Goal: Task Accomplishment & Management: Use online tool/utility

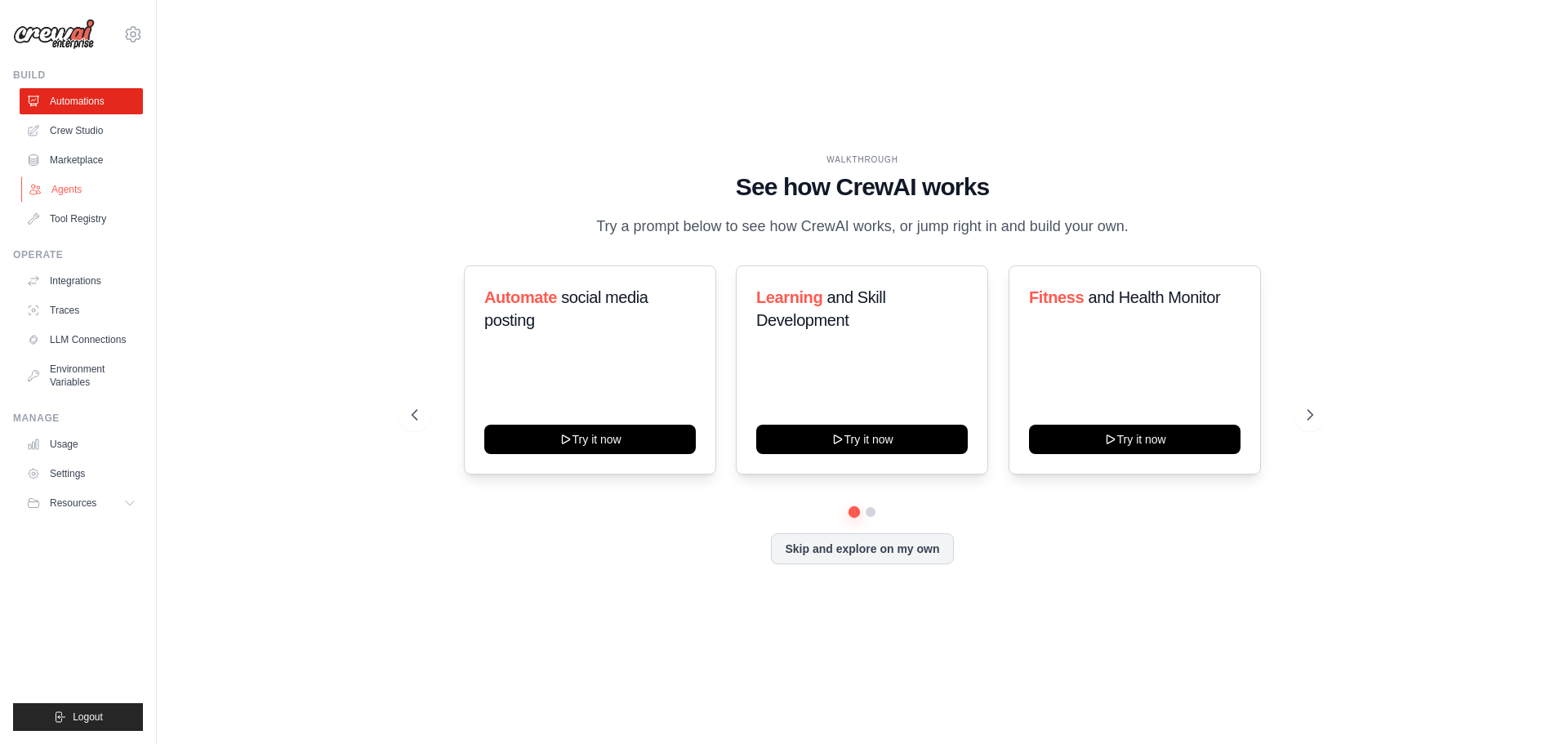
click at [81, 189] on link "Agents" at bounding box center [83, 189] width 123 height 26
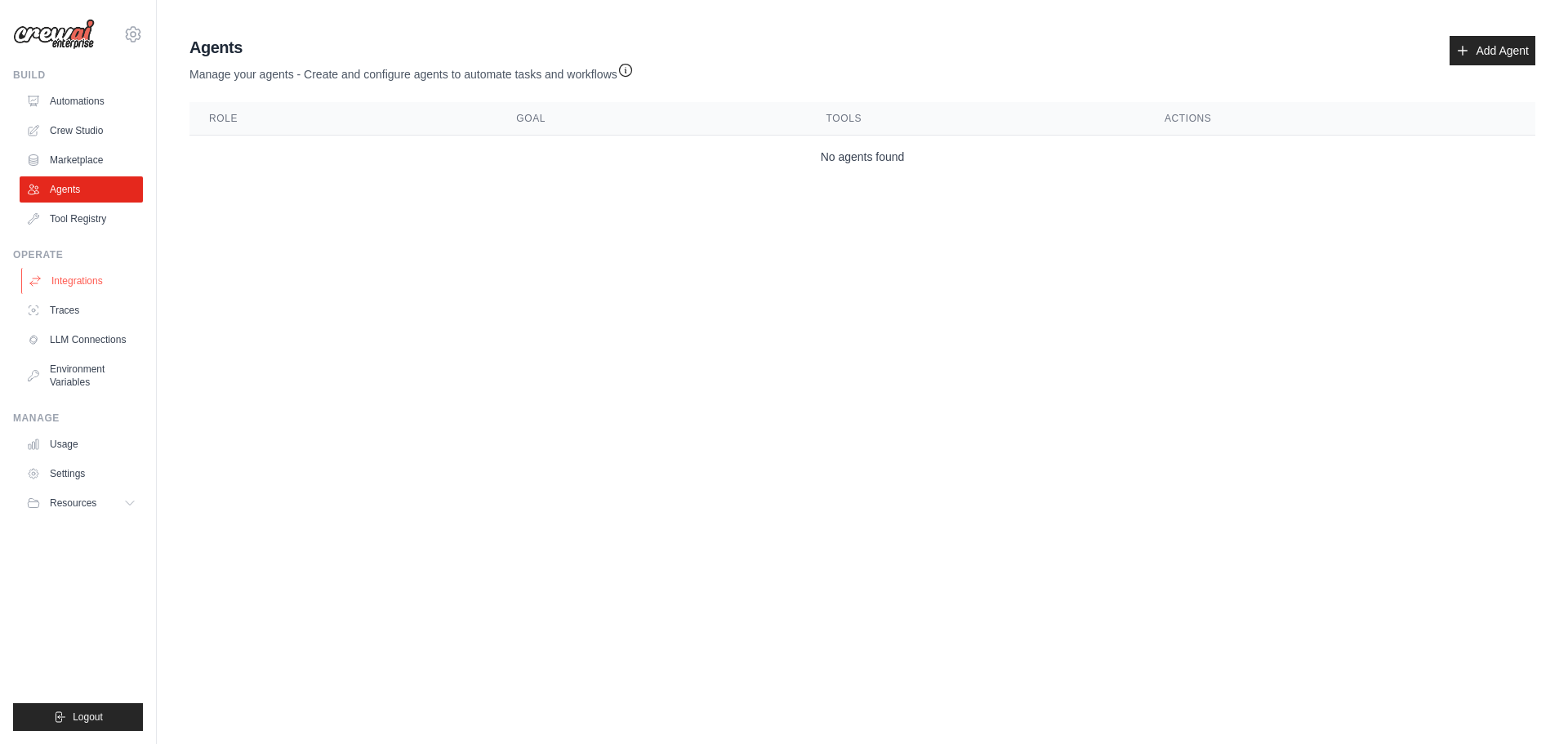
click at [77, 286] on link "Integrations" at bounding box center [83, 281] width 123 height 26
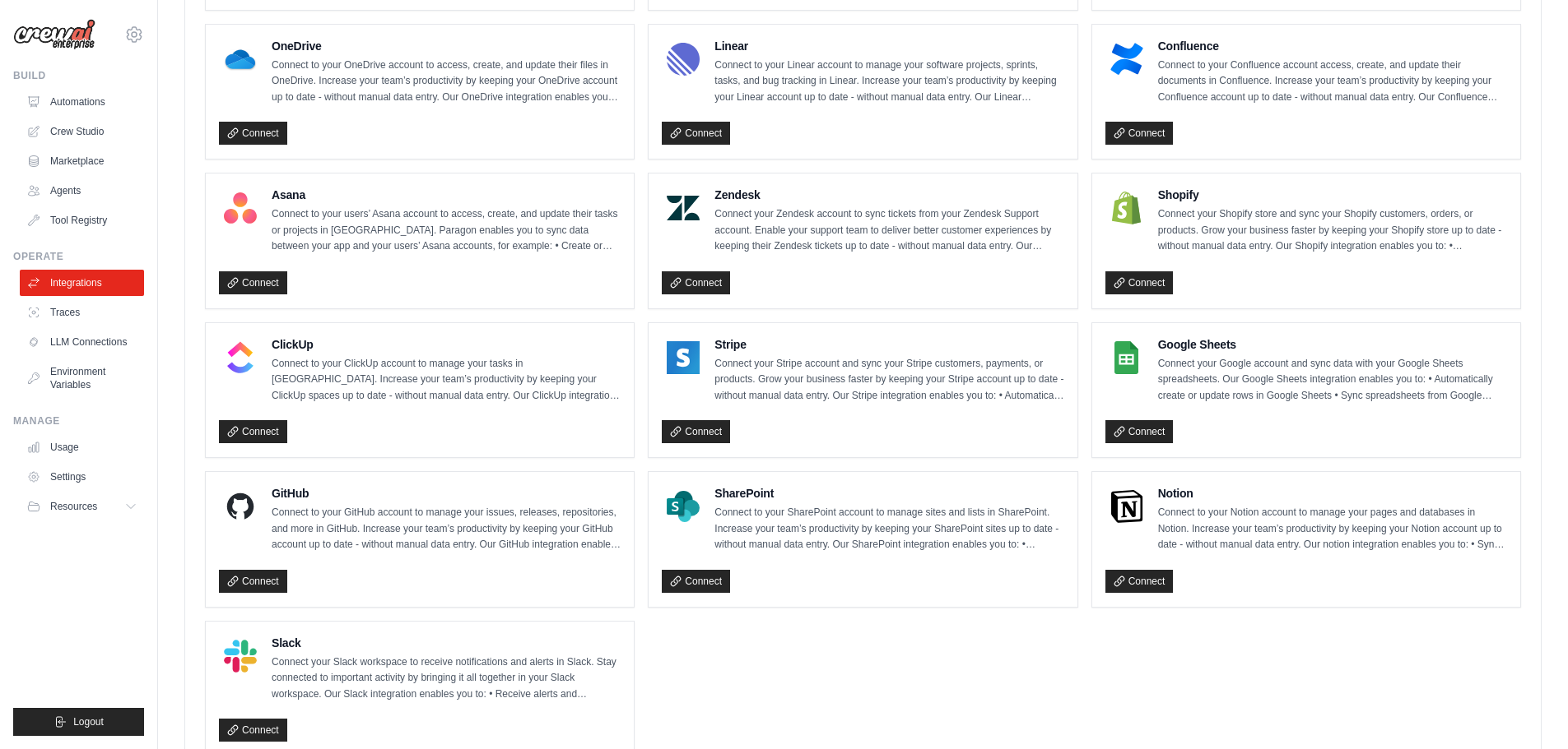
scroll to position [986, 0]
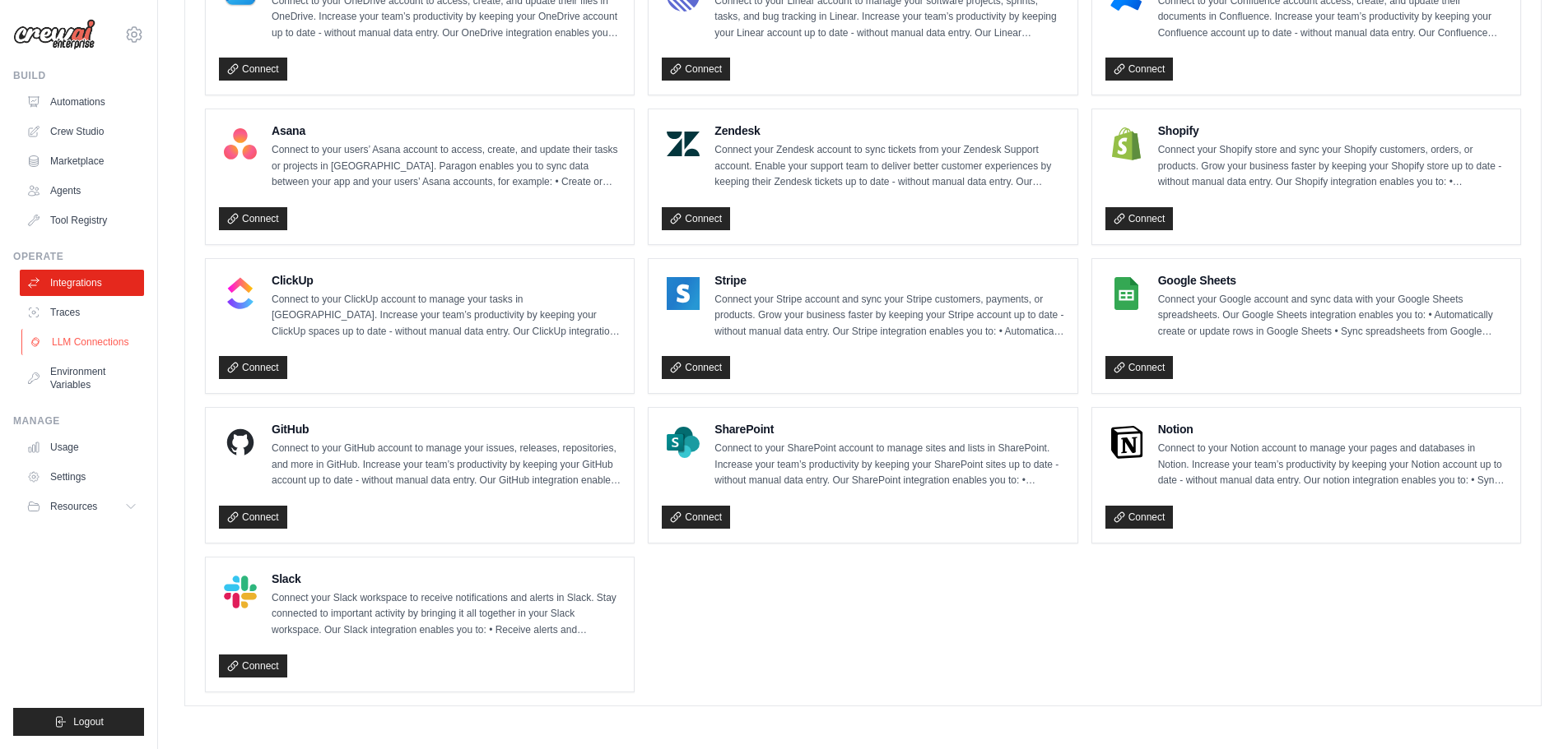
click at [101, 347] on link "LLM Connections" at bounding box center [83, 342] width 124 height 27
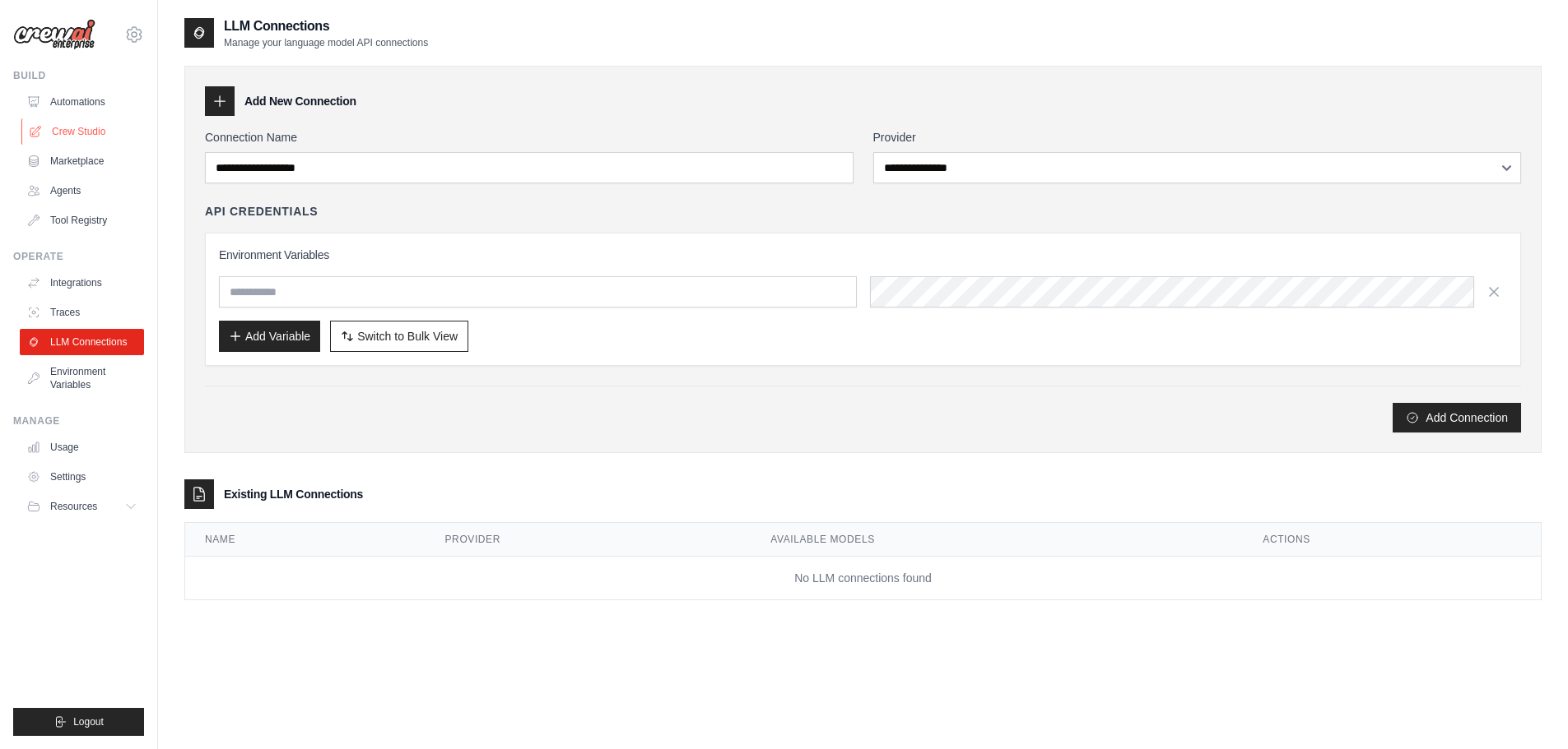
click at [83, 129] on link "Crew Studio" at bounding box center [83, 131] width 124 height 27
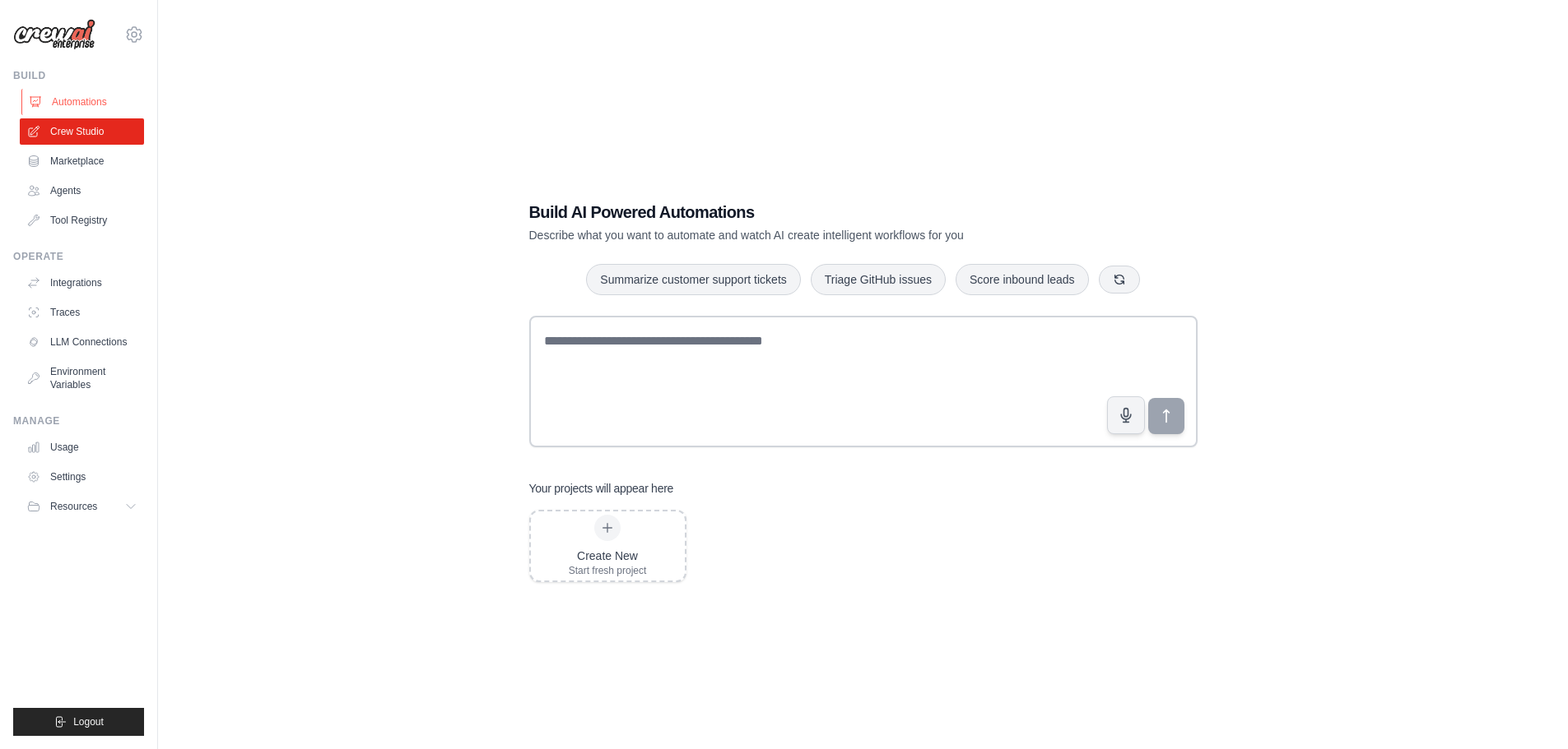
click at [96, 101] on link "Automations" at bounding box center [83, 102] width 124 height 27
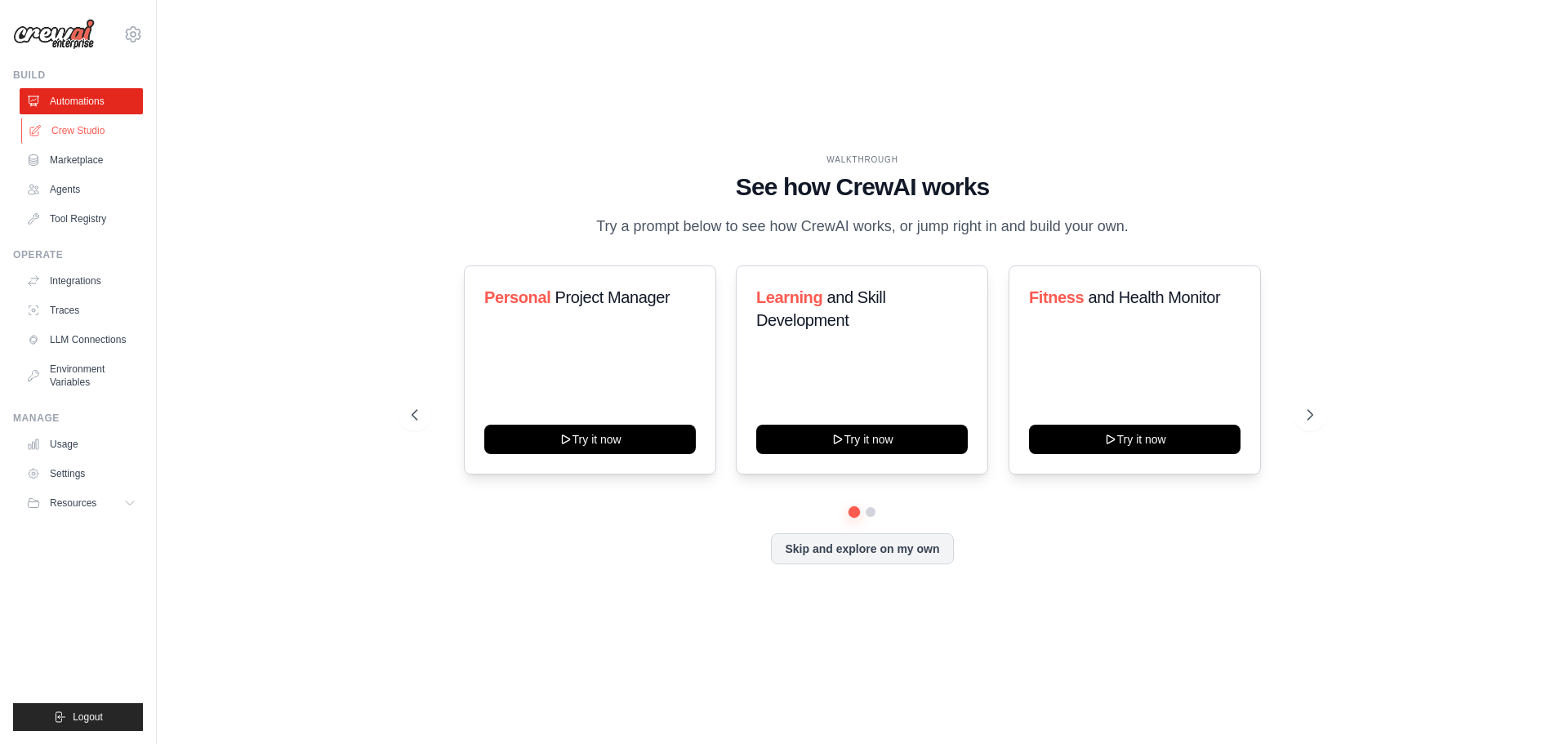
click at [96, 132] on link "Crew Studio" at bounding box center [83, 131] width 123 height 26
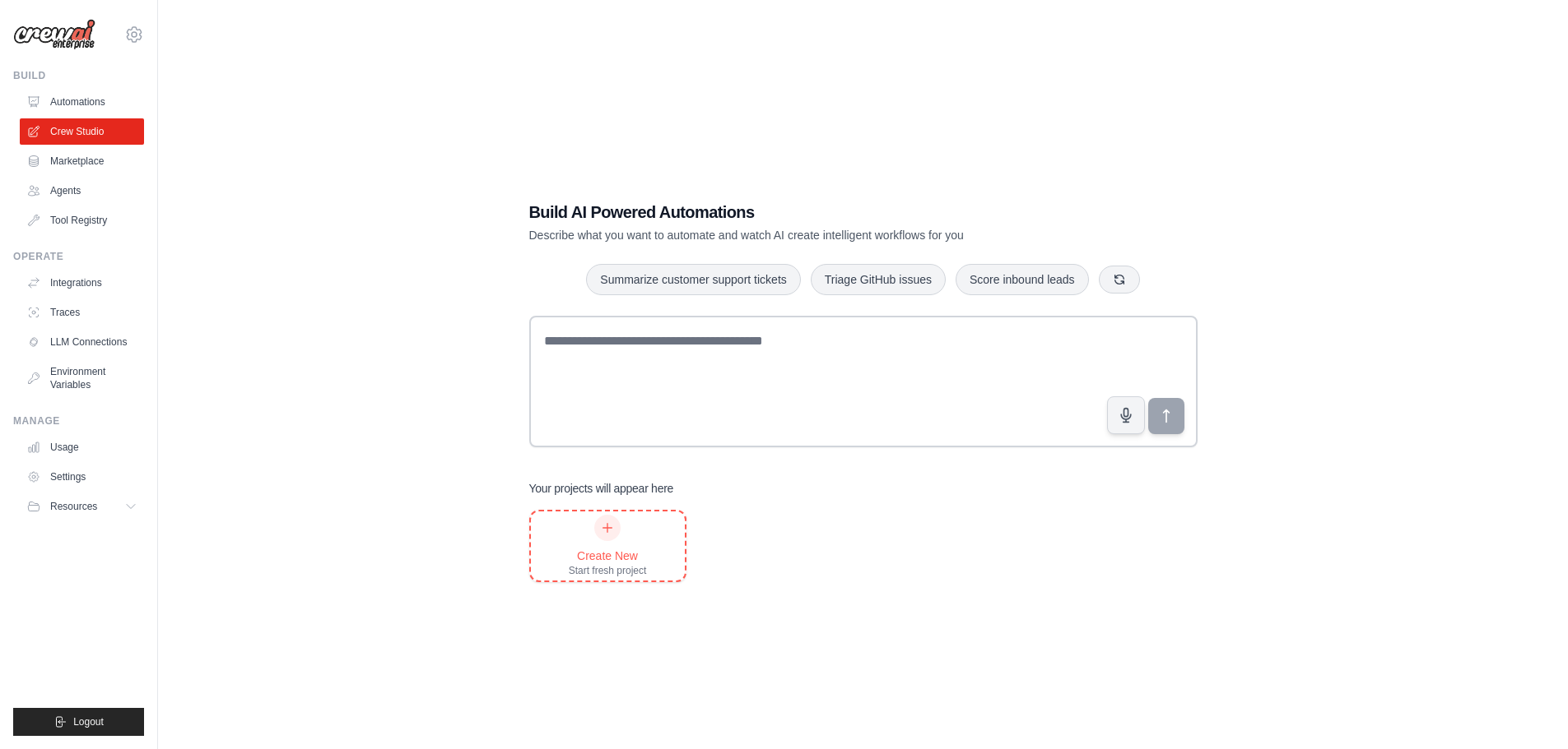
click at [615, 525] on div at bounding box center [608, 528] width 27 height 27
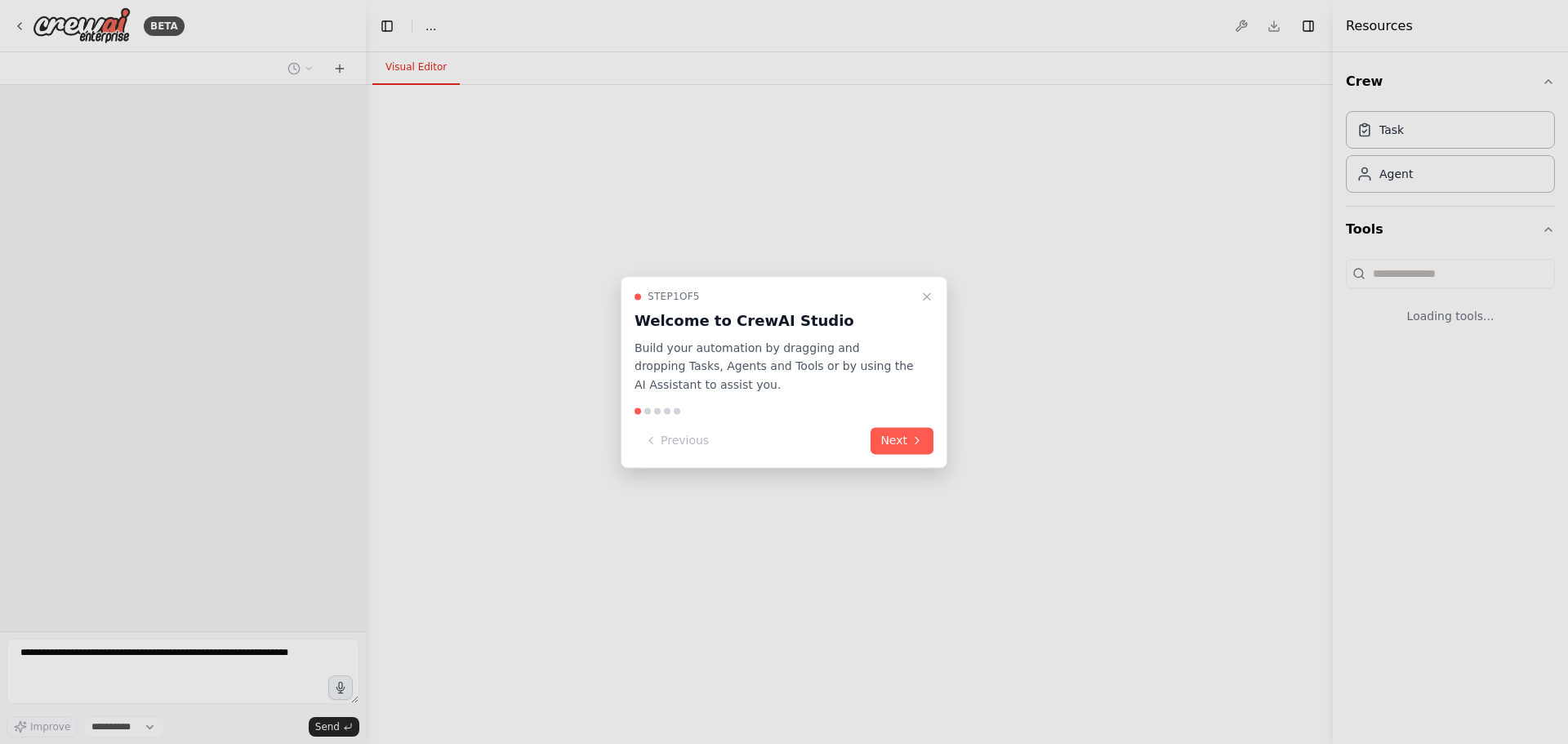
select select "****"
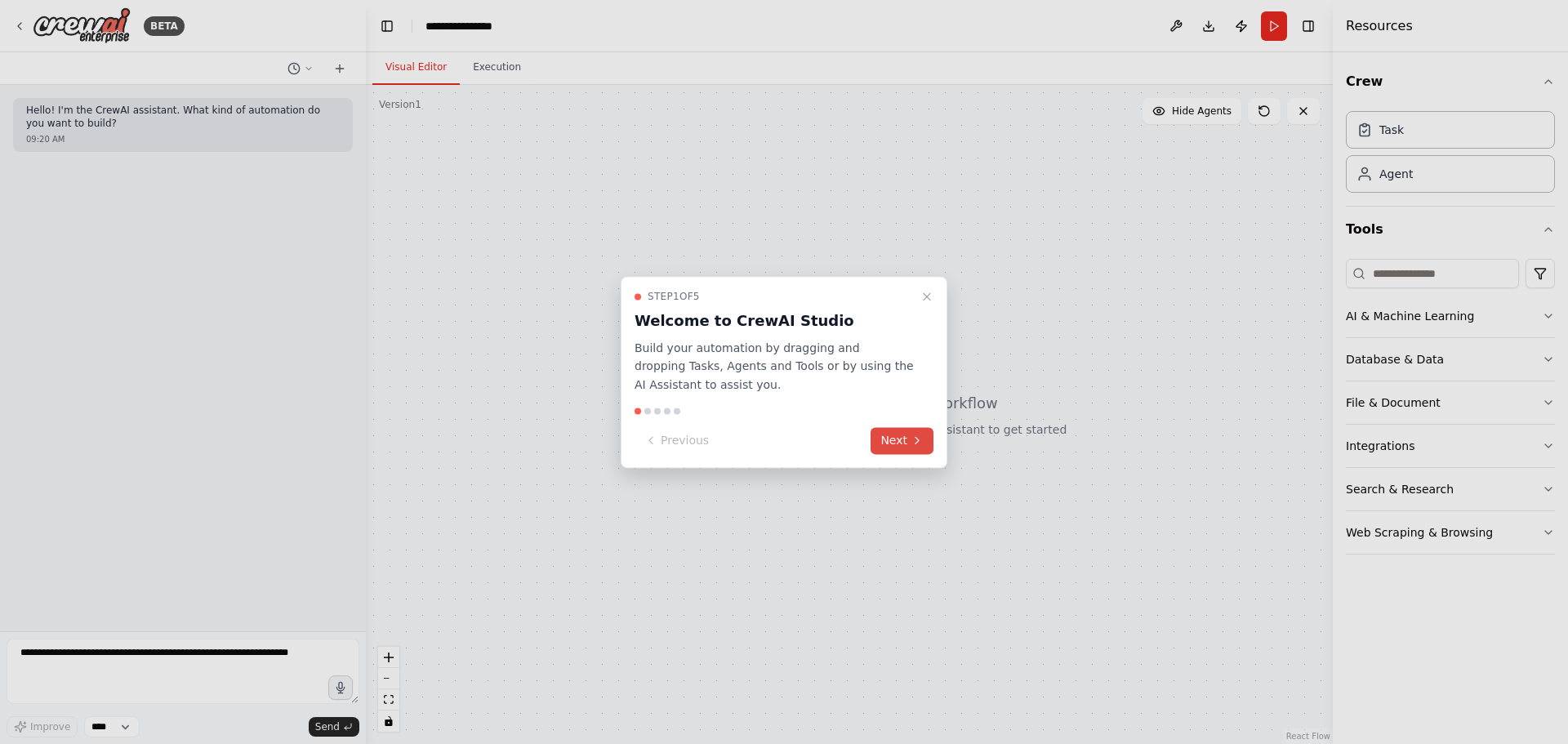
click at [906, 439] on button "Next" at bounding box center [902, 441] width 63 height 27
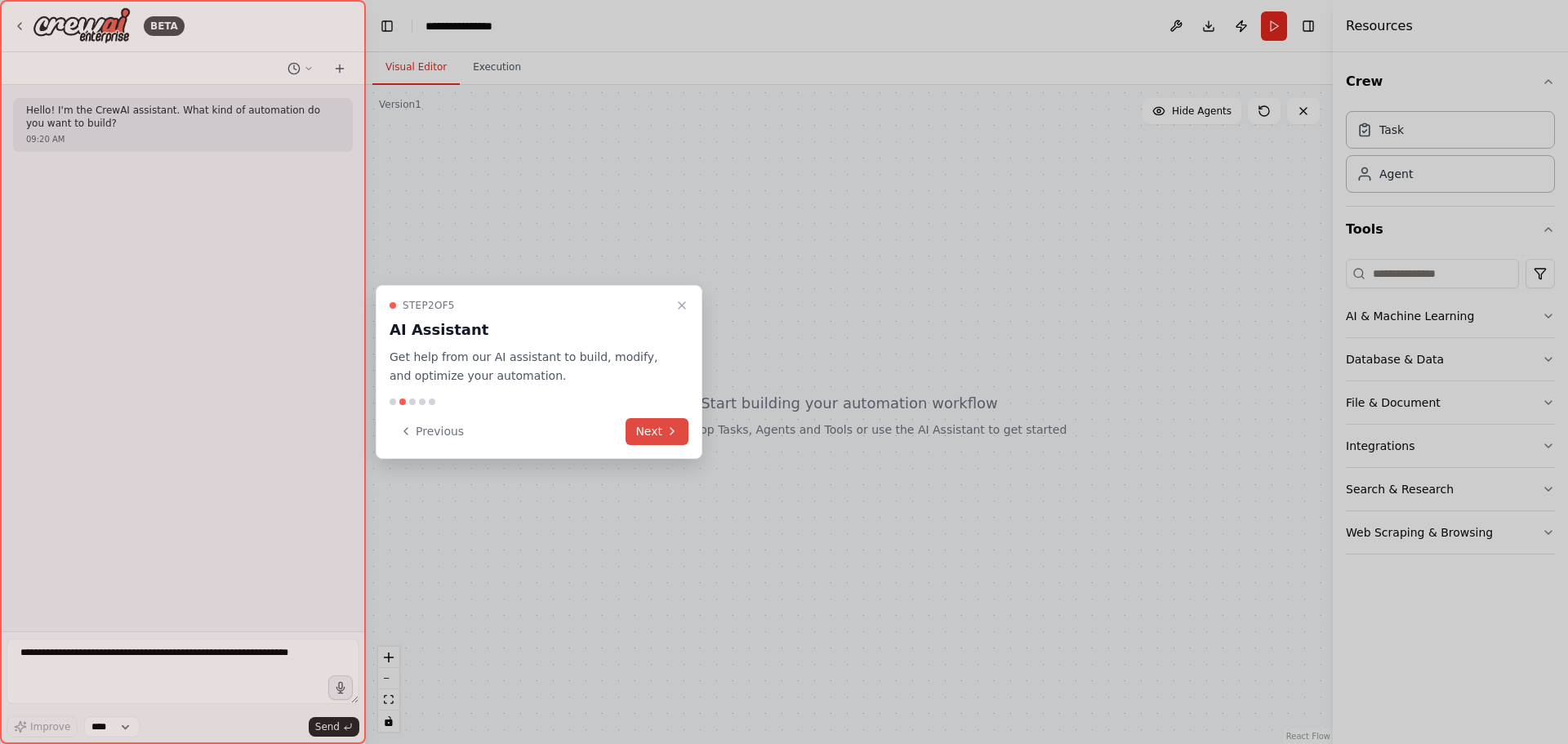
click at [656, 428] on button "Next" at bounding box center [657, 432] width 63 height 27
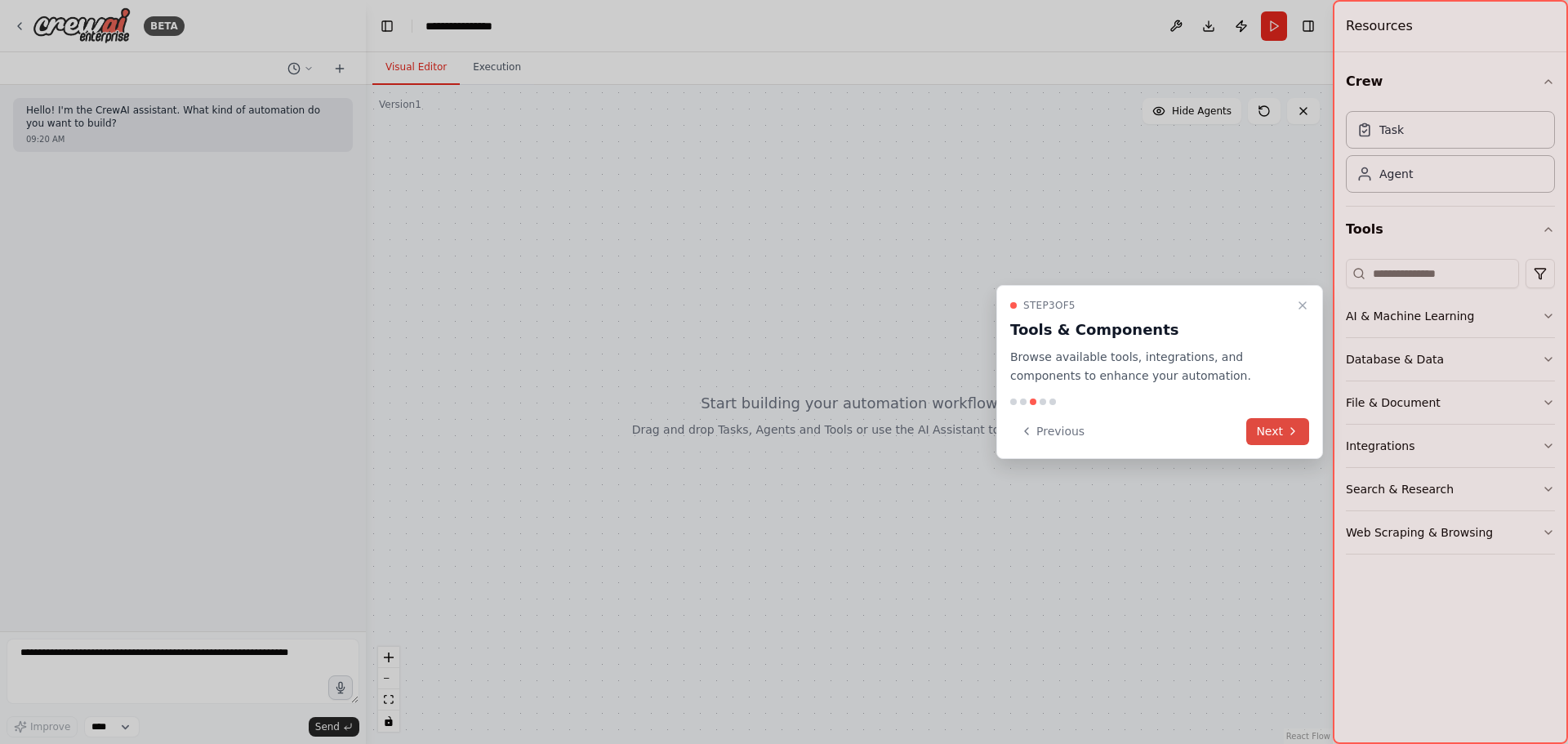
click at [1261, 432] on button "Next" at bounding box center [1277, 432] width 63 height 27
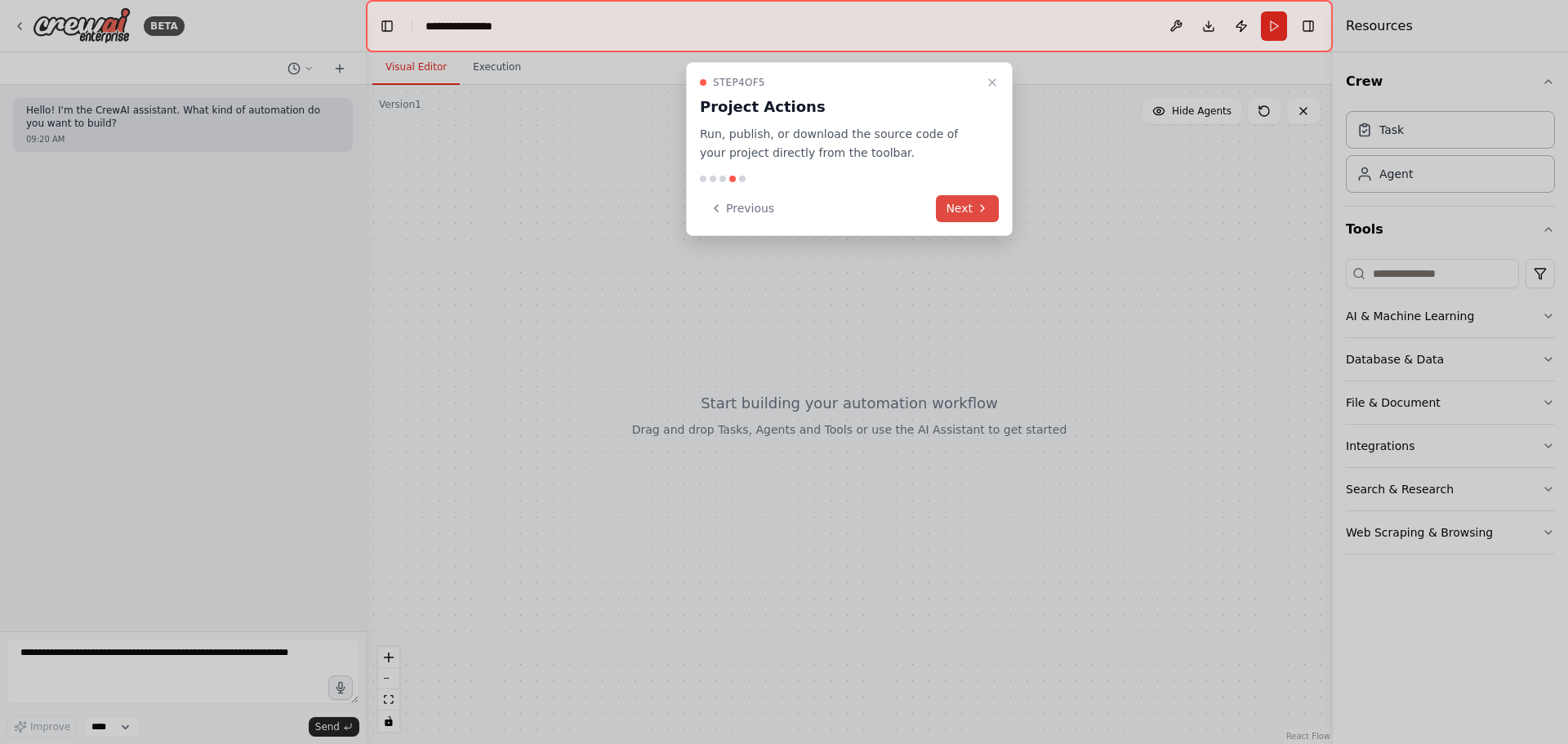
click at [962, 207] on button "Next" at bounding box center [967, 208] width 63 height 27
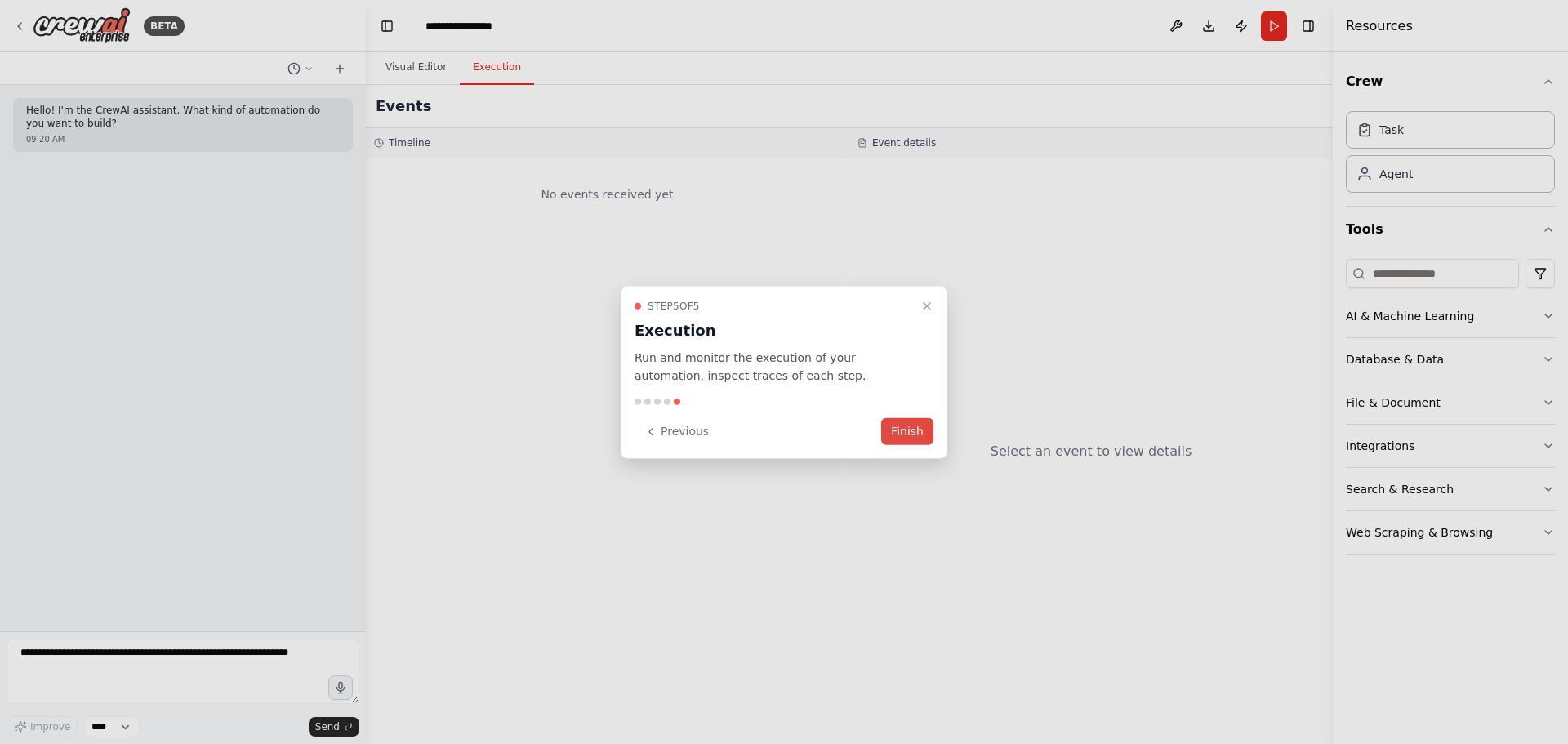
click at [907, 427] on button "Finish" at bounding box center [906, 432] width 52 height 27
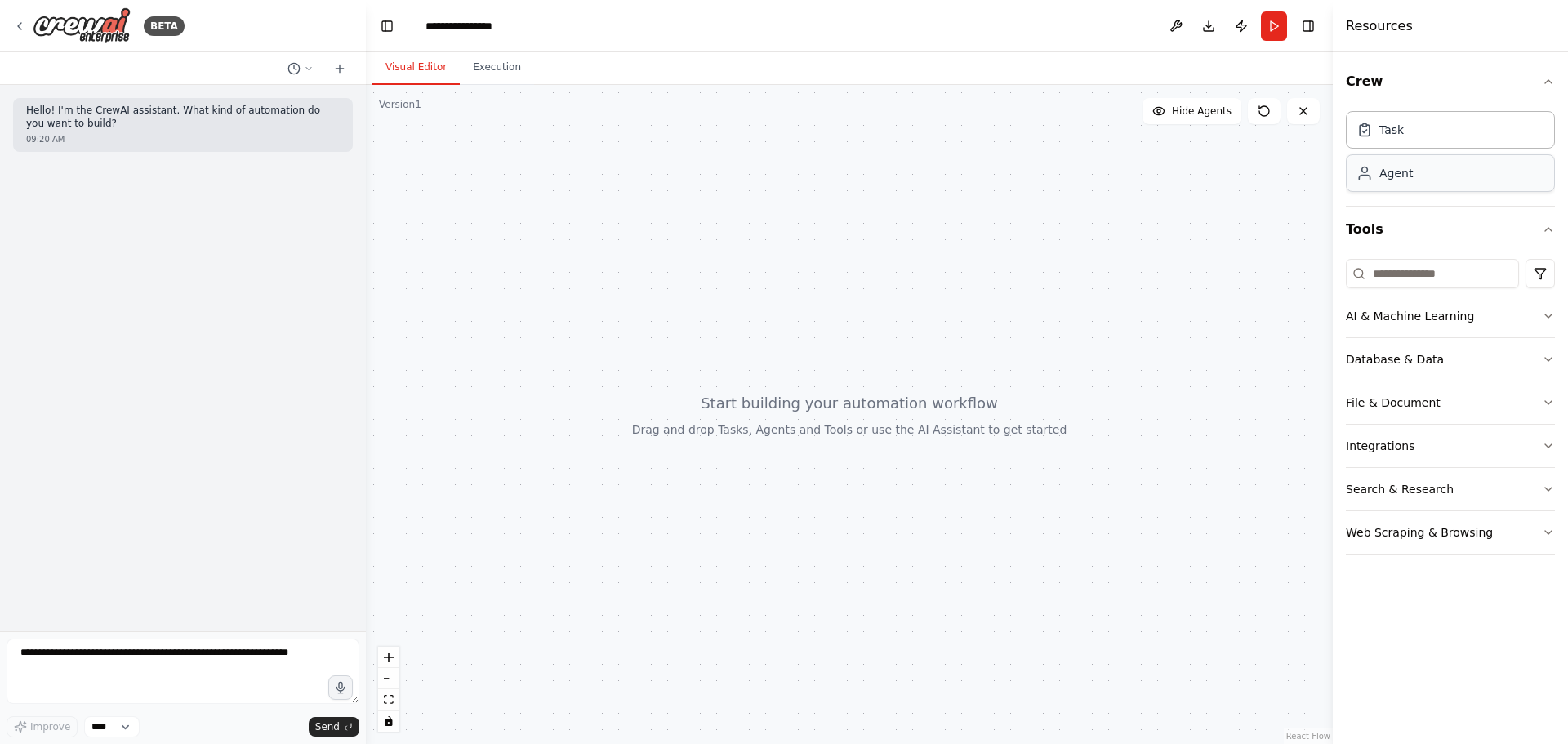
click at [1418, 184] on div "Agent" at bounding box center [1450, 173] width 209 height 37
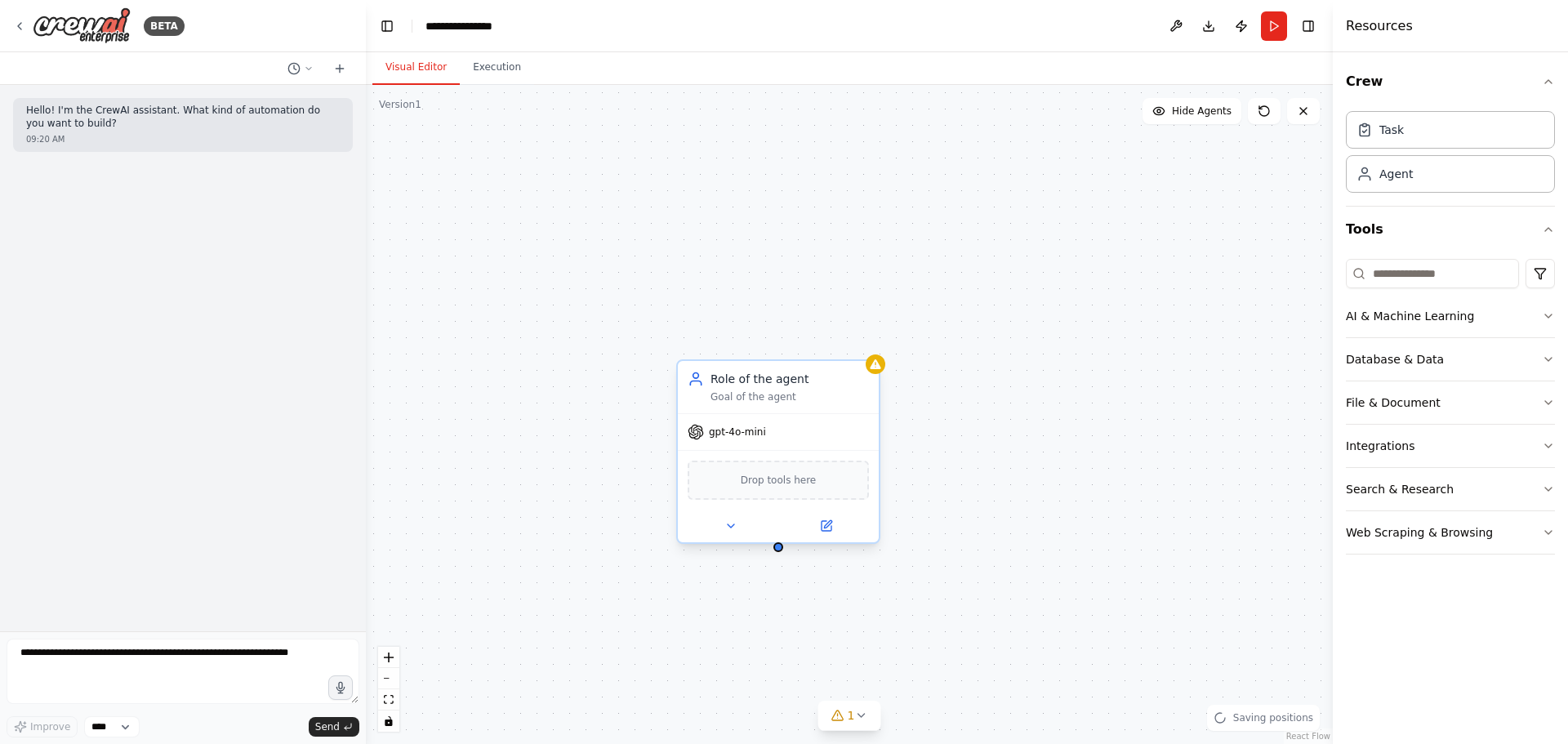
click at [757, 438] on span "gpt-4o-mini" at bounding box center [737, 432] width 57 height 13
click at [829, 527] on icon at bounding box center [826, 527] width 10 height 10
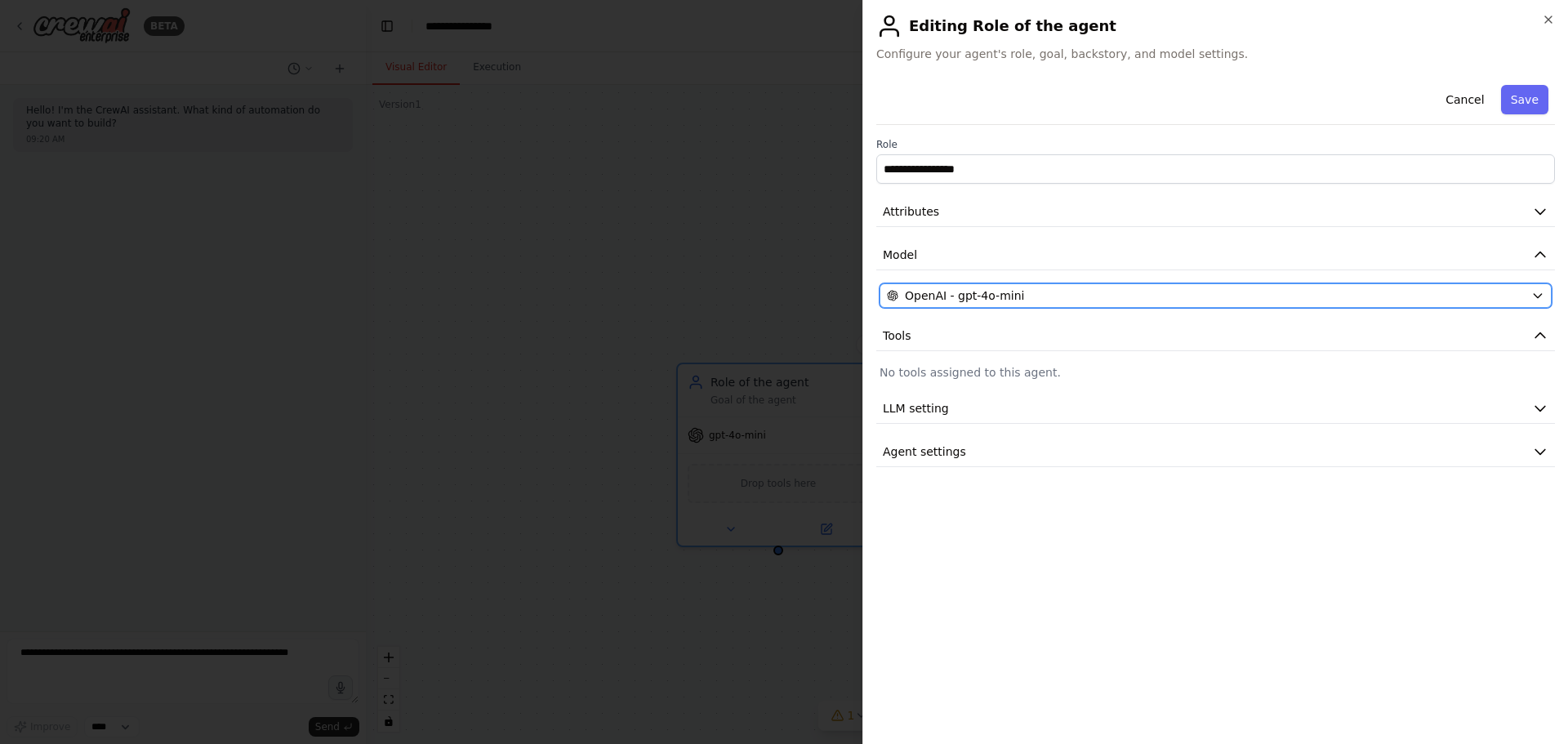
click at [971, 298] on span "OpenAI - gpt-4o-mini" at bounding box center [964, 296] width 119 height 17
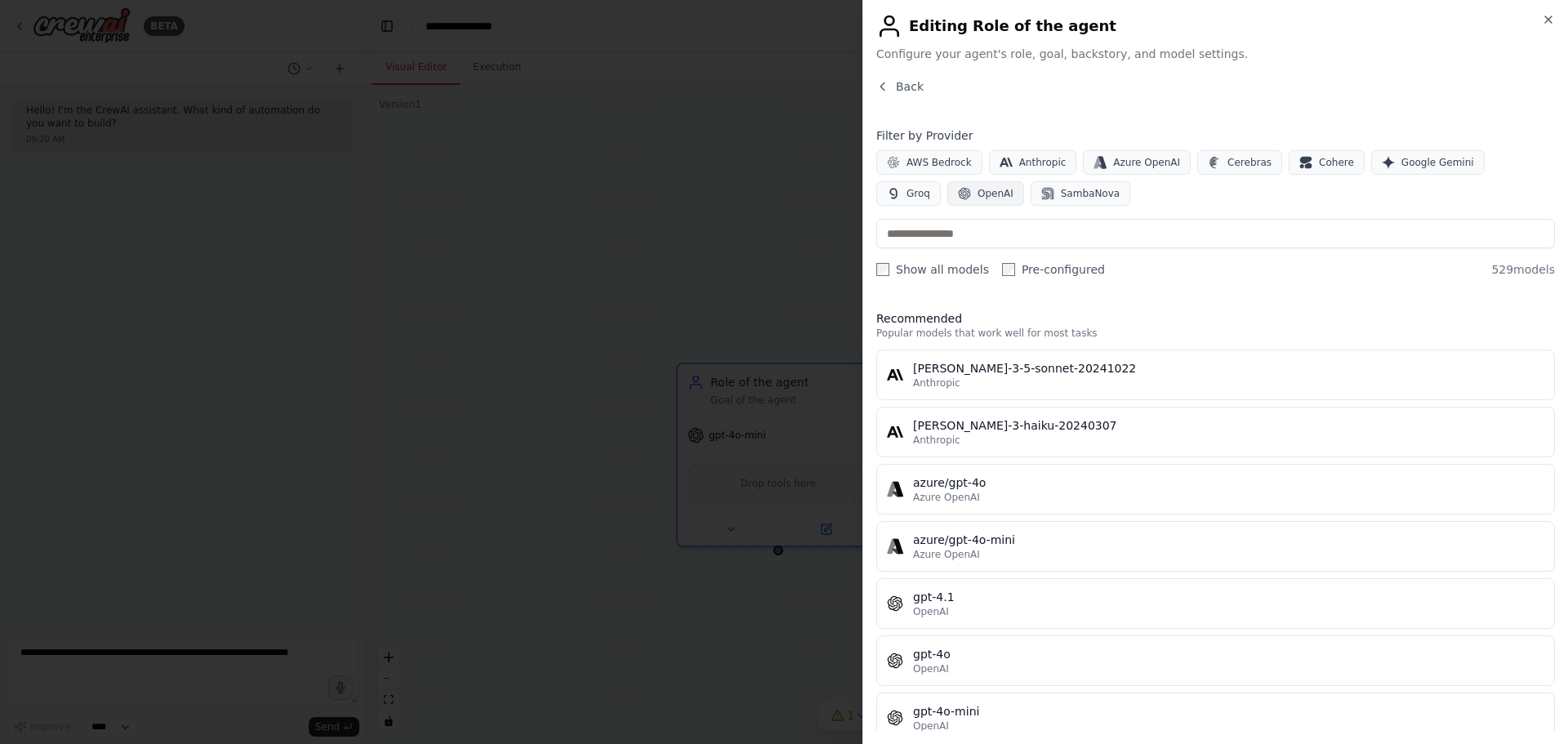
click at [977, 195] on span "OpenAI" at bounding box center [995, 193] width 36 height 13
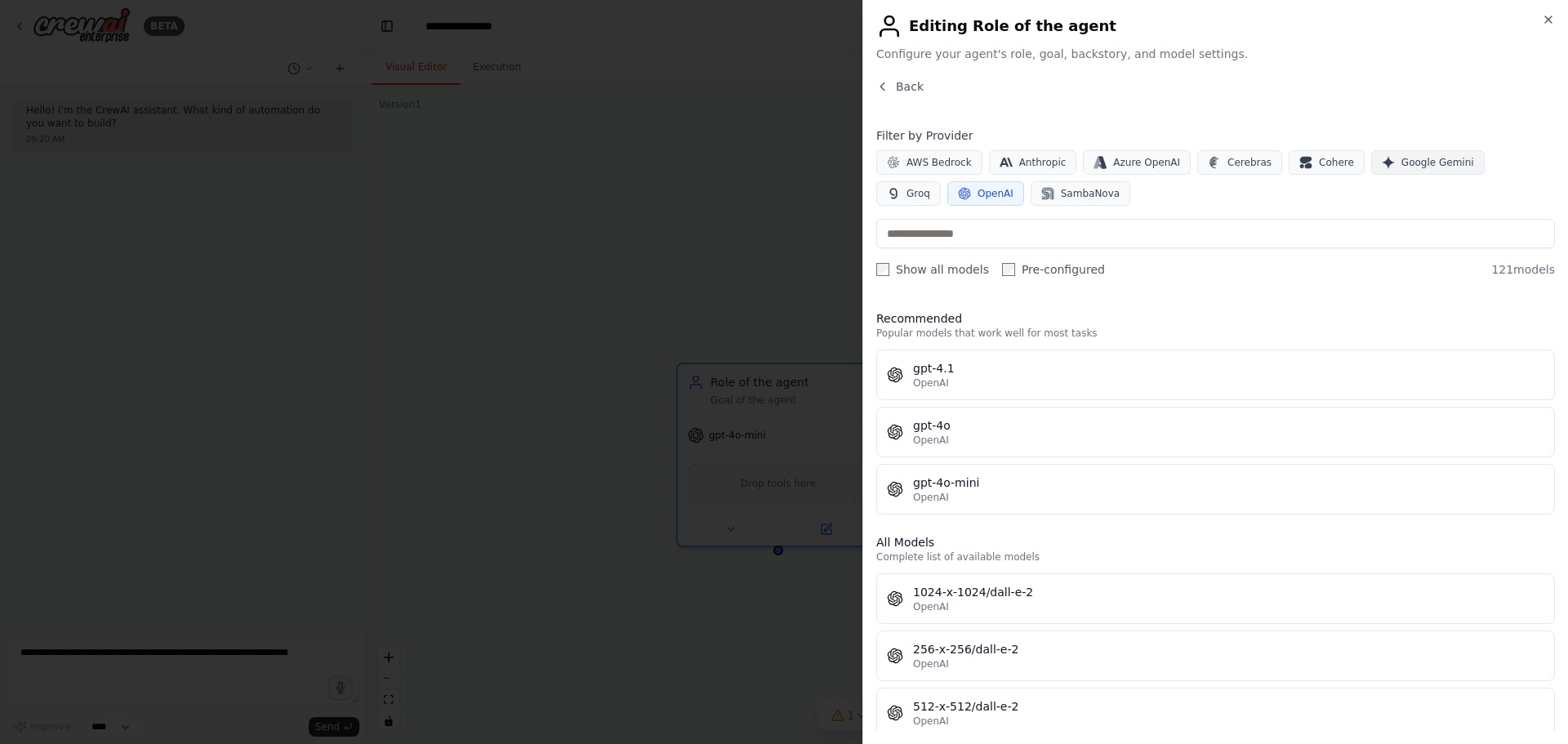
click at [1404, 160] on span "Google Gemini" at bounding box center [1437, 163] width 73 height 13
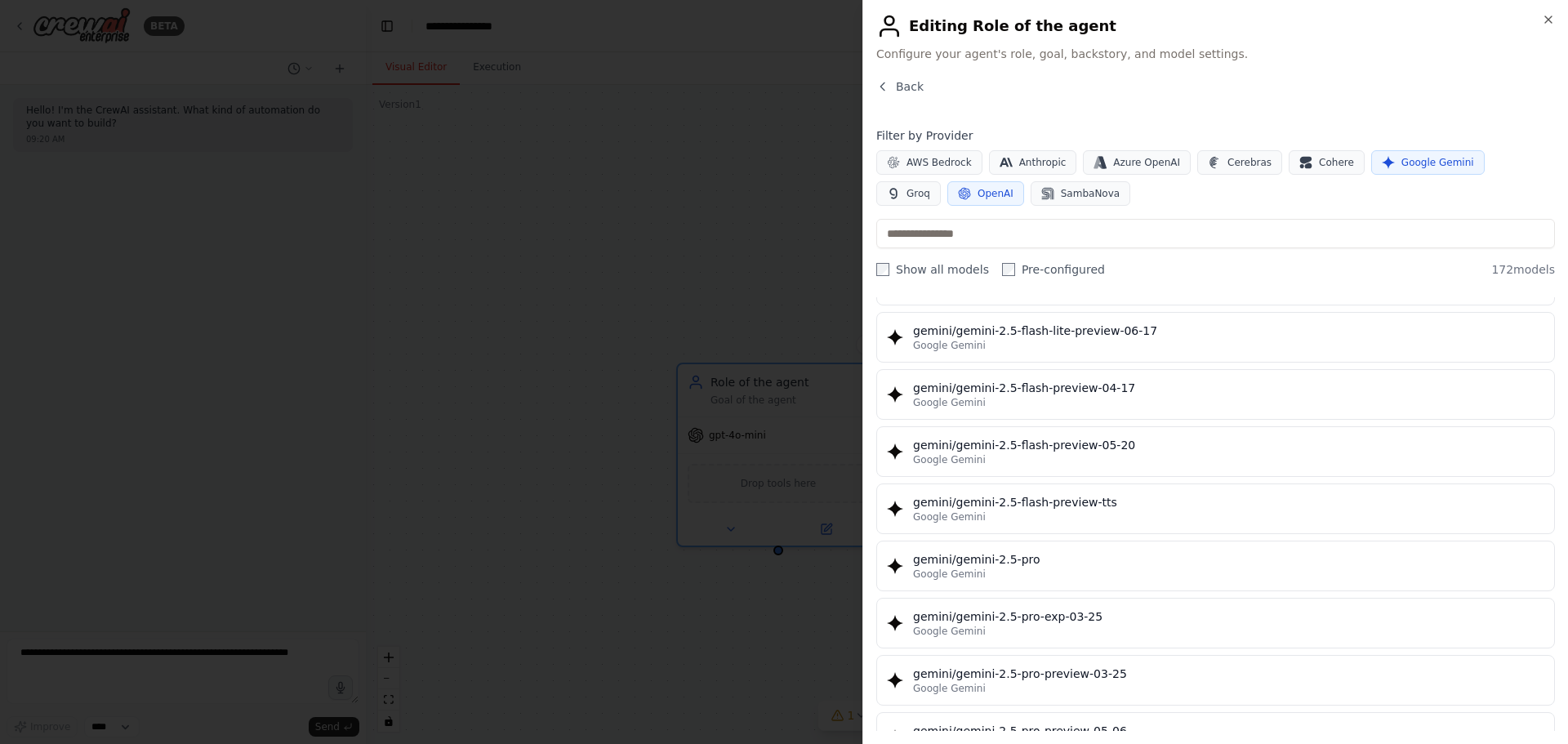
scroll to position [1879, 0]
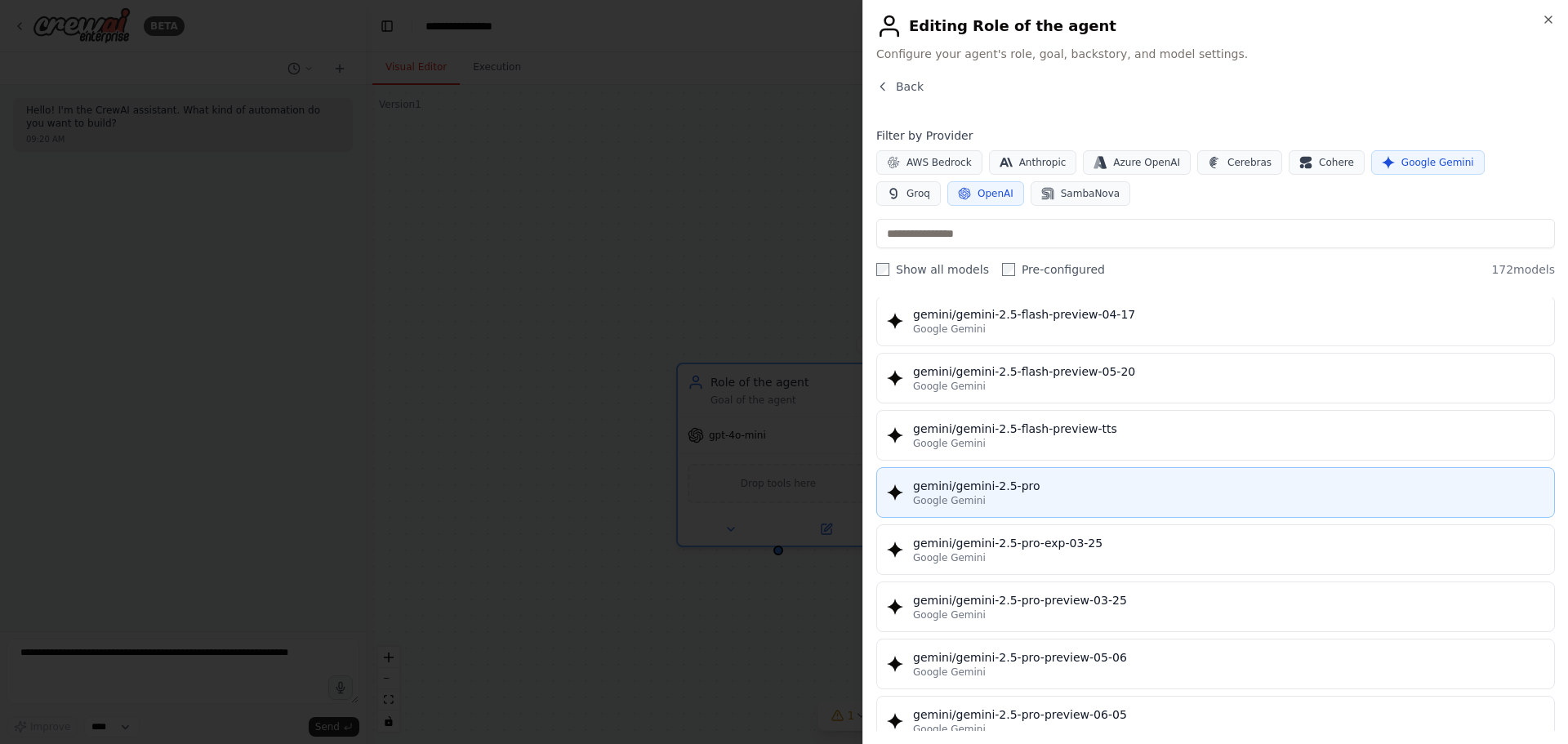
click at [1158, 485] on div "gemini/gemini-2.5-pro" at bounding box center [1228, 486] width 631 height 17
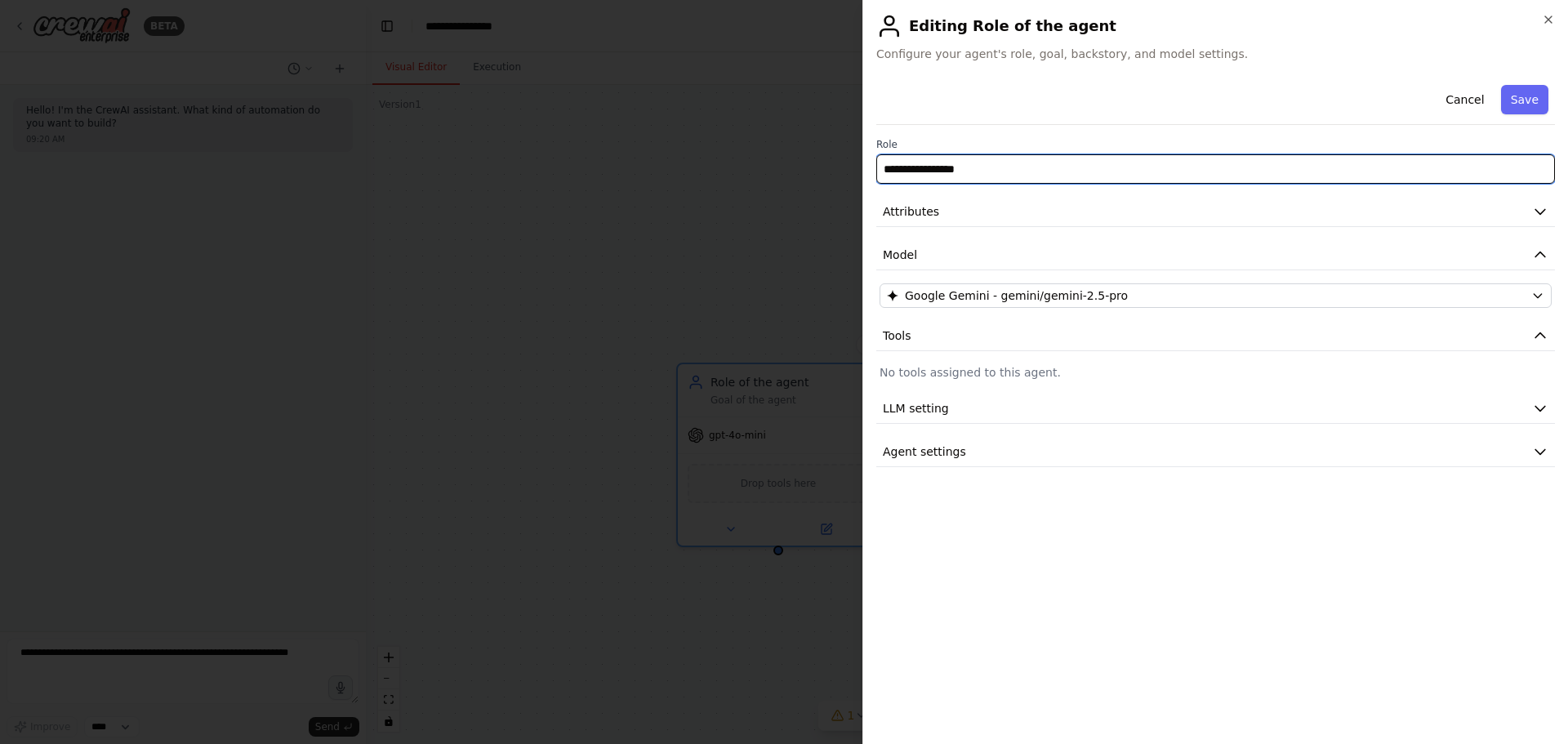
click at [1114, 174] on input "**********" at bounding box center [1215, 169] width 678 height 30
click at [976, 177] on input "**********" at bounding box center [1215, 169] width 678 height 30
click at [976, 175] on input "**********" at bounding box center [1215, 169] width 678 height 30
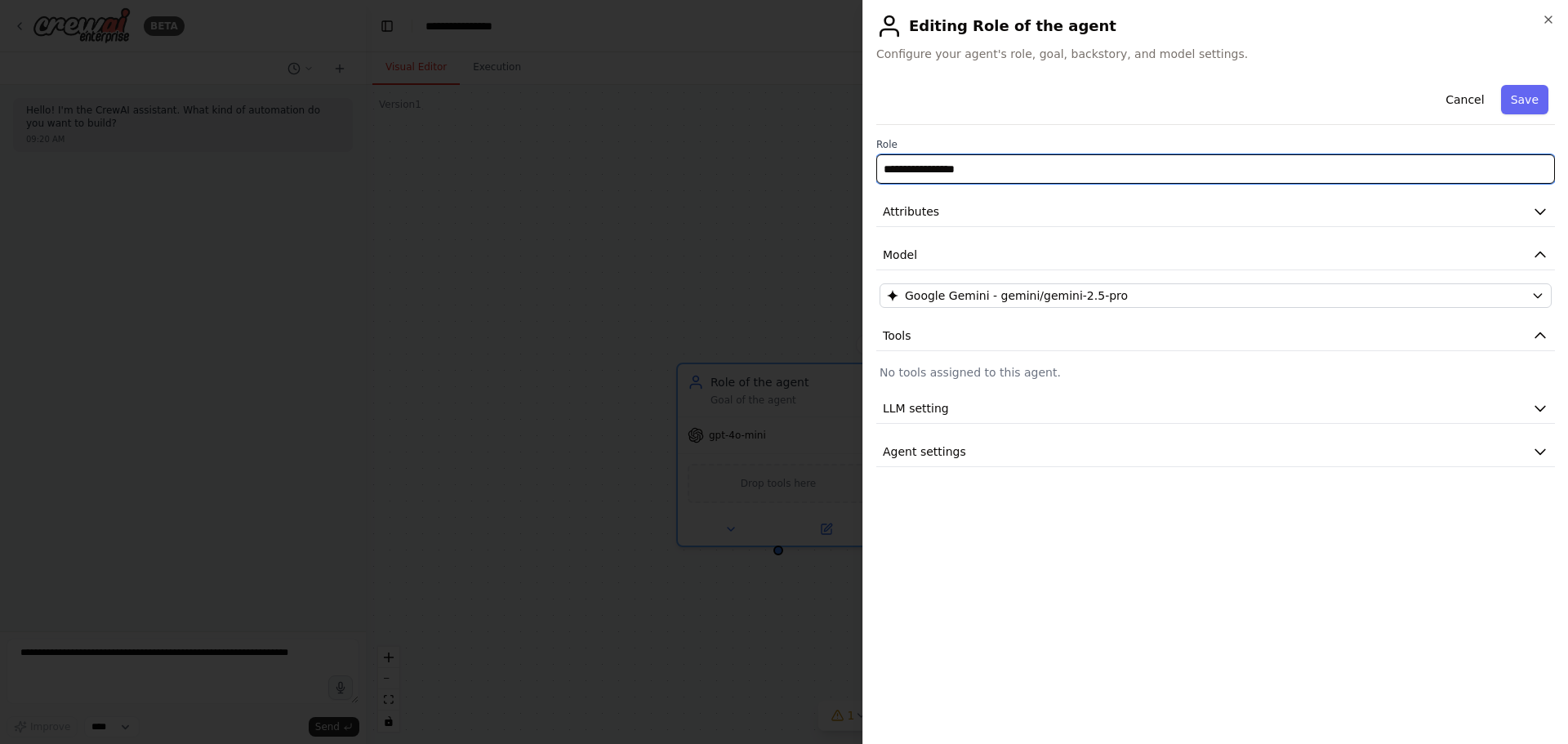
click at [976, 175] on input "**********" at bounding box center [1215, 169] width 678 height 30
type input "*********"
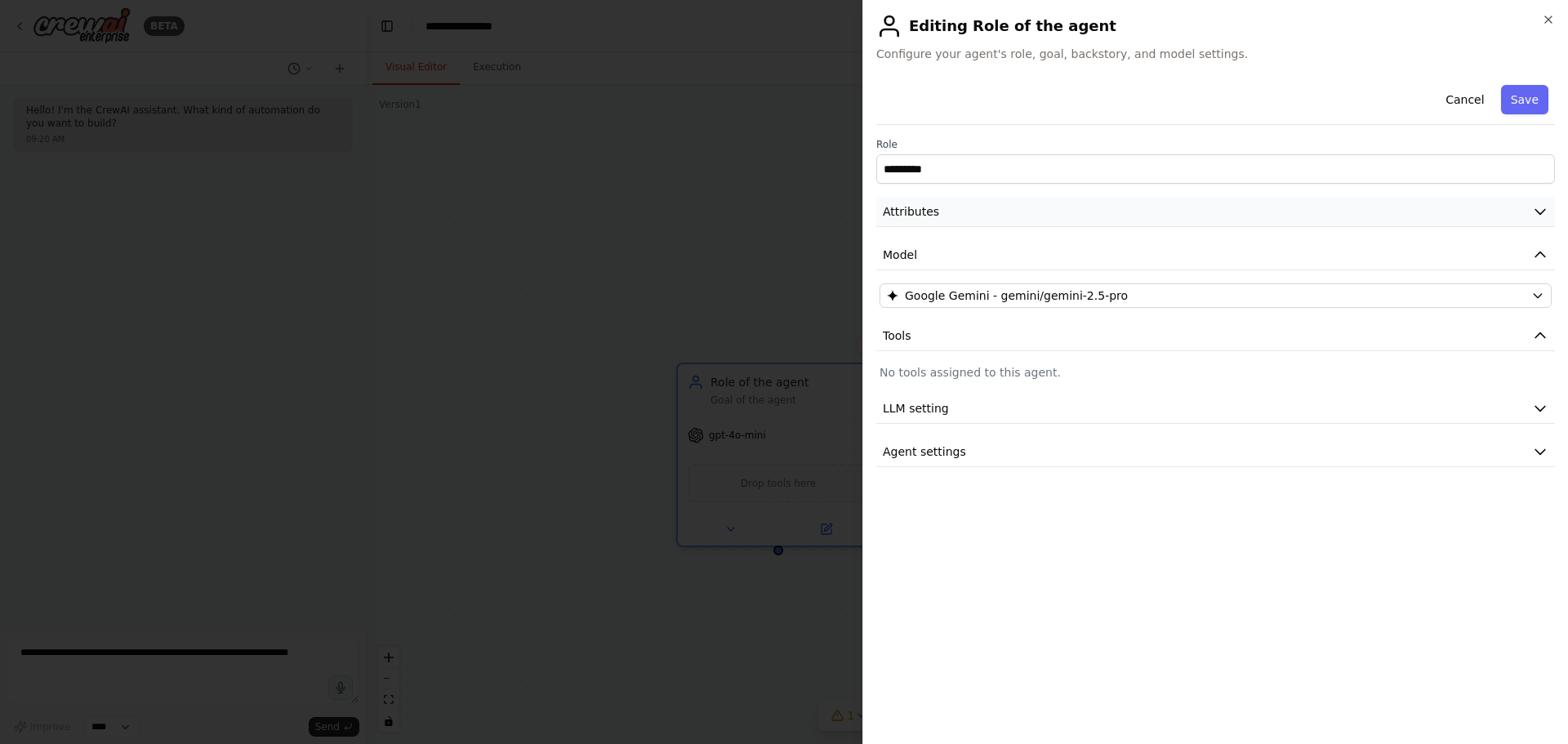
click at [1021, 213] on button "Attributes" at bounding box center [1215, 212] width 678 height 31
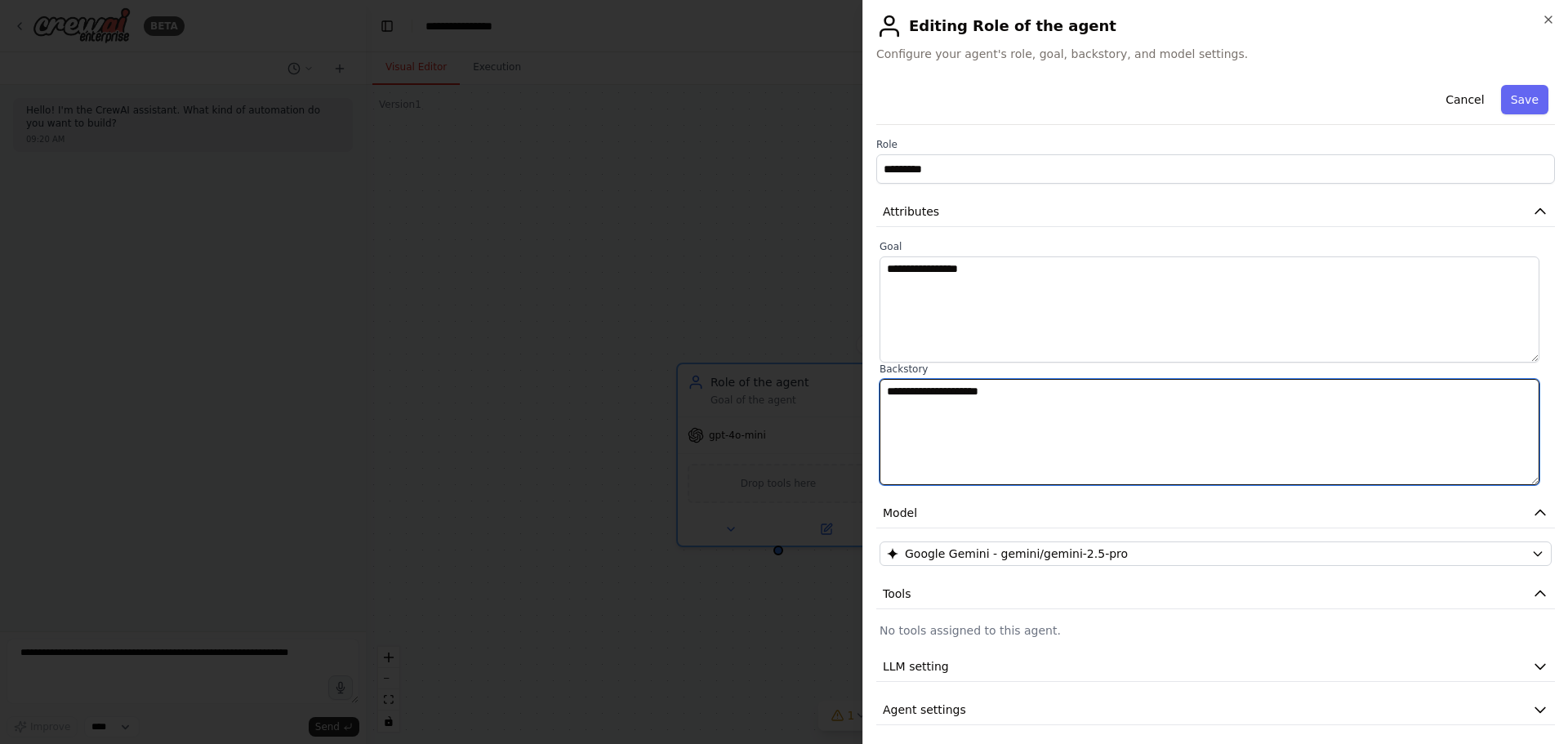
click at [976, 420] on textarea "**********" at bounding box center [1209, 432] width 660 height 106
drag, startPoint x: 1032, startPoint y: 397, endPoint x: 758, endPoint y: 394, distance: 274.0
click at [758, 394] on body "**********" at bounding box center [784, 372] width 1568 height 744
paste textarea "**********"
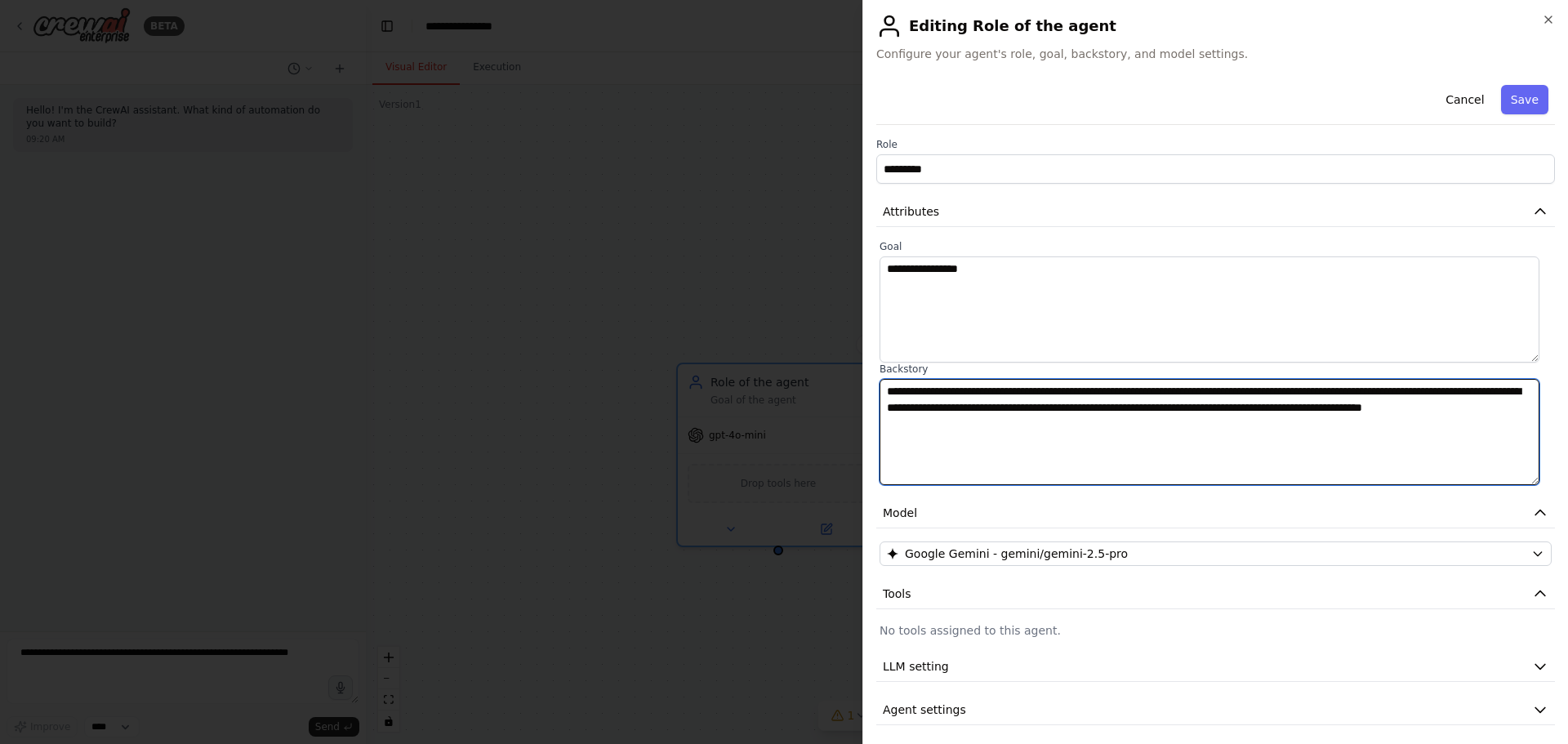
type textarea "**********"
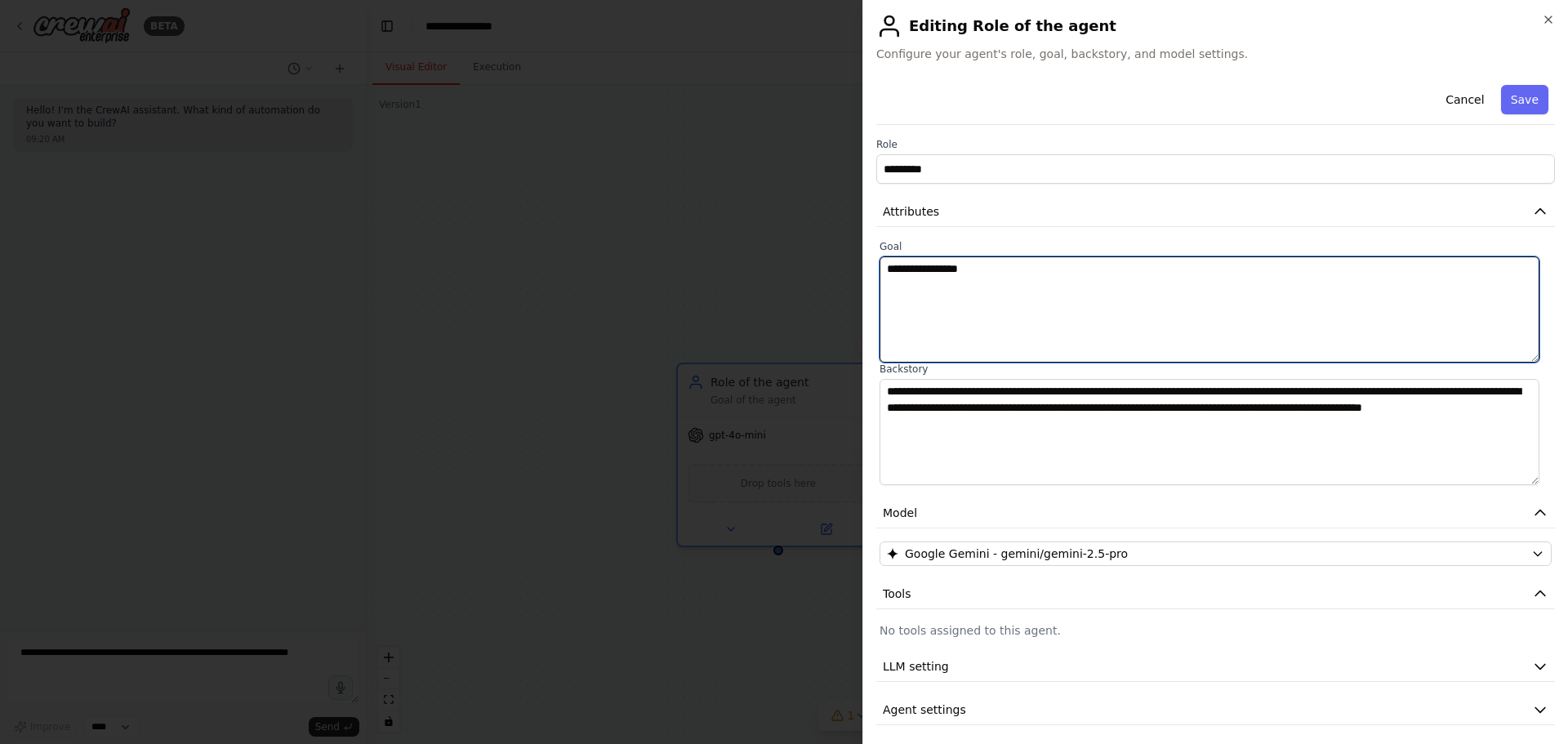
click at [881, 315] on textarea "**********" at bounding box center [1209, 309] width 660 height 106
click at [971, 324] on textarea "**********" at bounding box center [1209, 309] width 660 height 106
drag, startPoint x: 1016, startPoint y: 269, endPoint x: 793, endPoint y: 263, distance: 223.1
click at [793, 263] on body "**********" at bounding box center [784, 372] width 1568 height 744
paste textarea "**********"
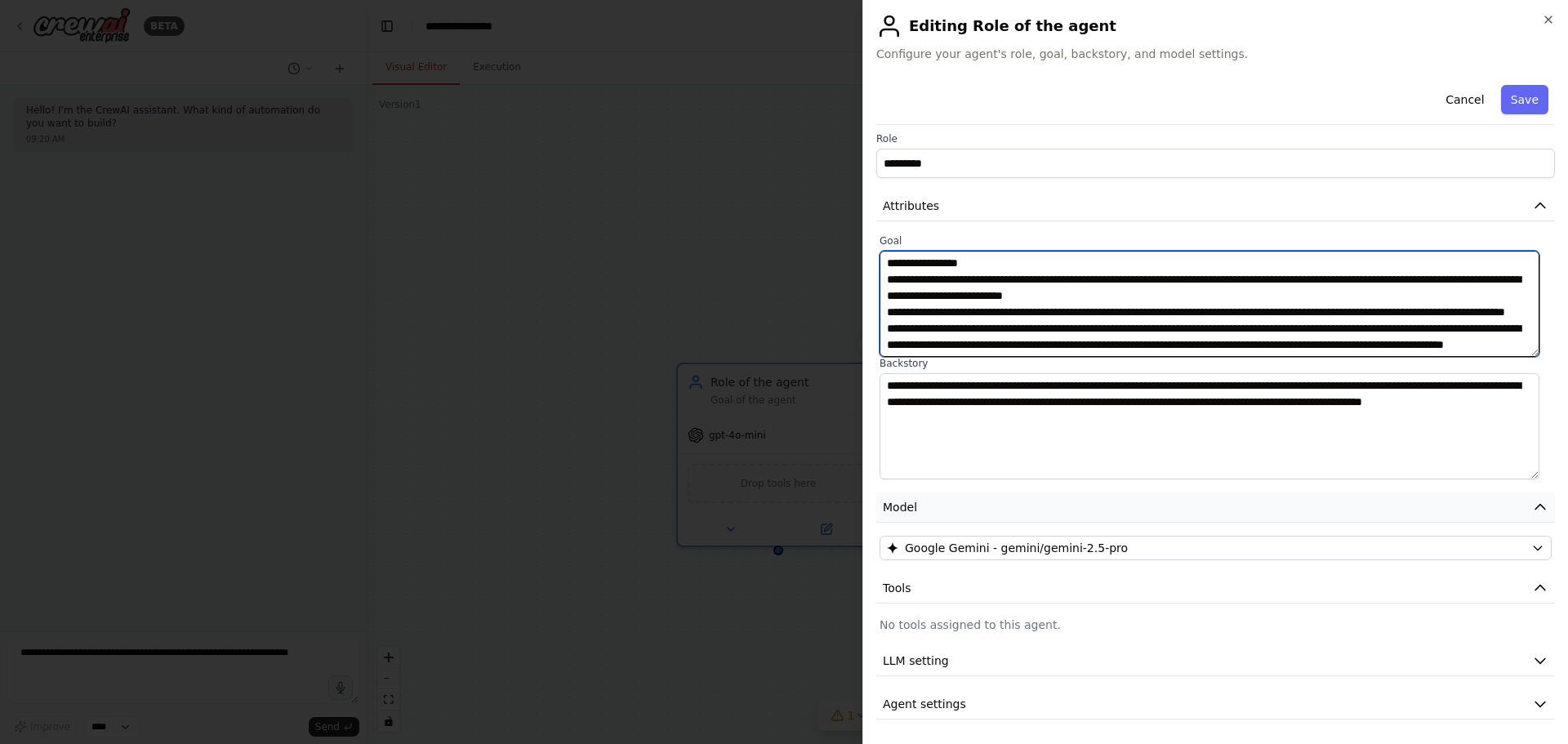
scroll to position [7, 0]
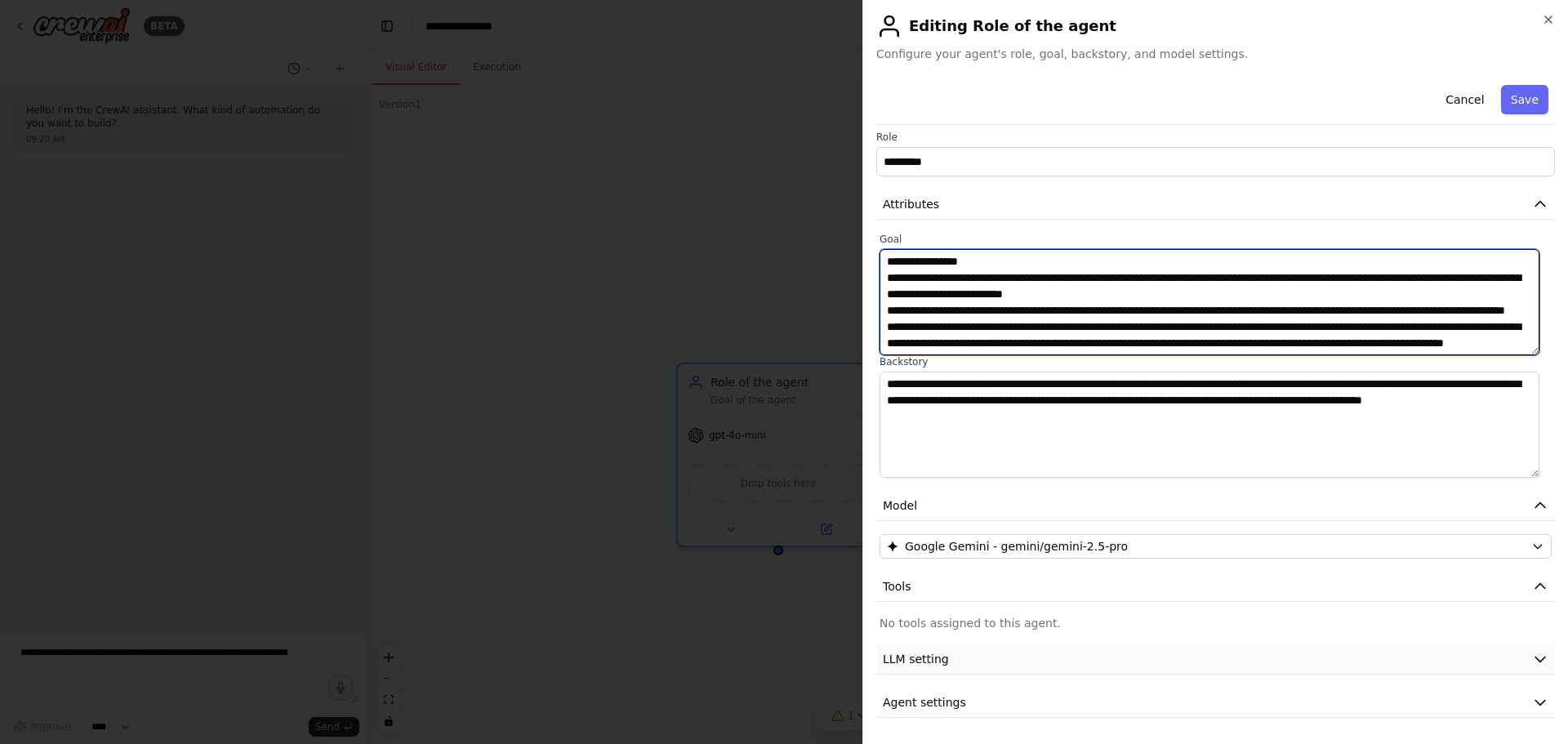
type textarea "**********"
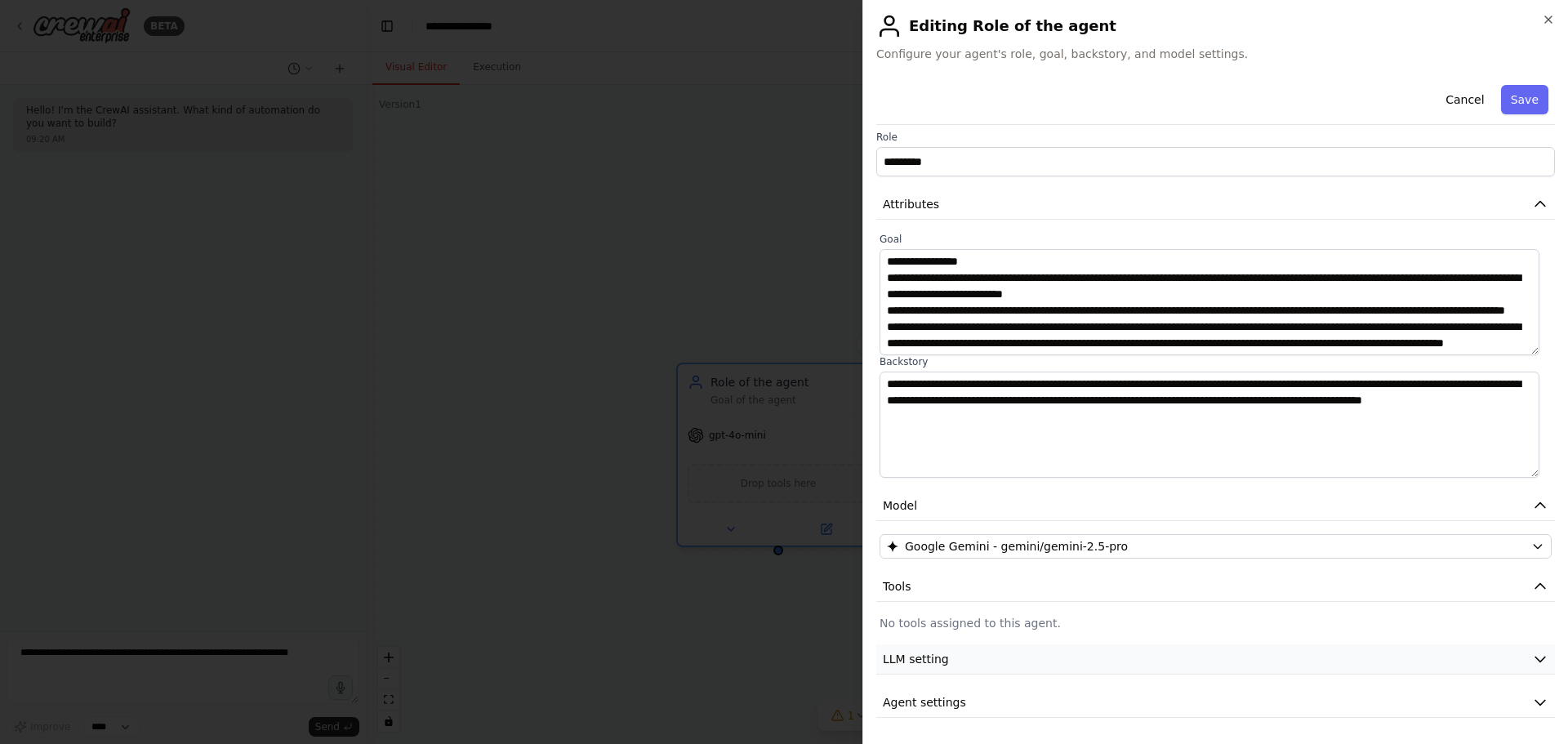
click at [1181, 658] on button "LLM setting" at bounding box center [1215, 660] width 678 height 31
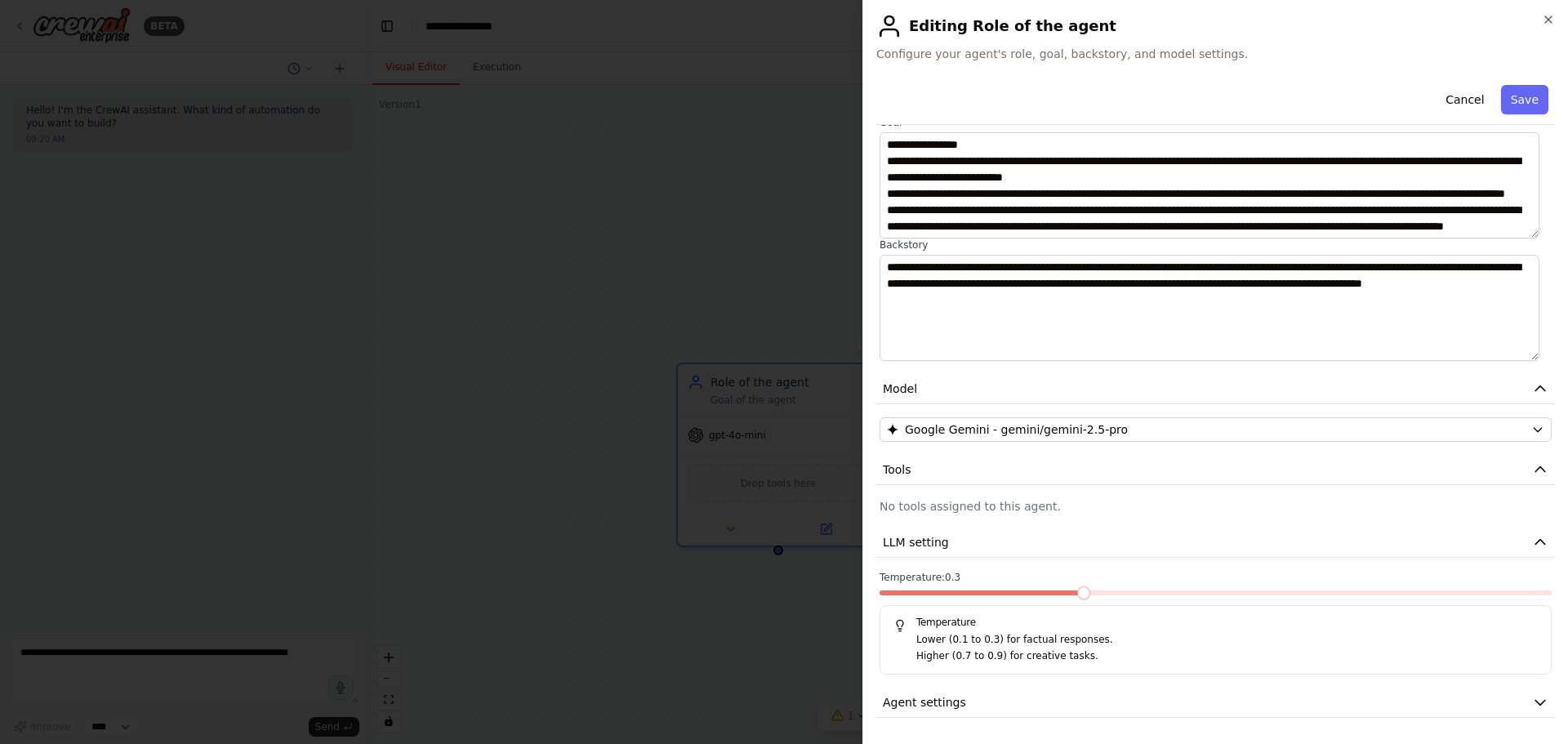
click at [1077, 599] on span at bounding box center [1084, 594] width 13 height 13
click at [1079, 699] on button "Agent settings" at bounding box center [1215, 703] width 678 height 31
click at [1355, 703] on button "Agent settings" at bounding box center [1215, 703] width 678 height 31
click at [1088, 514] on p "No tools assigned to this agent." at bounding box center [1214, 507] width 672 height 17
click at [1050, 507] on p "No tools assigned to this agent." at bounding box center [1214, 507] width 672 height 17
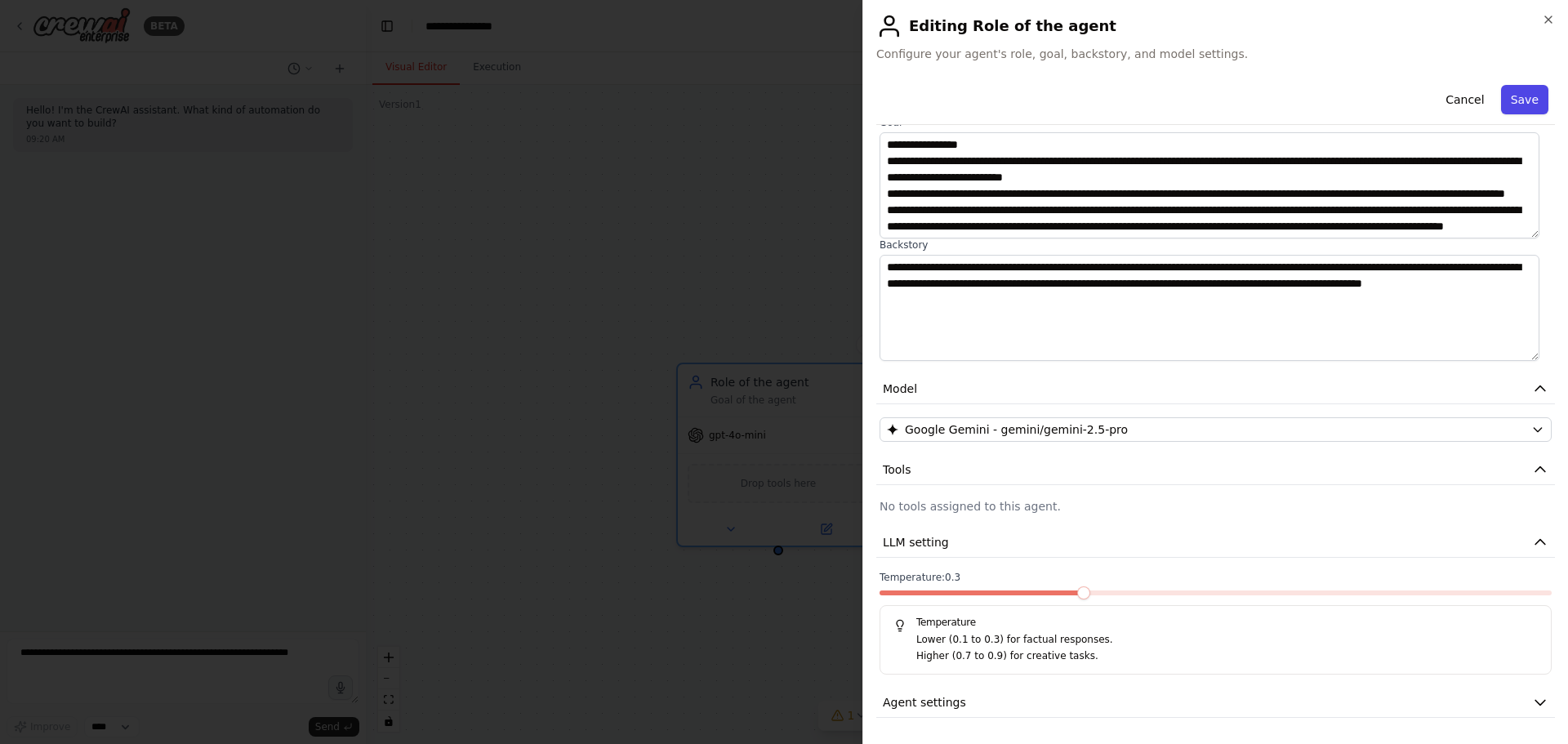
click at [1506, 109] on button "Save" at bounding box center [1524, 100] width 47 height 30
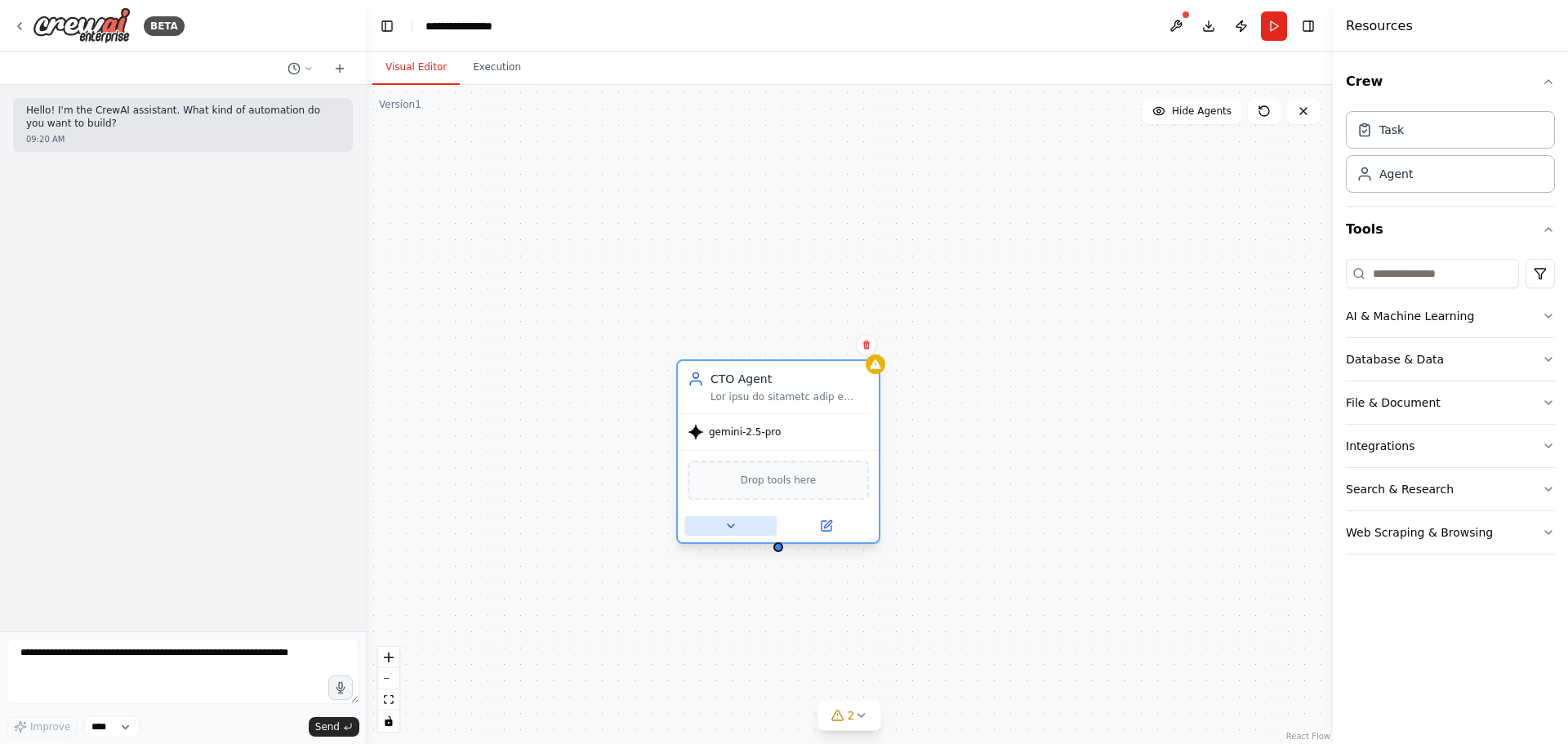
click at [732, 528] on icon at bounding box center [731, 527] width 13 height 13
click at [858, 723] on button "2" at bounding box center [849, 716] width 63 height 31
click at [730, 693] on span "Agent CTO Agent LLM model gemini/gemini/gemini-2.5-pro is missing required envi…" at bounding box center [859, 687] width 438 height 26
copy span "GEMINI_API_KEY"
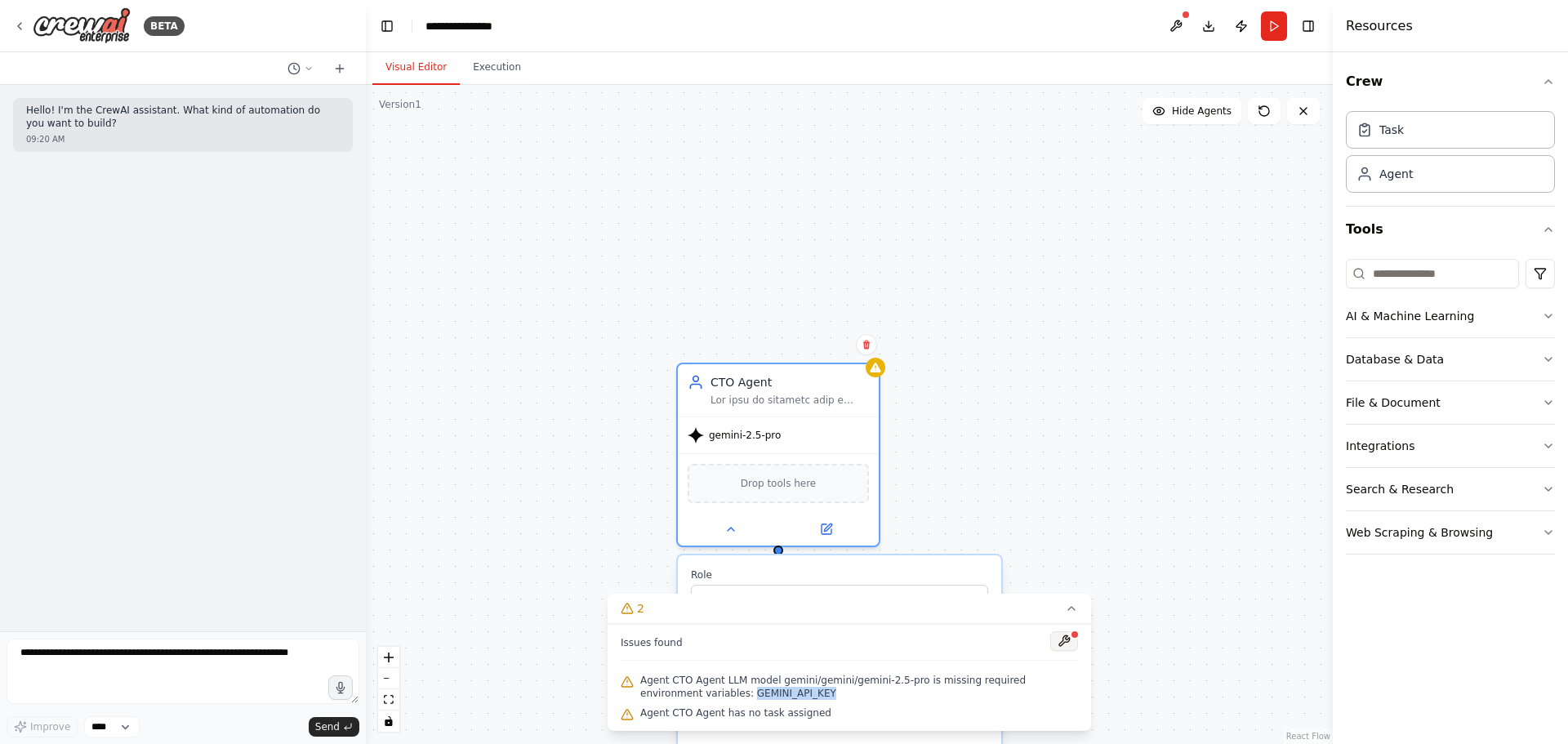
click at [1060, 639] on button at bounding box center [1064, 641] width 28 height 20
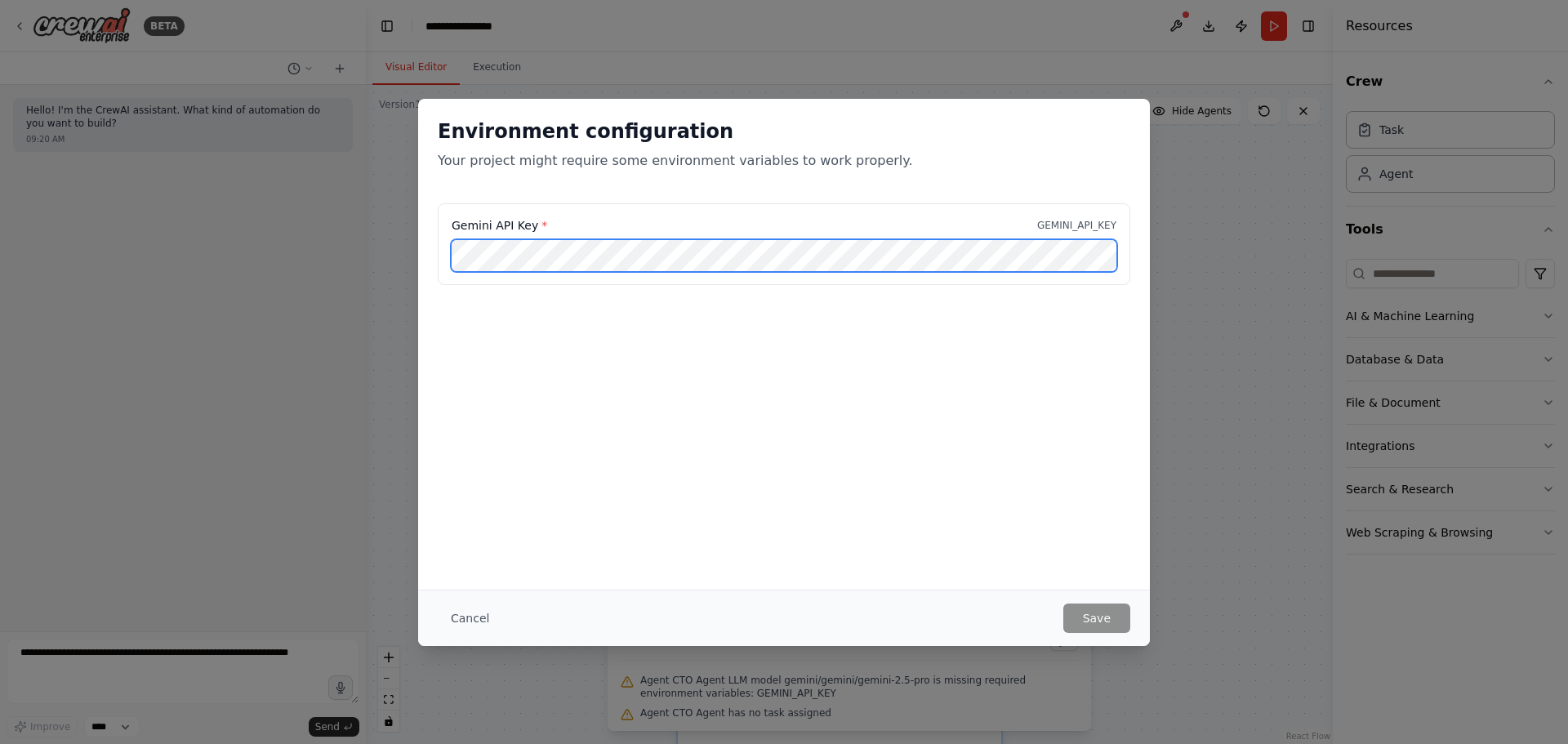
click at [402, 252] on div "Environment configuration Your project might require some environment variables…" at bounding box center [784, 372] width 1568 height 744
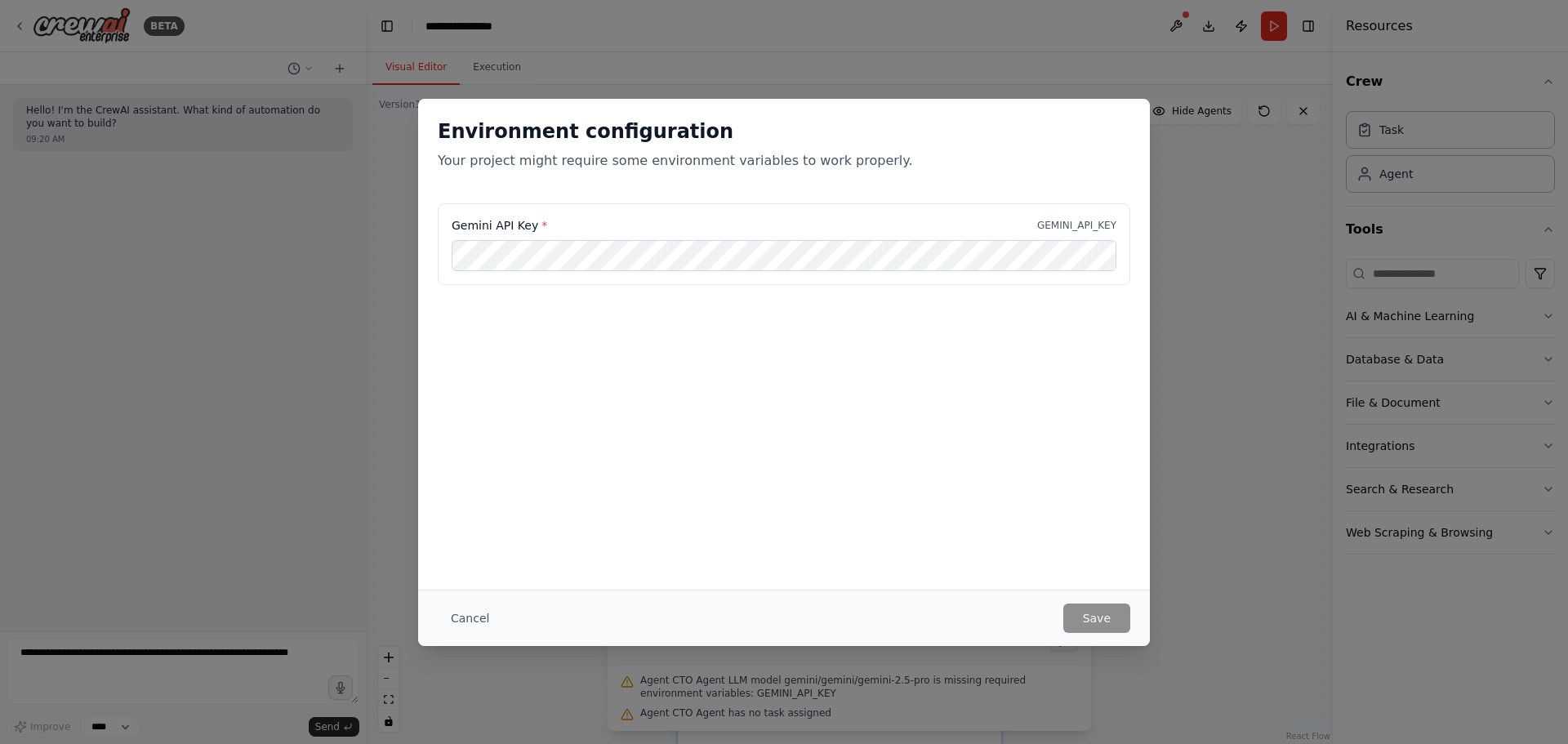
click at [458, 609] on button "Cancel" at bounding box center [470, 618] width 64 height 30
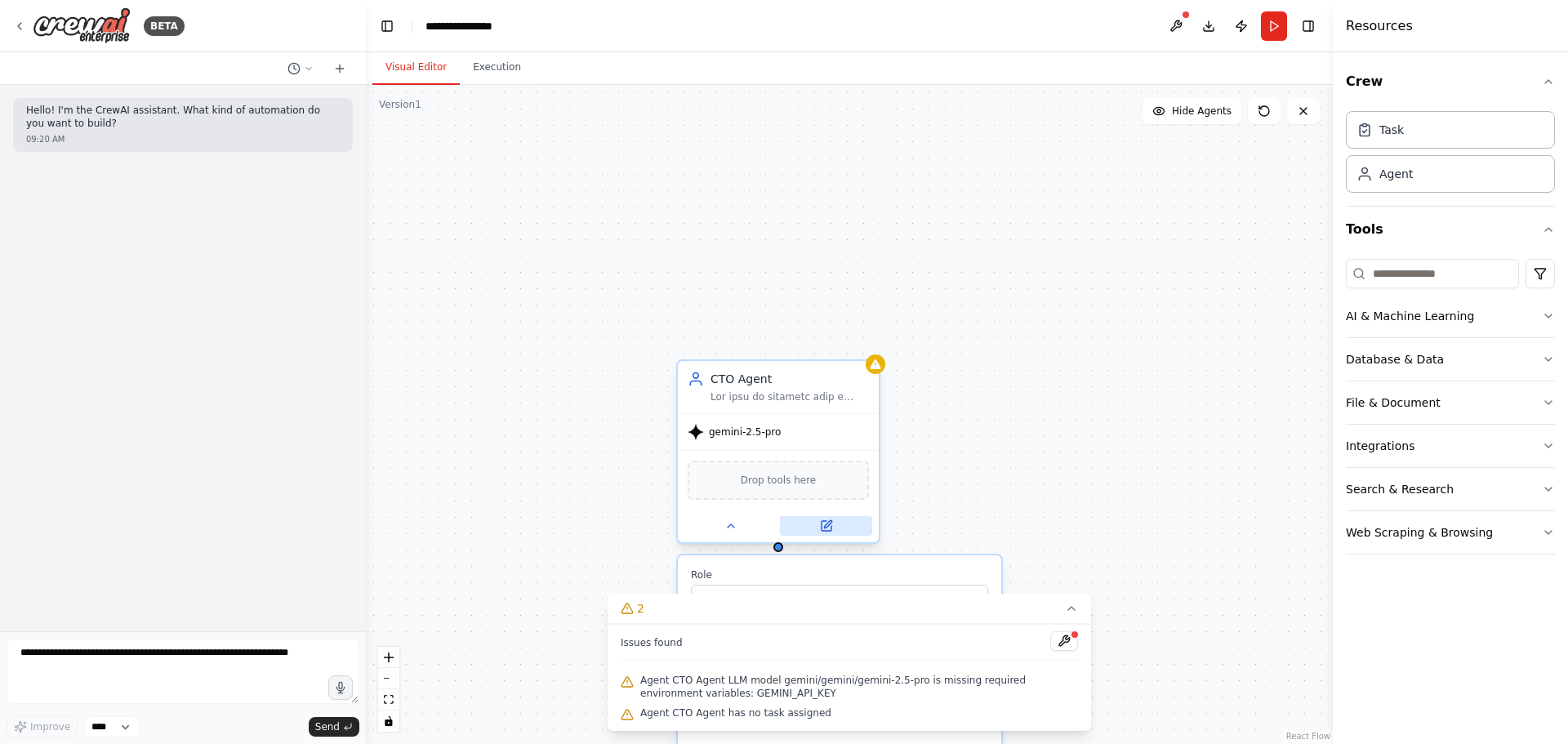
click at [832, 529] on icon at bounding box center [826, 527] width 13 height 13
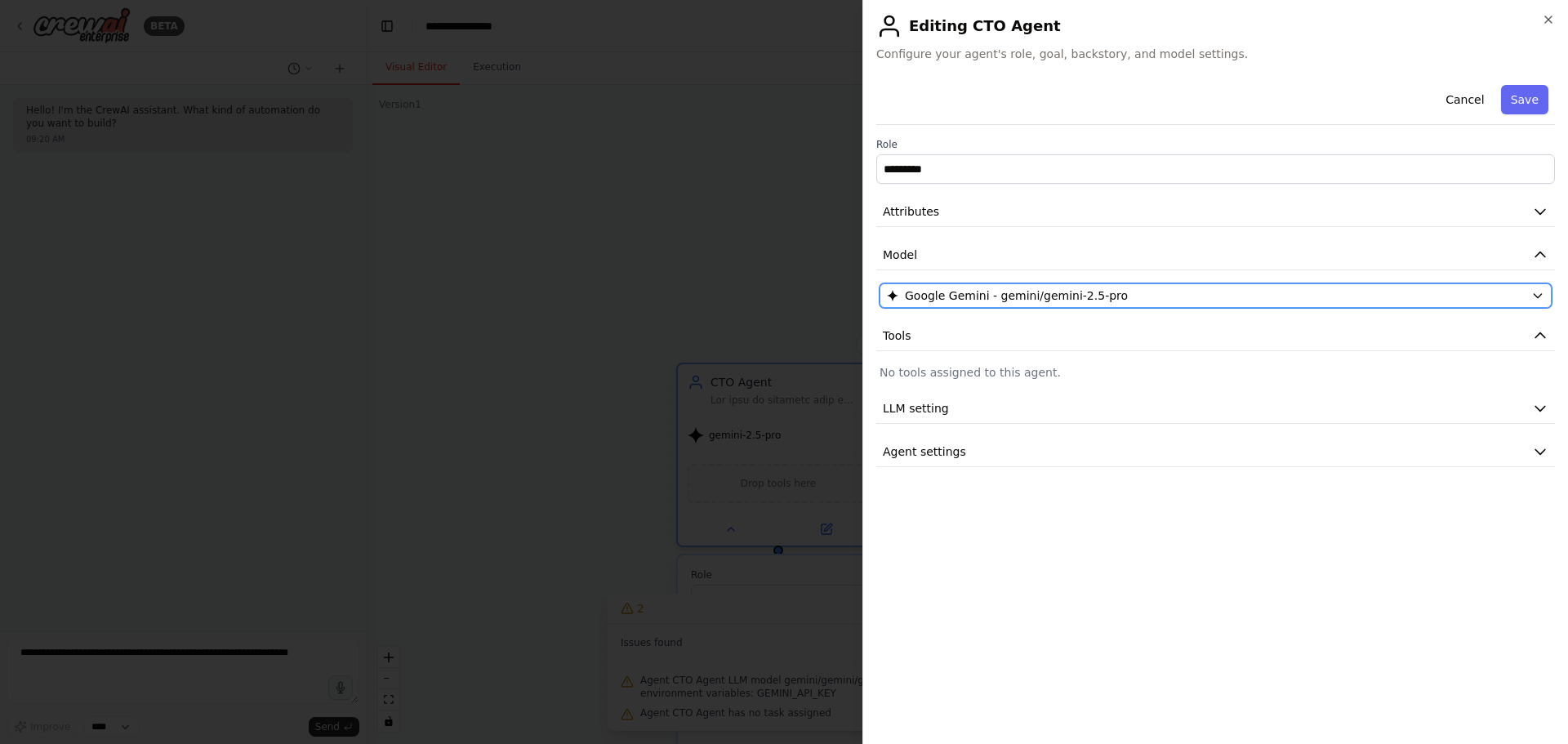
click at [992, 291] on span "Google Gemini - gemini/gemini-2.5-pro" at bounding box center [1016, 296] width 223 height 17
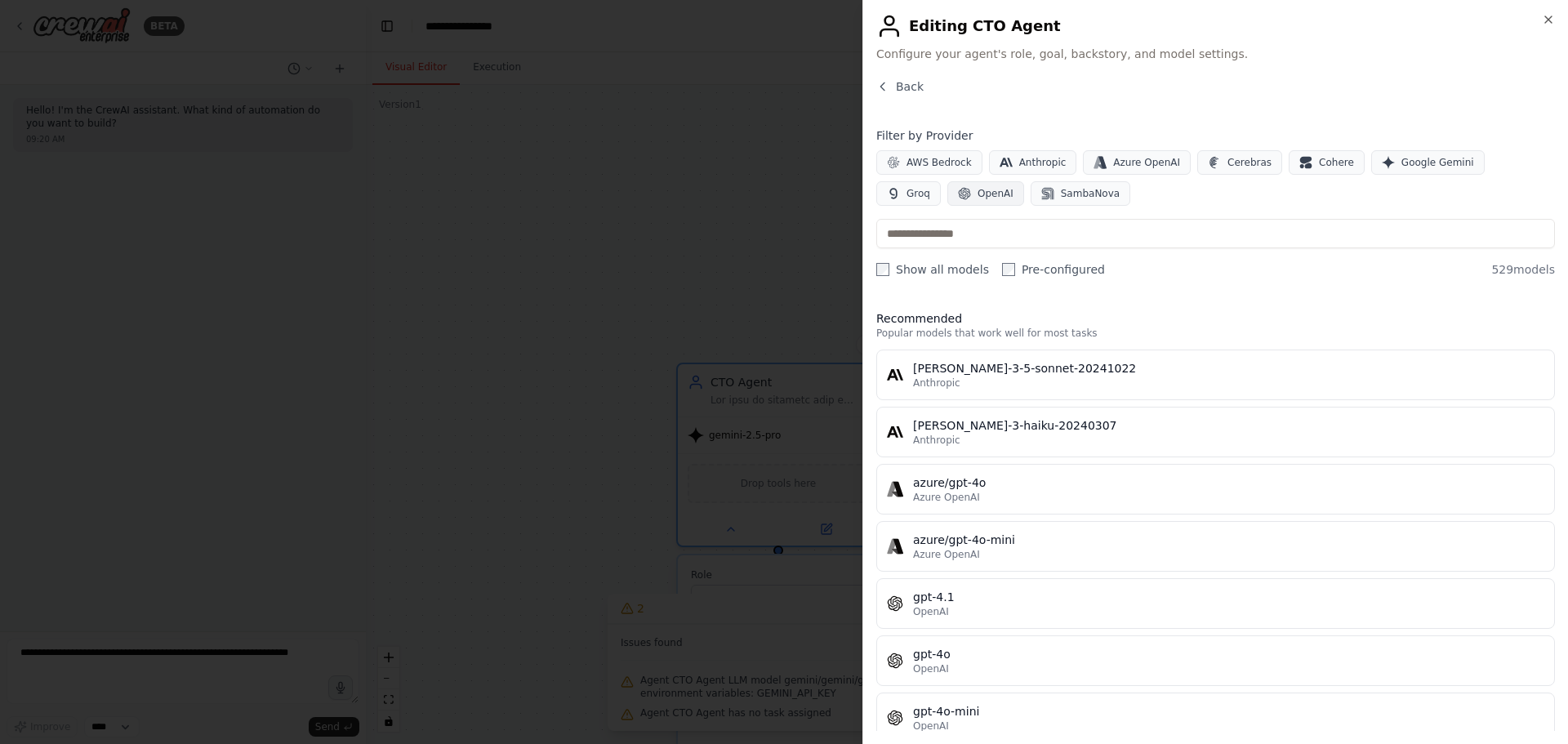
click at [948, 185] on button "OpenAI" at bounding box center [986, 193] width 77 height 25
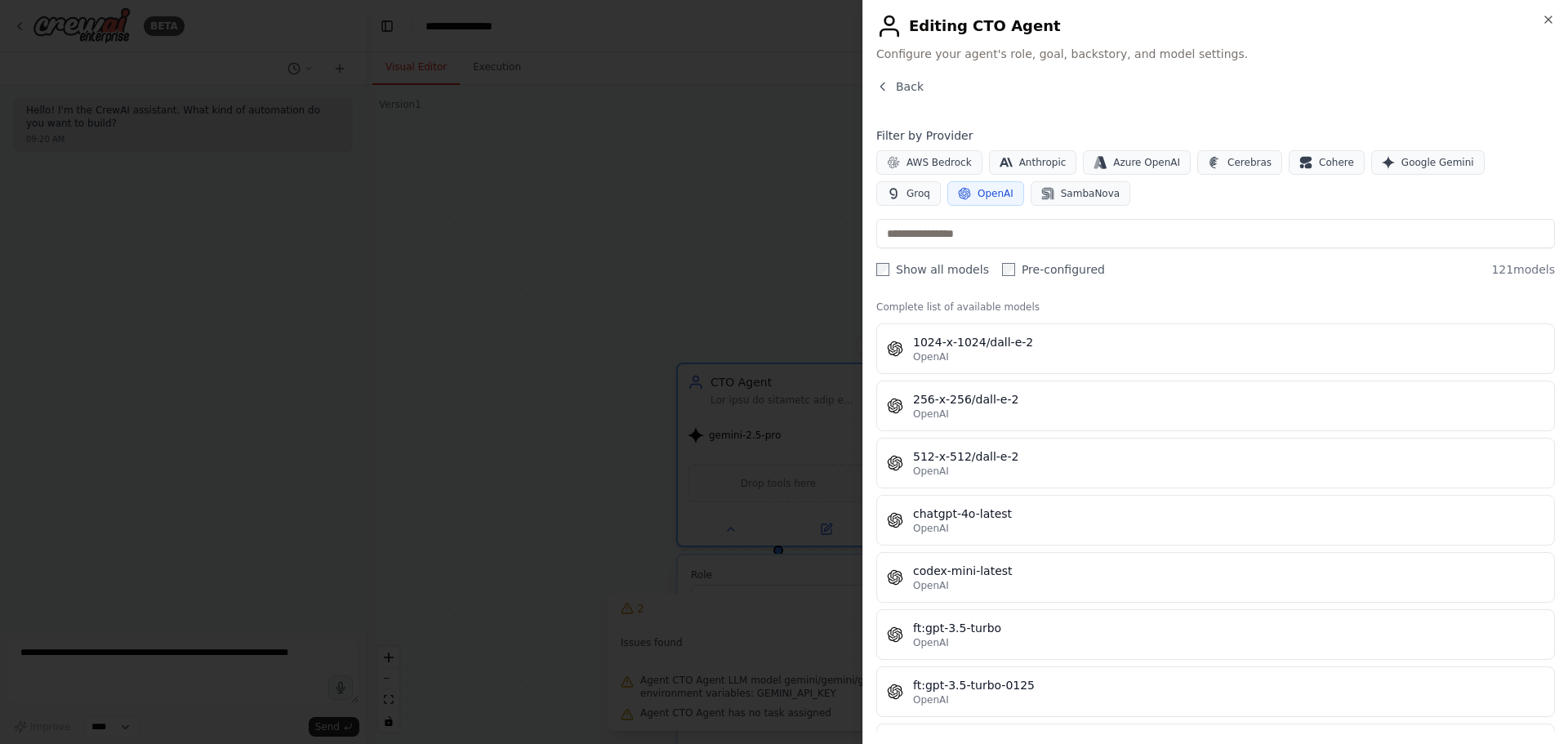
scroll to position [0, 0]
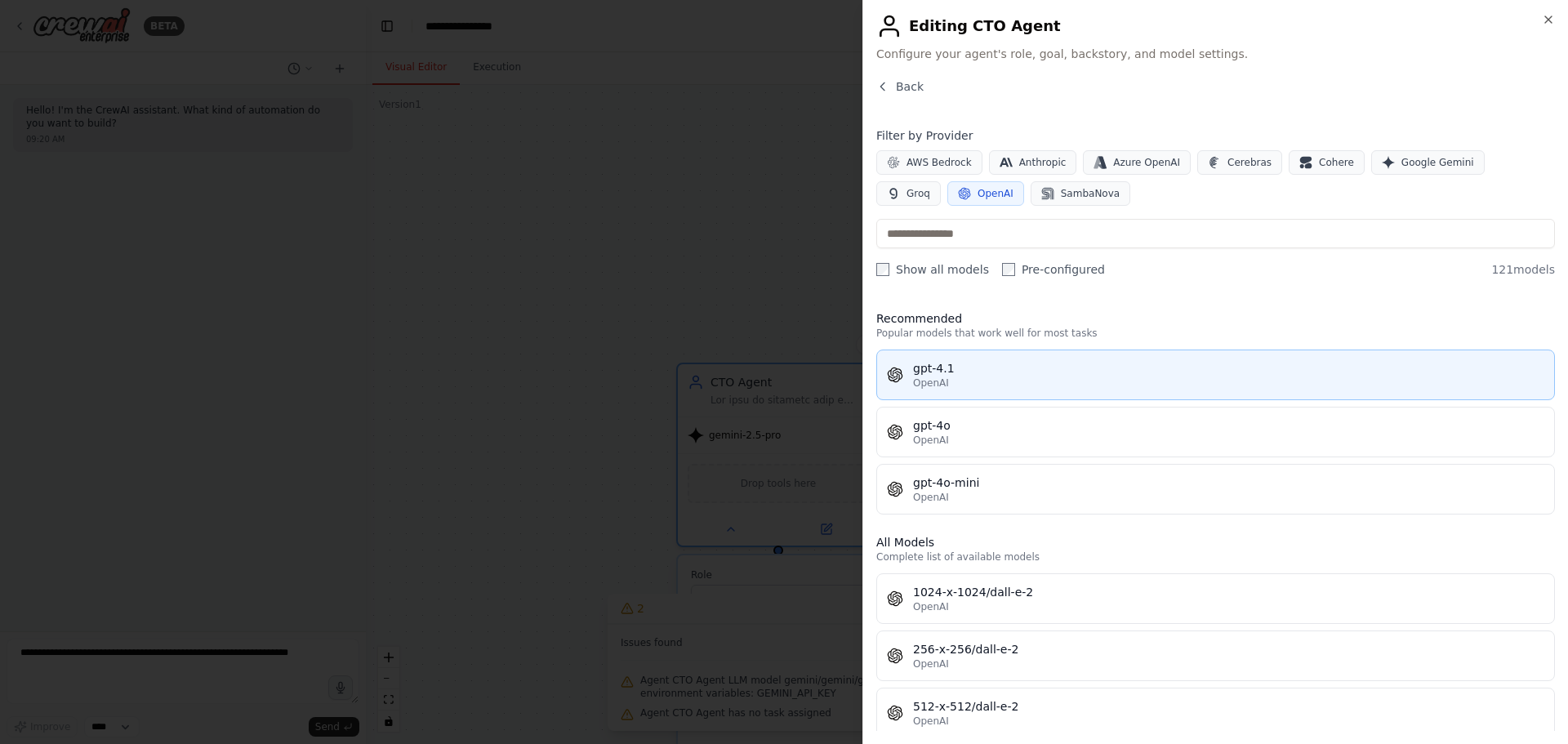
click at [1018, 372] on div "gpt-4.1" at bounding box center [1228, 369] width 631 height 17
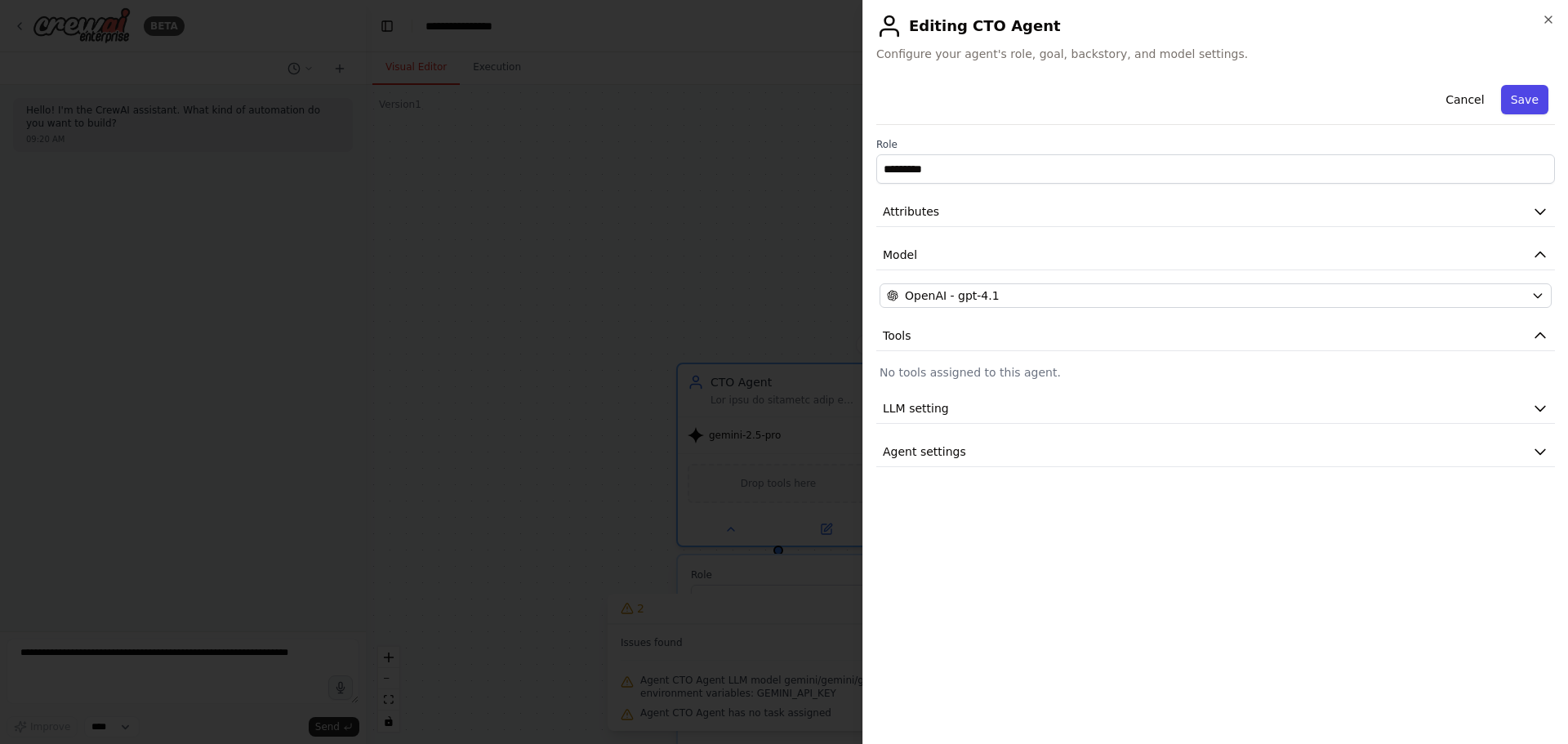
click at [1509, 103] on button "Save" at bounding box center [1524, 100] width 47 height 30
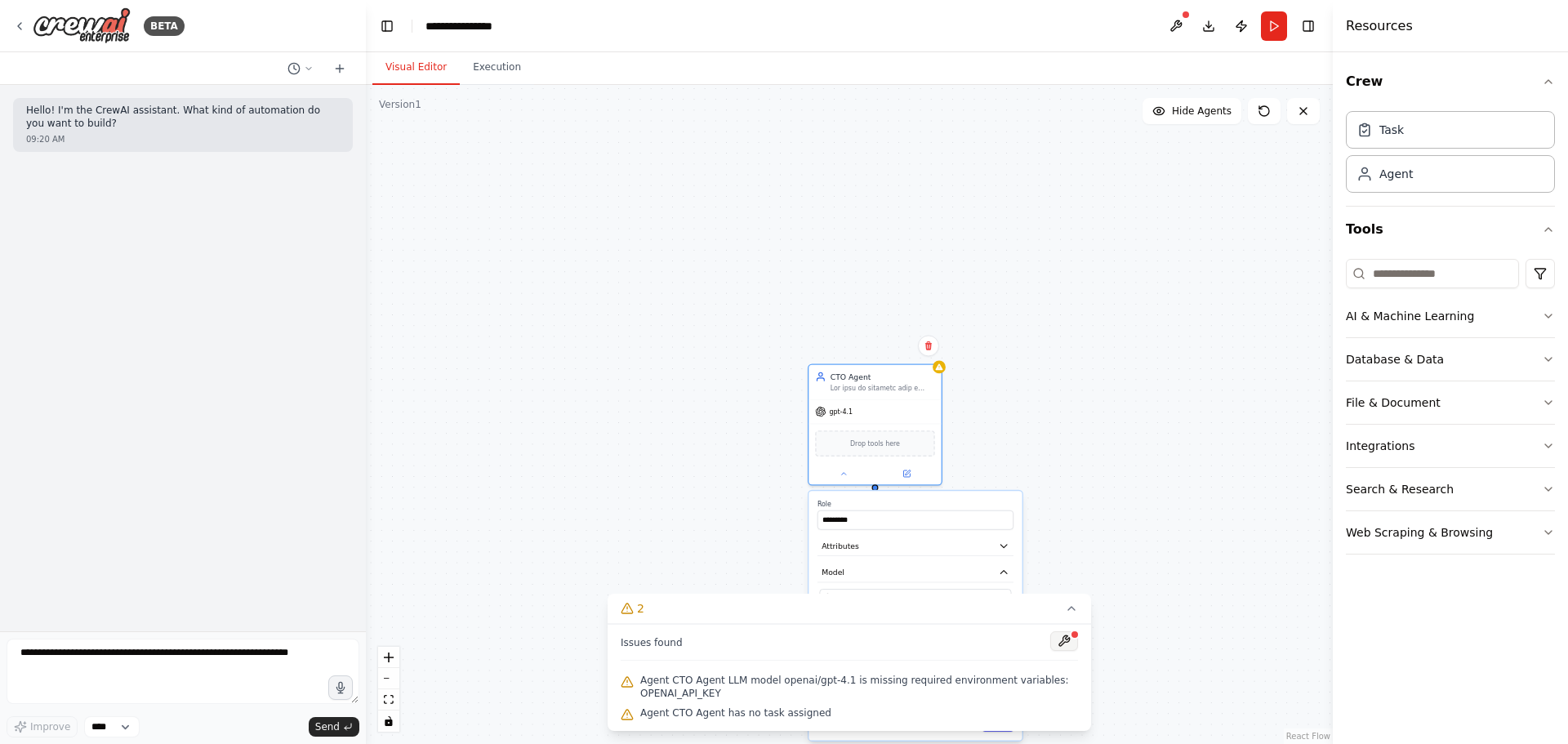
click at [1062, 641] on button at bounding box center [1064, 641] width 28 height 20
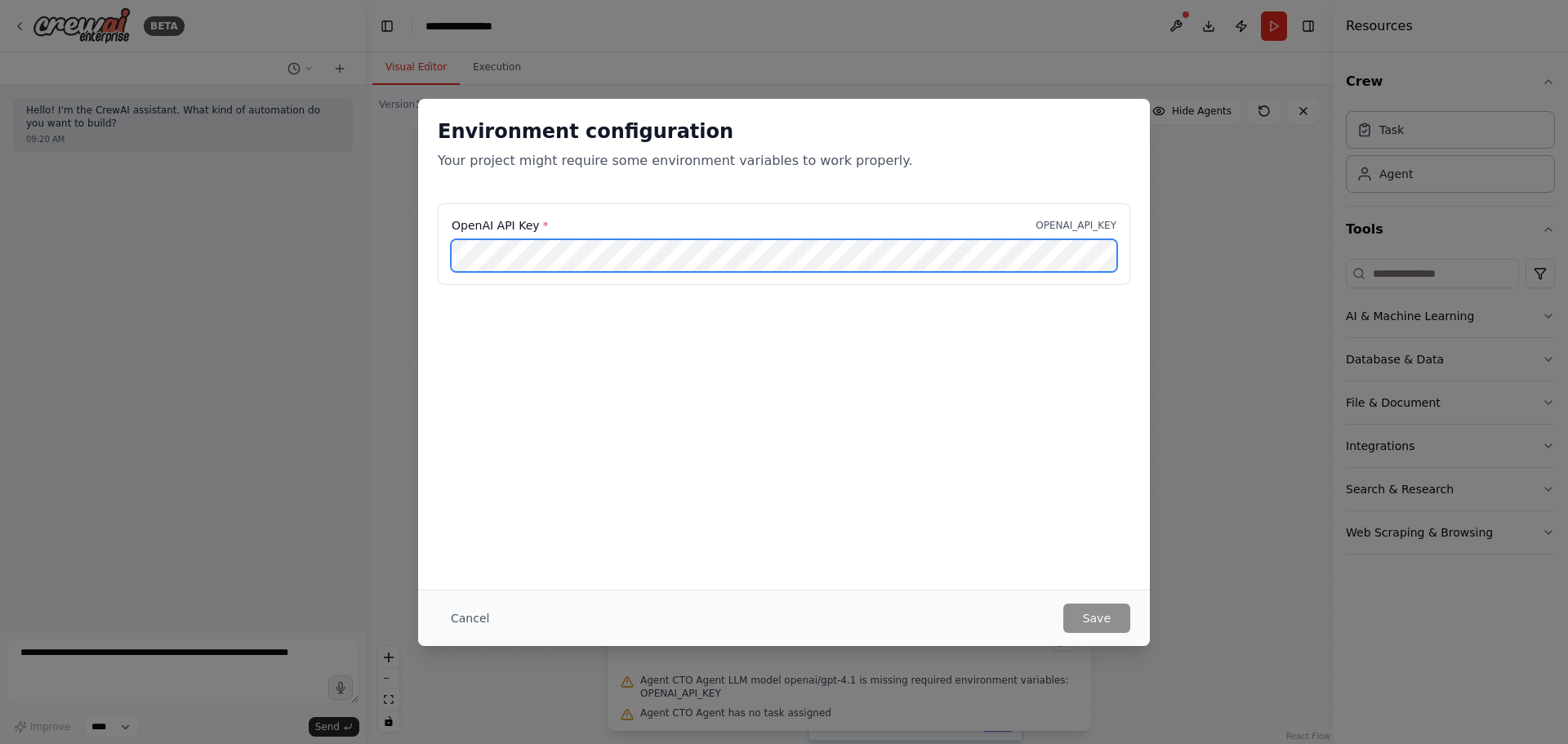
scroll to position [0, 131]
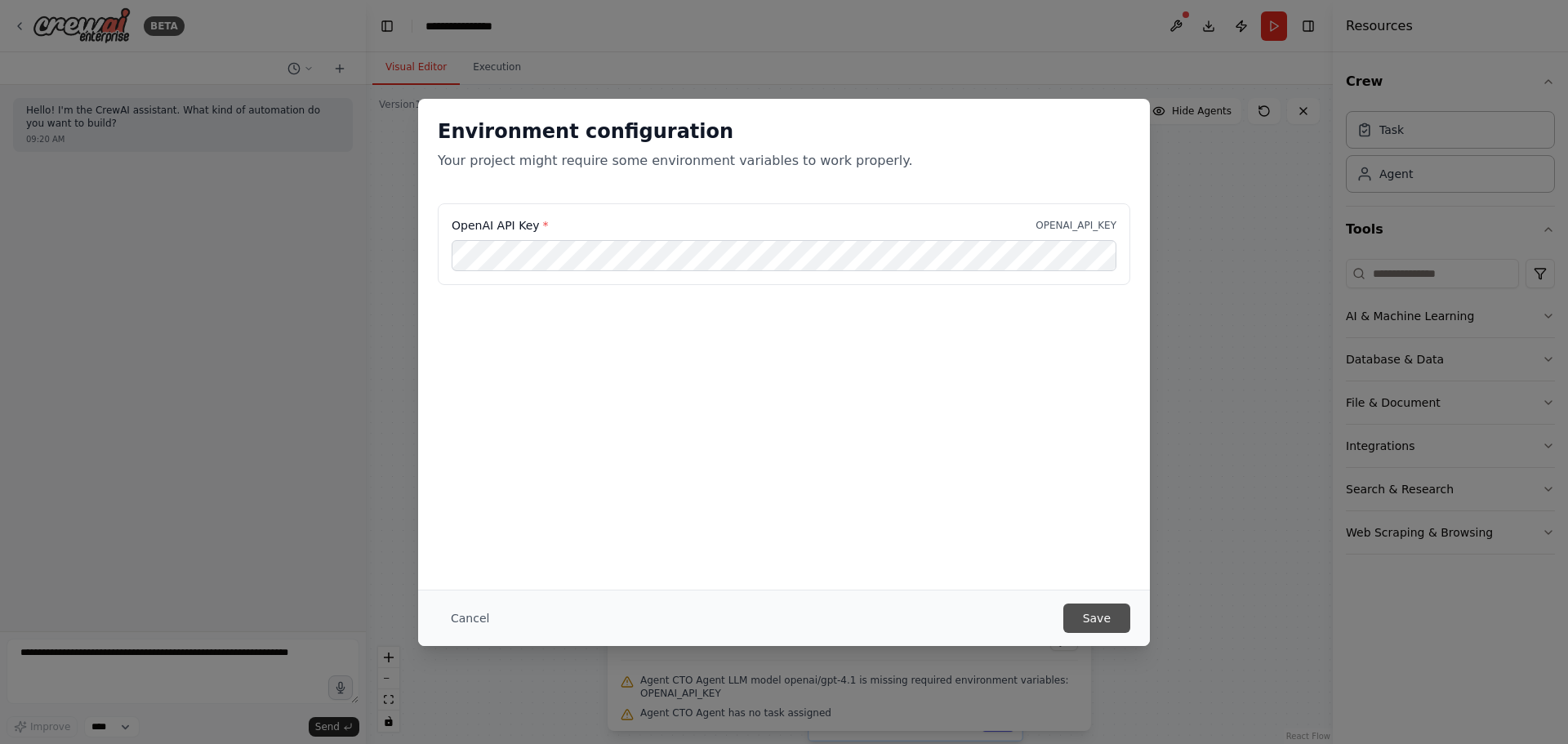
click at [1090, 625] on button "Save" at bounding box center [1096, 618] width 67 height 30
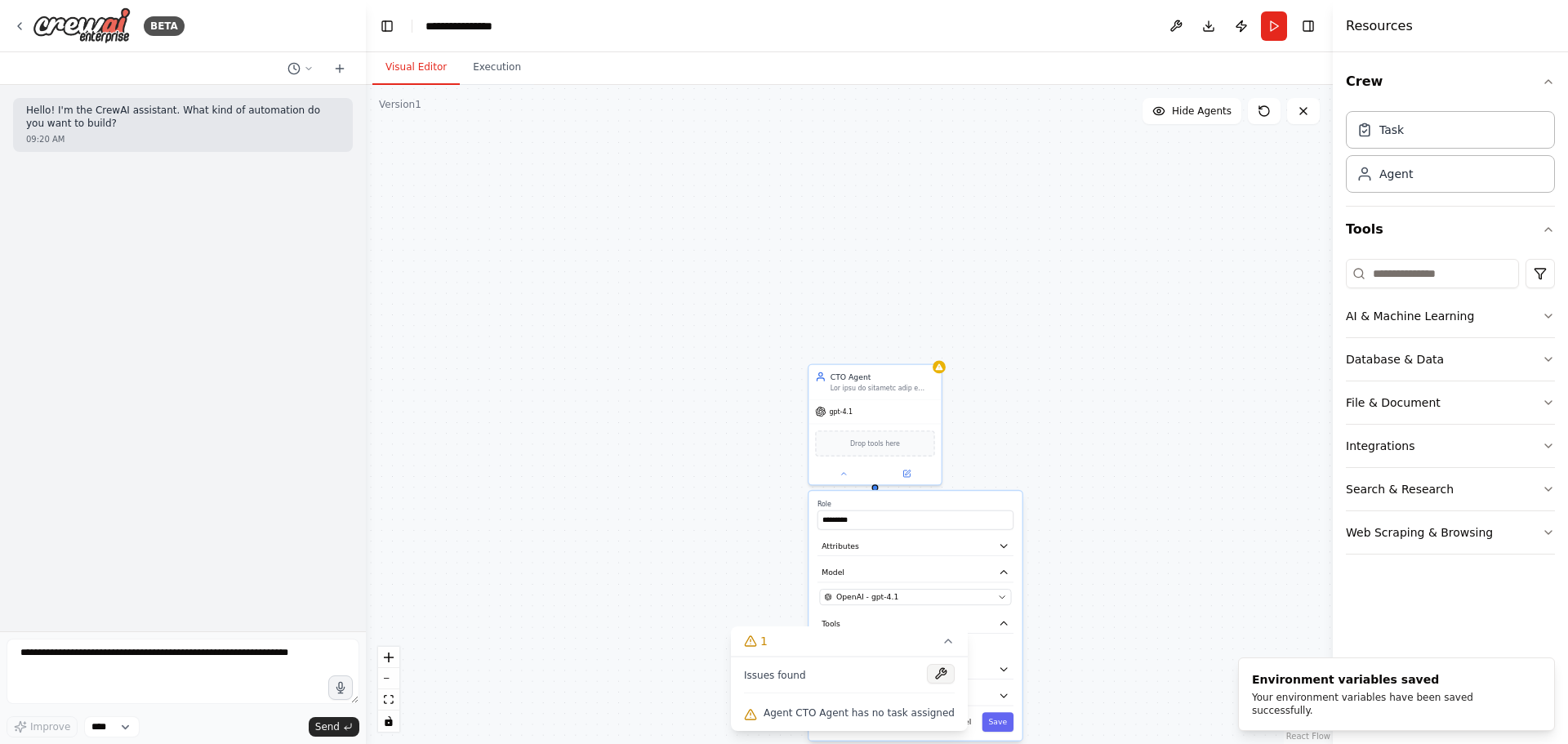
click at [933, 675] on button at bounding box center [941, 675] width 28 height 20
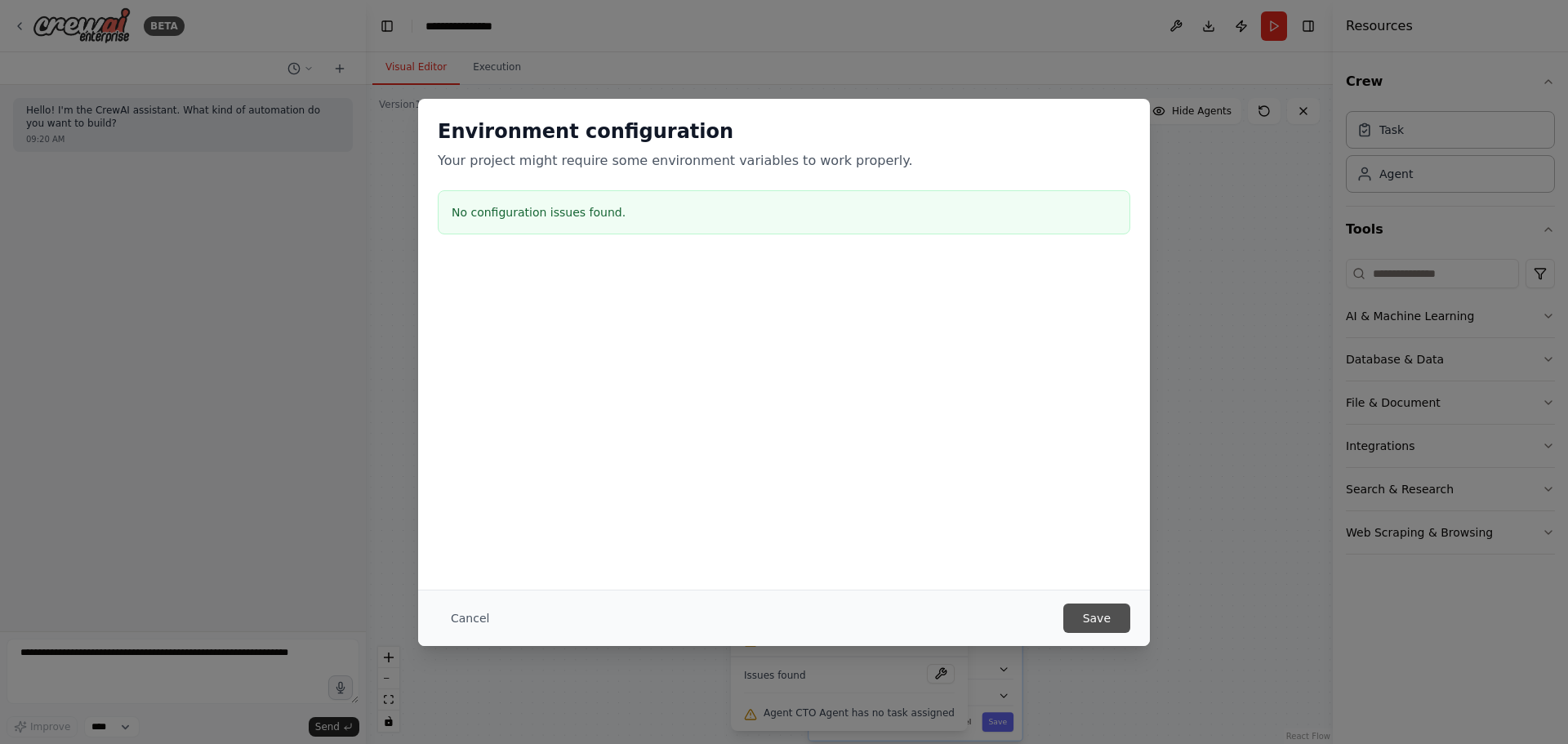
click at [1095, 618] on button "Save" at bounding box center [1096, 618] width 67 height 30
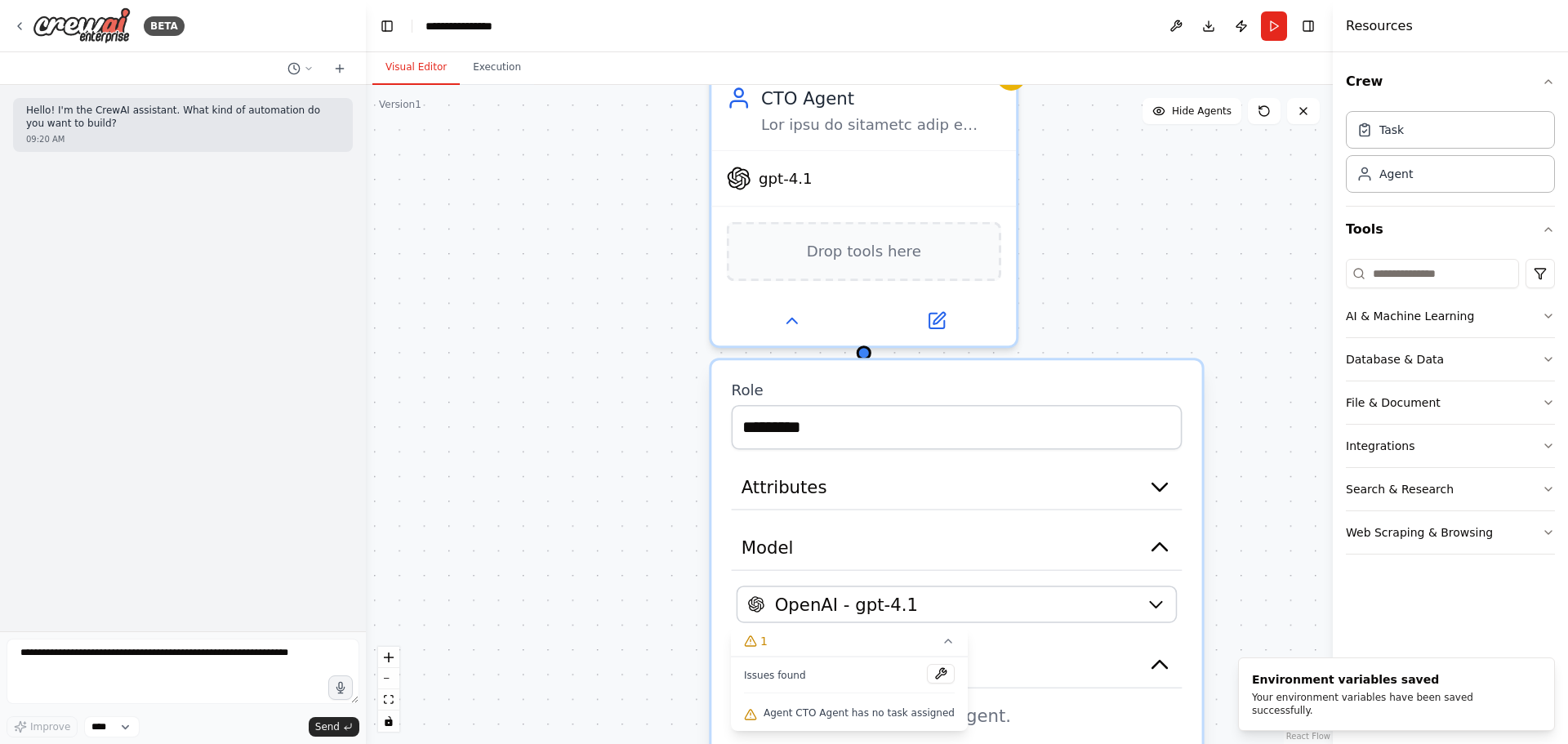
drag, startPoint x: 797, startPoint y: 514, endPoint x: 594, endPoint y: 386, distance: 240.0
click at [594, 386] on div "CTO Agent gpt-4.1 Drop tools here Role ********* Attributes Model OpenAI - gpt-…" at bounding box center [849, 415] width 967 height 660
click at [890, 714] on span "Agent CTO Agent has no task assigned" at bounding box center [858, 713] width 191 height 13
click at [1285, 603] on div "CTO Agent gpt-4.1 Drop tools here Role ********* Attributes Model OpenAI - gpt-…" at bounding box center [849, 415] width 967 height 660
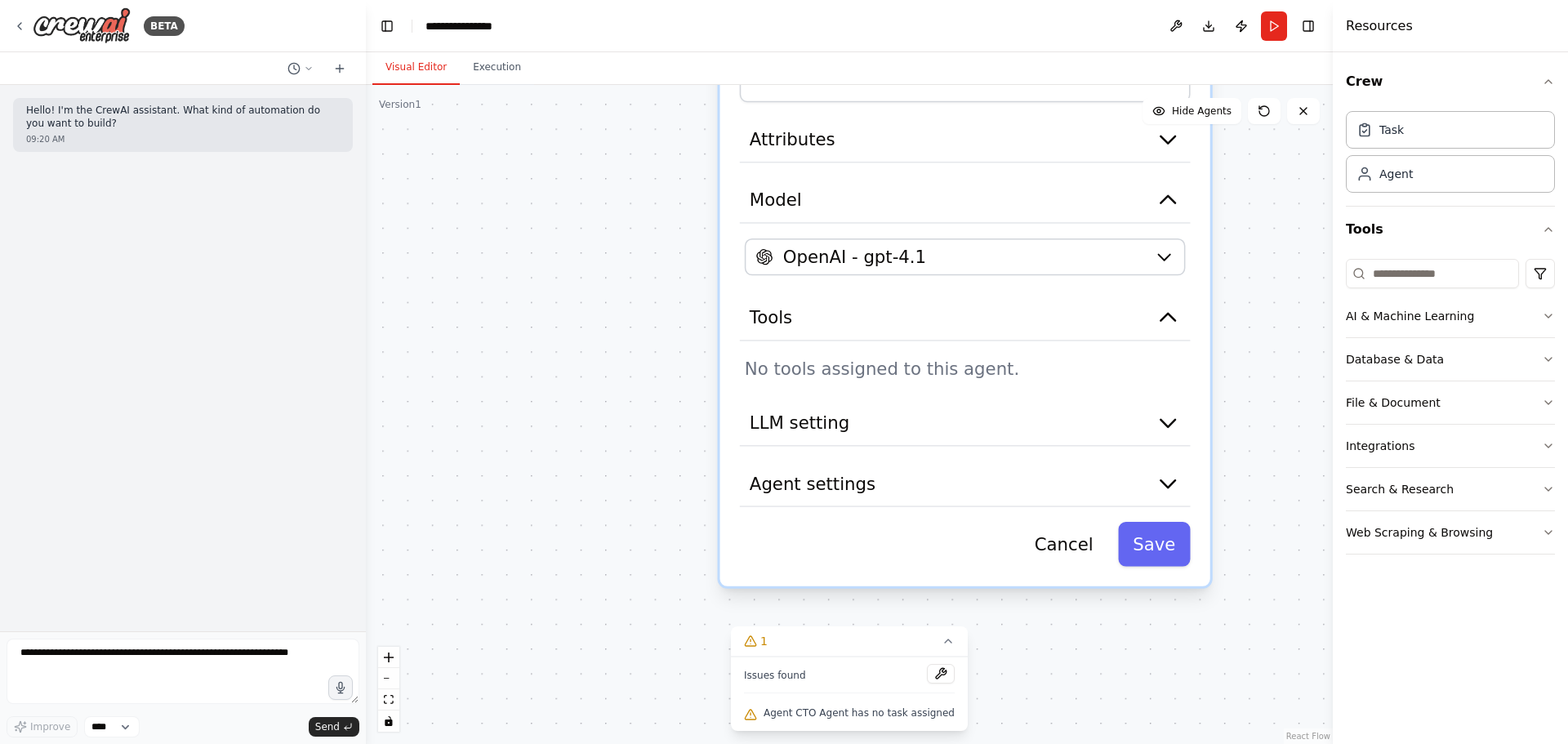
drag, startPoint x: 614, startPoint y: 547, endPoint x: 622, endPoint y: 199, distance: 348.1
click at [622, 199] on div "CTO Agent gpt-4.1 Drop tools here Role ********* Attributes Model OpenAI - gpt-…" at bounding box center [849, 415] width 967 height 660
click at [1063, 500] on button "Agent settings" at bounding box center [965, 483] width 451 height 45
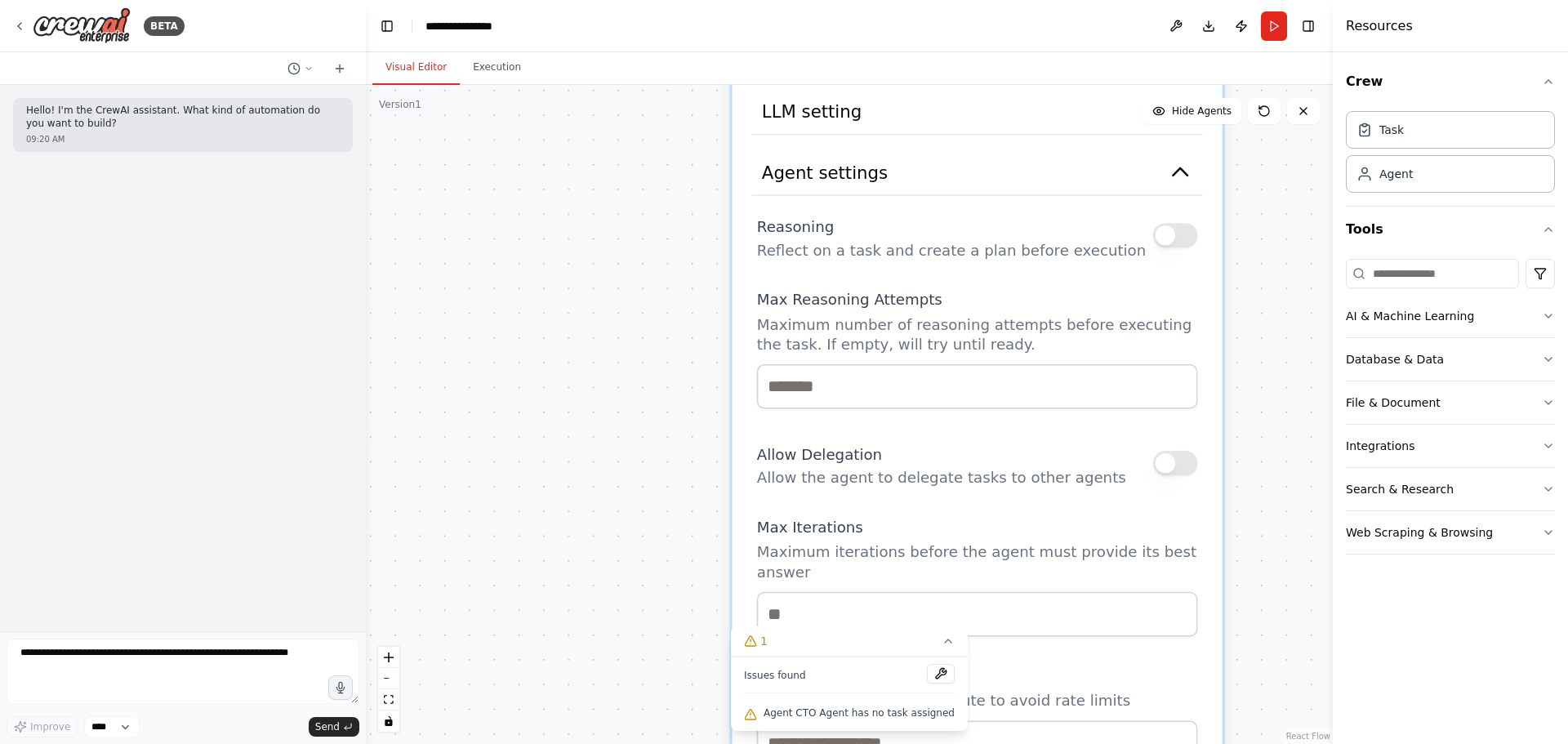
drag, startPoint x: 596, startPoint y: 594, endPoint x: 609, endPoint y: 283, distance: 311.3
click at [609, 283] on div "CTO Agent gpt-4.1 Drop tools here Role ********* Attributes Model OpenAI - gpt-…" at bounding box center [849, 415] width 967 height 660
click at [853, 401] on input "number" at bounding box center [977, 387] width 441 height 45
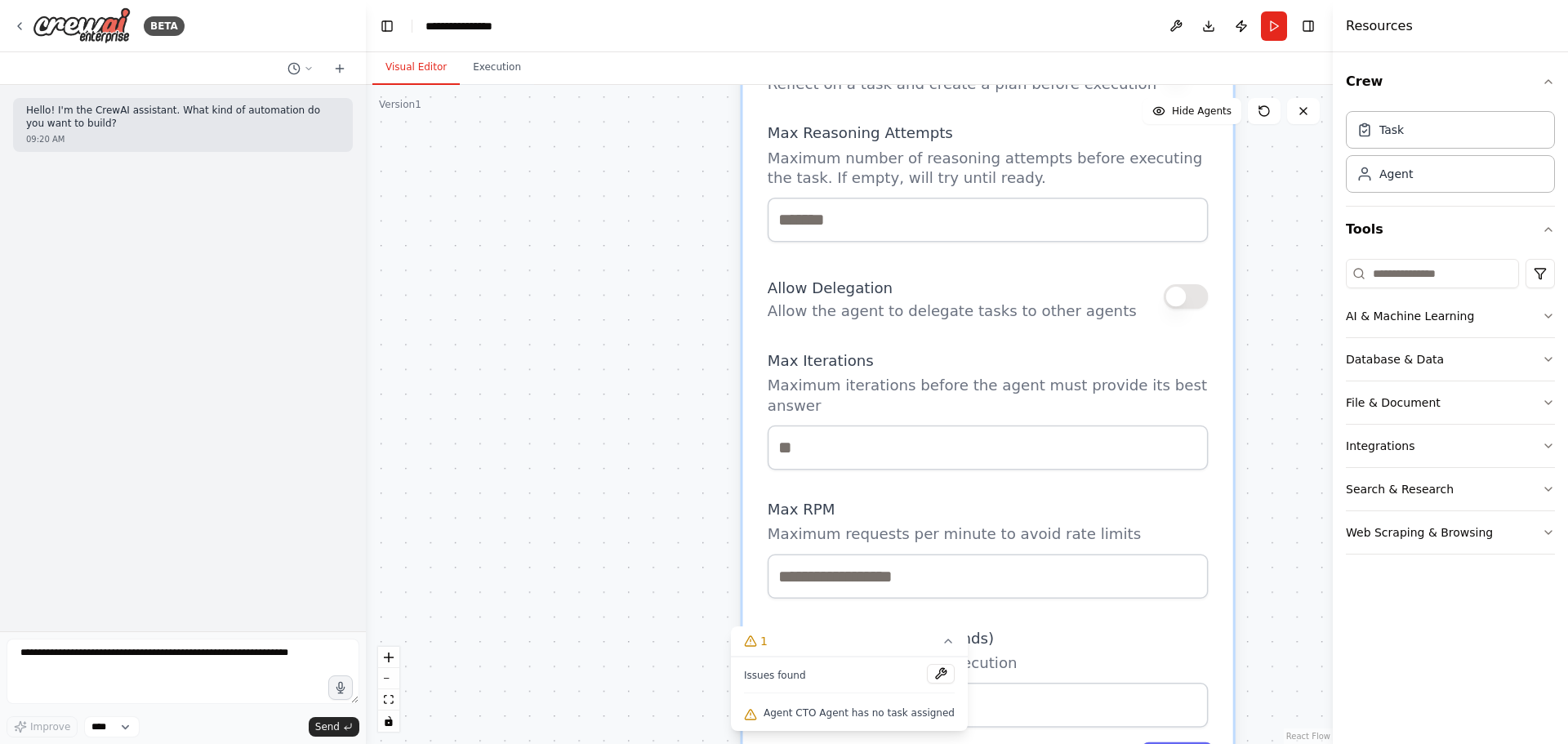
drag, startPoint x: 649, startPoint y: 630, endPoint x: 660, endPoint y: 463, distance: 167.4
click at [660, 463] on div "CTO Agent gpt-4.1 Drop tools here Role ********* Attributes Model OpenAI - gpt-…" at bounding box center [849, 415] width 967 height 660
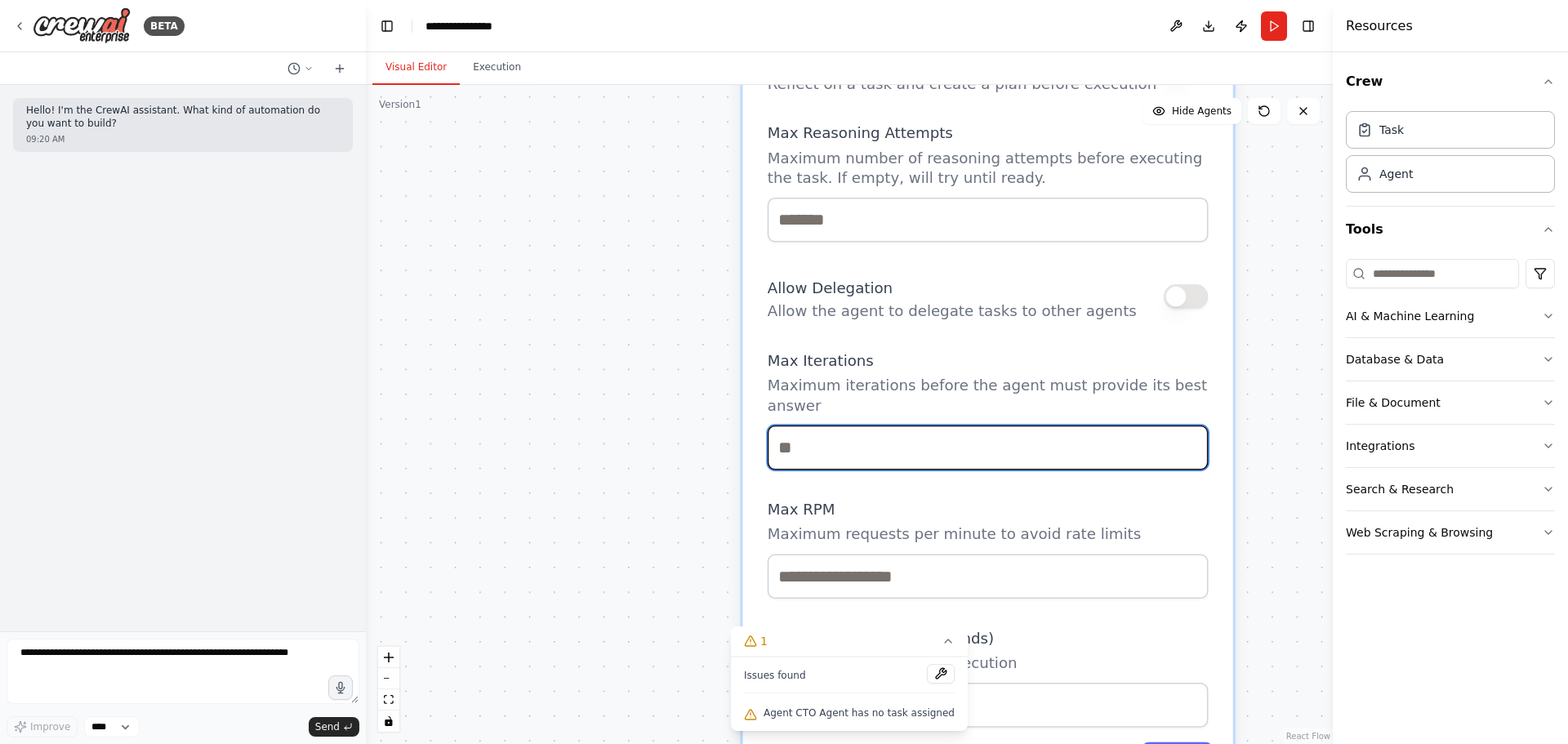
drag, startPoint x: 847, startPoint y: 432, endPoint x: 753, endPoint y: 423, distance: 94.4
click at [753, 423] on div "Role ********* Attributes Model OpenAI - gpt-4.1 Tools No tools assigned to thi…" at bounding box center [986, 171] width 490 height 1272
type input "*"
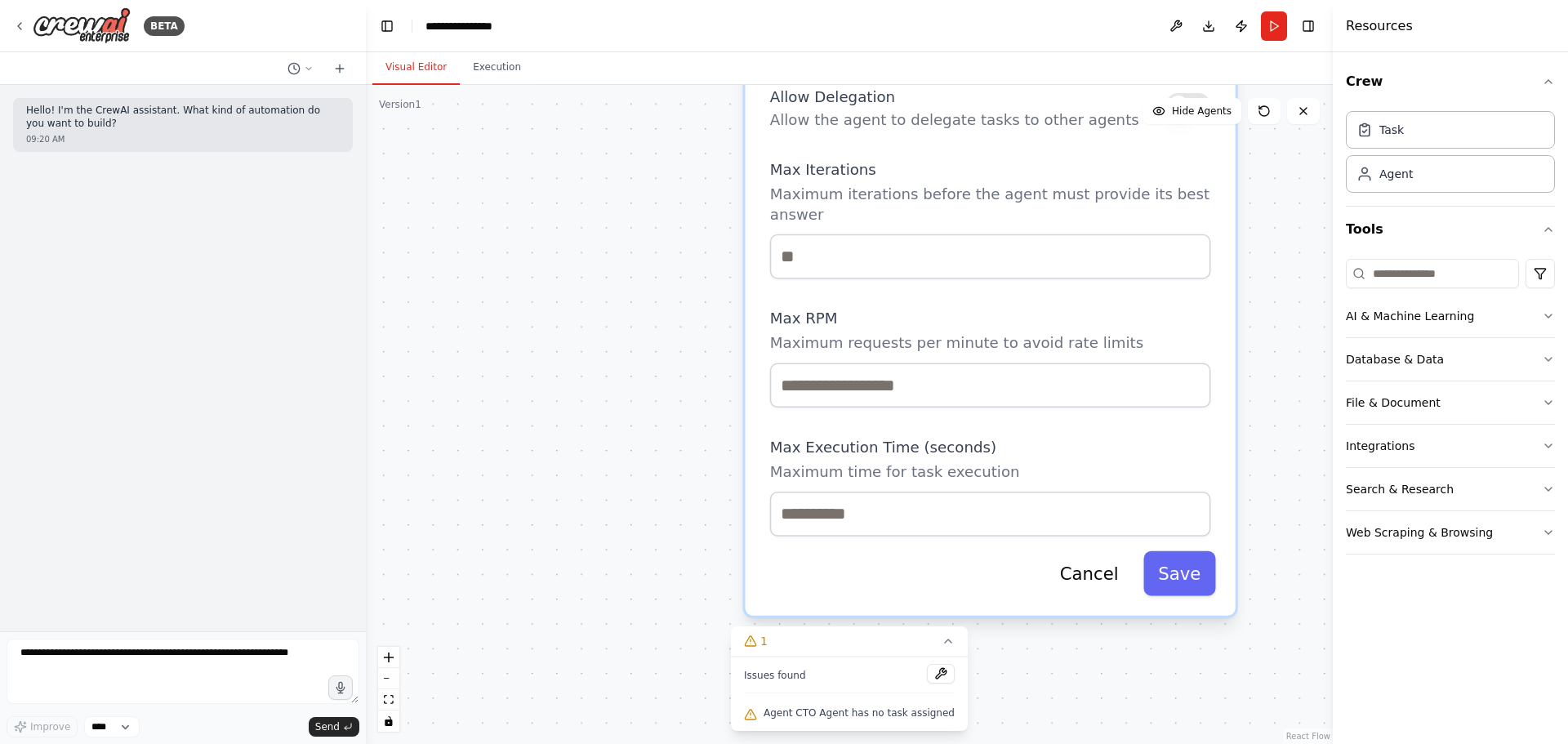
drag, startPoint x: 661, startPoint y: 548, endPoint x: 664, endPoint y: 349, distance: 199.0
click at [664, 349] on div "CTO Agent gpt-4.1 Drop tools here Role ********* Attributes Model OpenAI - gpt-…" at bounding box center [849, 415] width 967 height 660
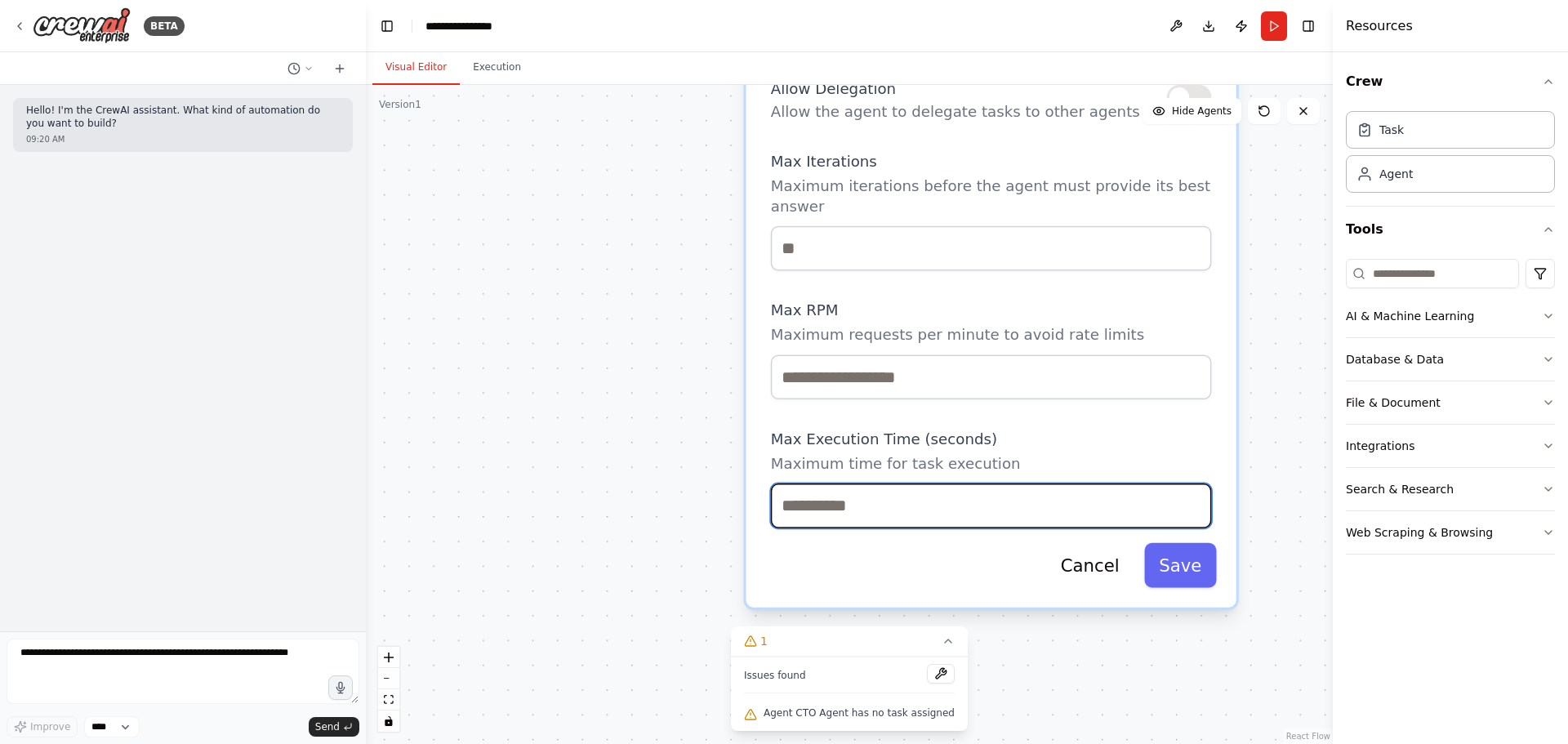
click at [848, 488] on input "number" at bounding box center [991, 506] width 441 height 45
type input "***"
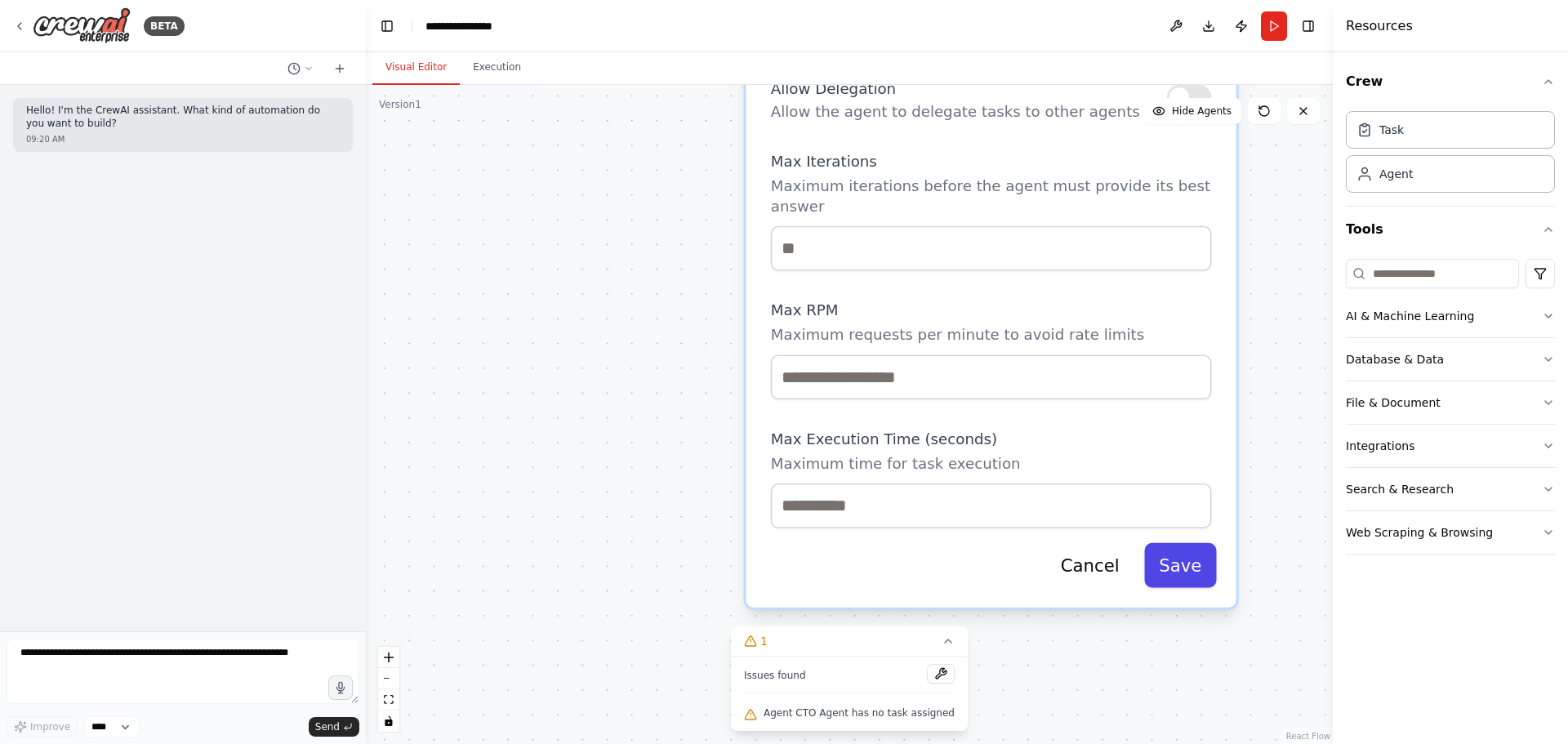
click at [1195, 543] on button "Save" at bounding box center [1180, 565] width 72 height 45
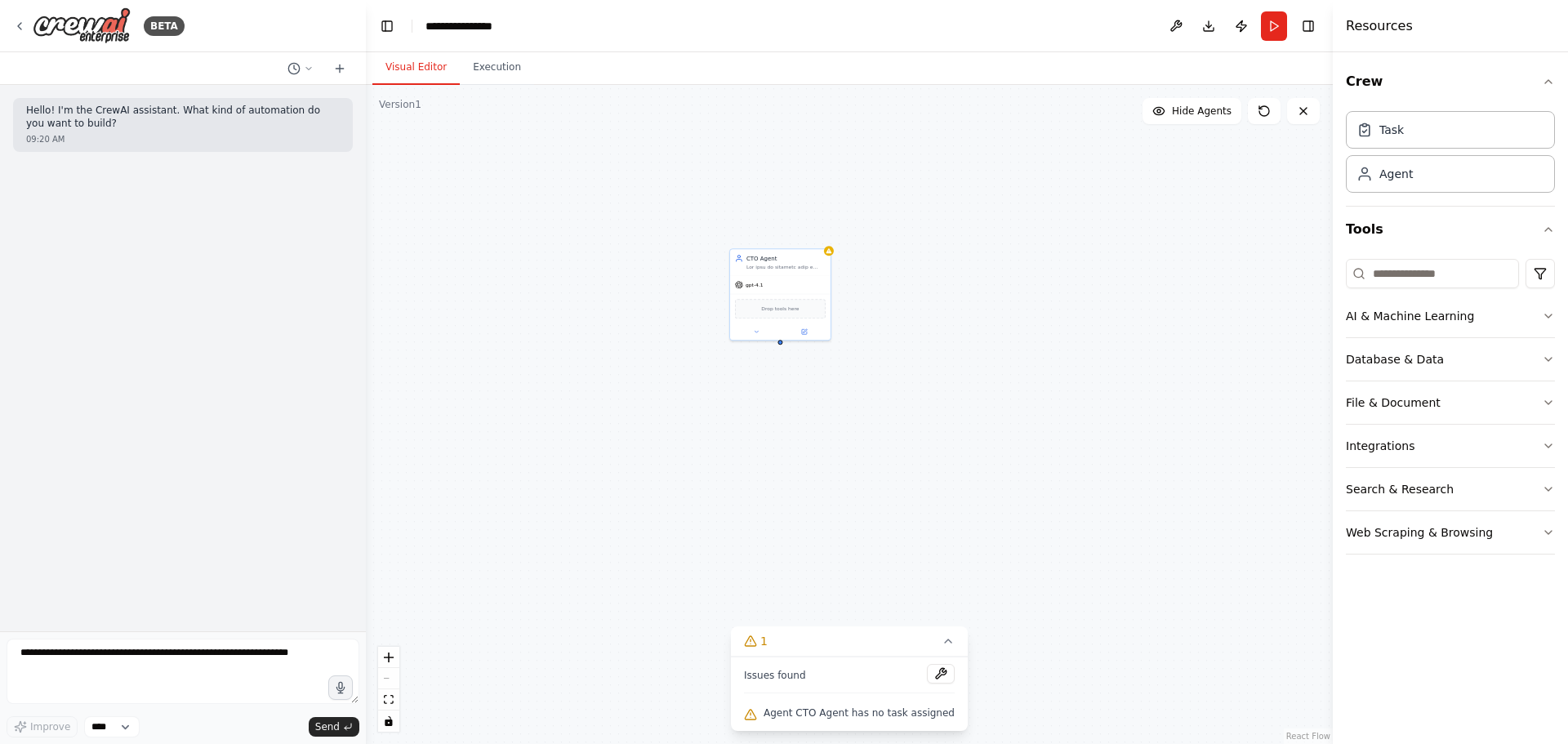
drag, startPoint x: 771, startPoint y: 363, endPoint x: 739, endPoint y: 647, distance: 285.8
click at [739, 647] on div "CTO Agent gpt-4.1 Drop tools here" at bounding box center [849, 415] width 967 height 660
drag, startPoint x: 513, startPoint y: 340, endPoint x: 657, endPoint y: 564, distance: 266.3
click at [657, 564] on div "CTO Agent gpt-4.1 Drop tools here" at bounding box center [849, 415] width 967 height 660
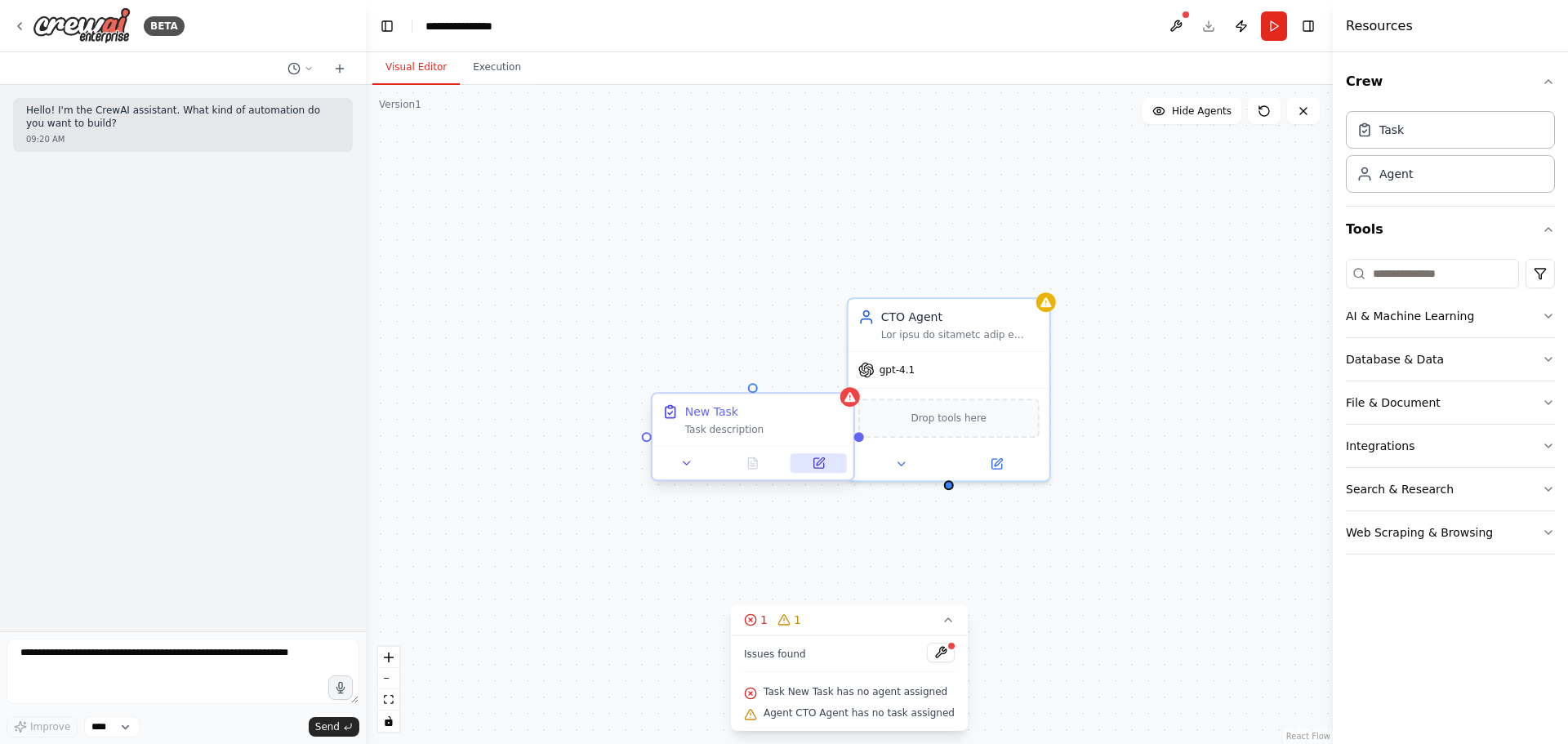
click at [820, 470] on icon at bounding box center [818, 463] width 13 height 13
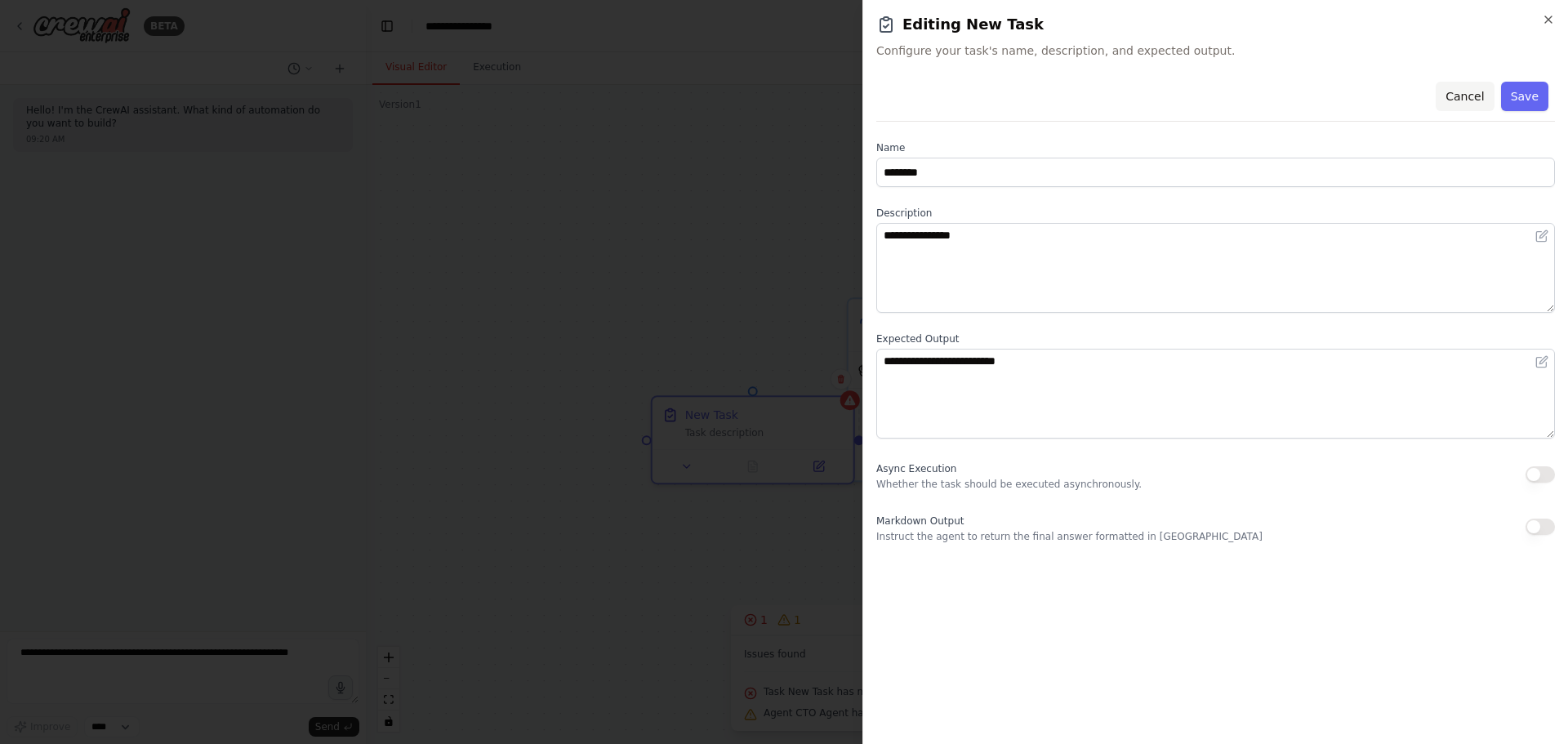
click at [1464, 97] on button "Cancel" at bounding box center [1465, 97] width 58 height 30
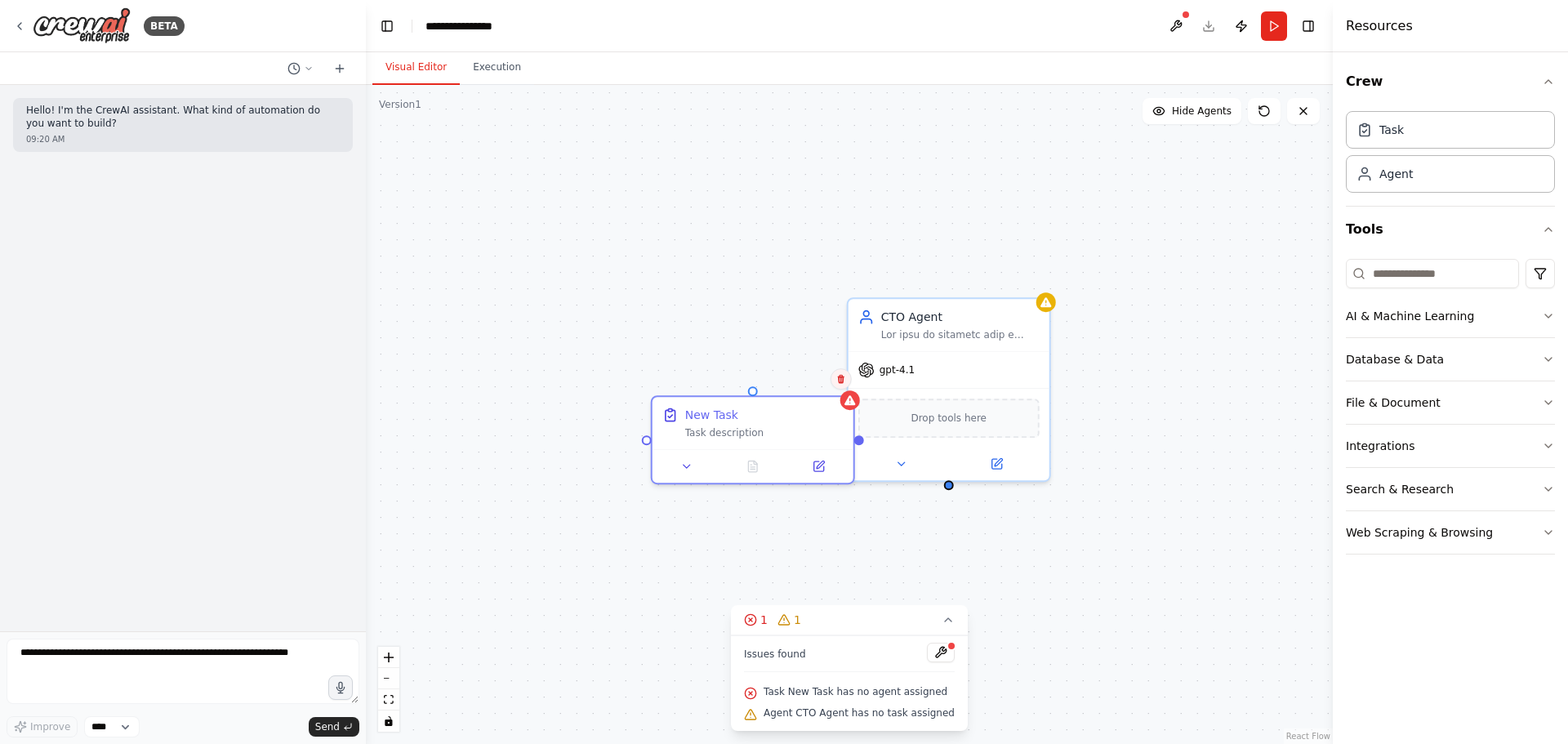
click at [840, 381] on icon at bounding box center [841, 379] width 10 height 10
click at [796, 386] on button "Confirm" at bounding box center [794, 379] width 58 height 20
click at [496, 67] on button "Execution" at bounding box center [497, 68] width 74 height 35
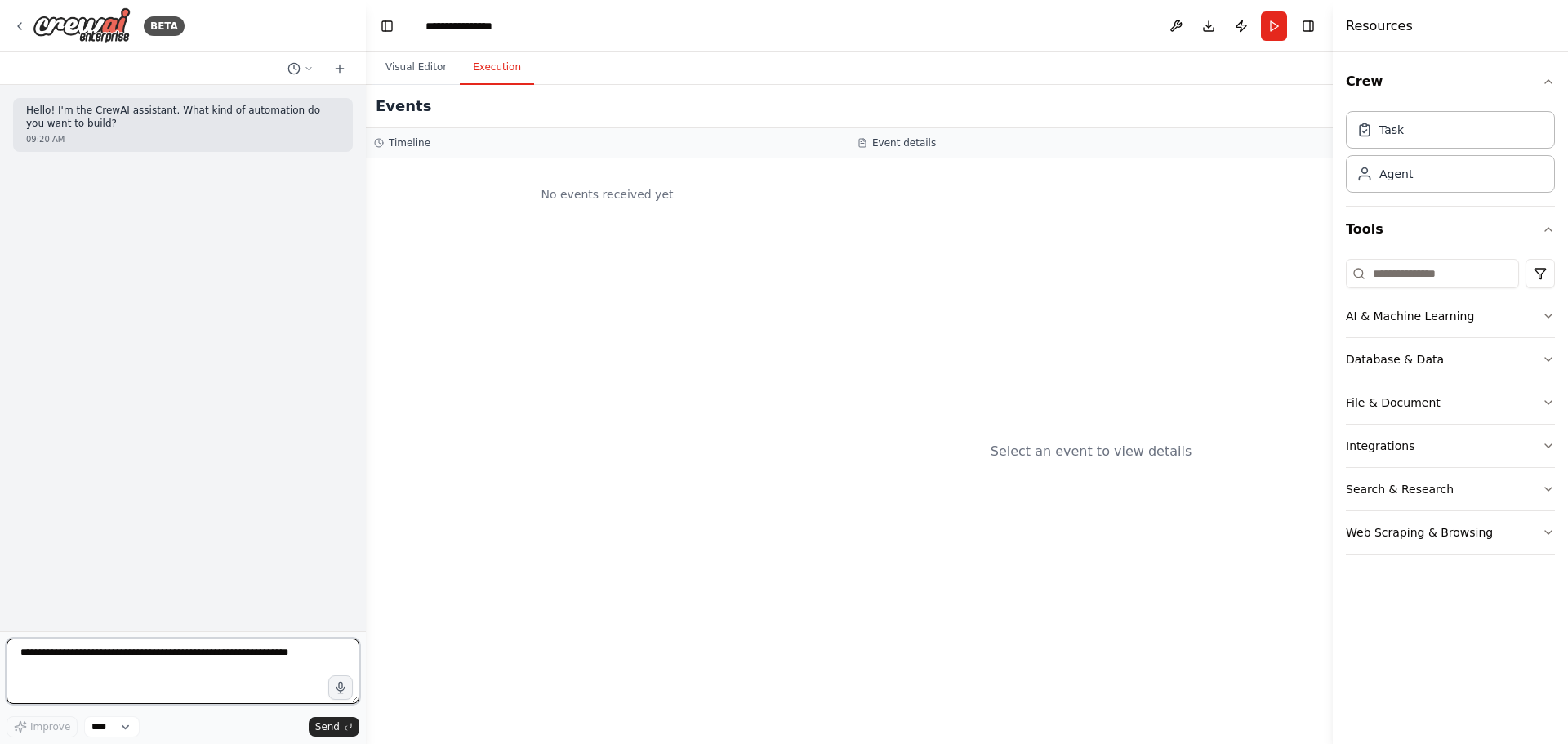
click at [149, 664] on textarea at bounding box center [183, 671] width 353 height 65
click at [124, 726] on select "****" at bounding box center [112, 727] width 55 height 21
click at [146, 470] on div "Hello! I'm the CrewAI assistant. What kind of automation do you want to build? …" at bounding box center [183, 358] width 366 height 546
click at [1548, 402] on icon "button" at bounding box center [1548, 403] width 13 height 13
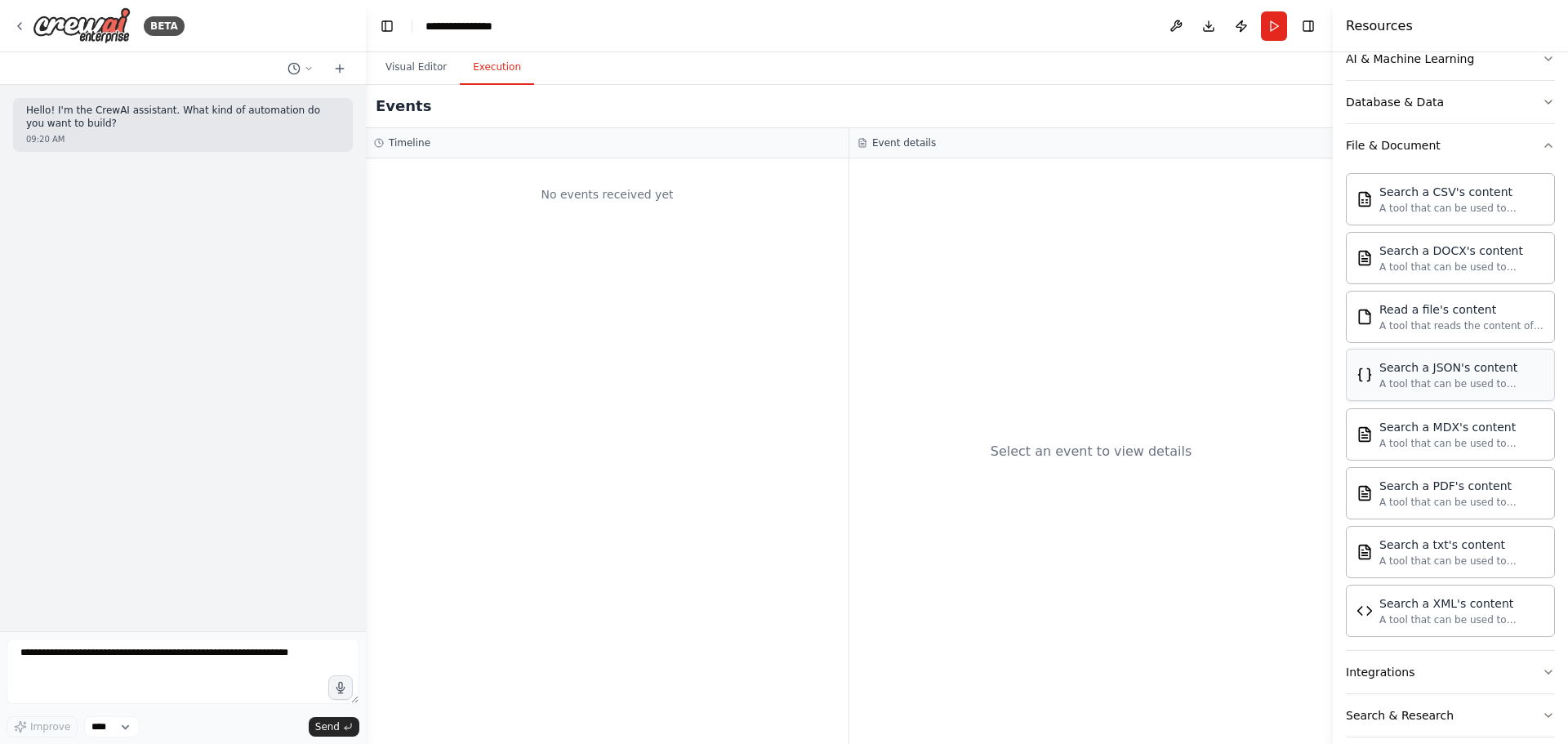
scroll to position [239, 0]
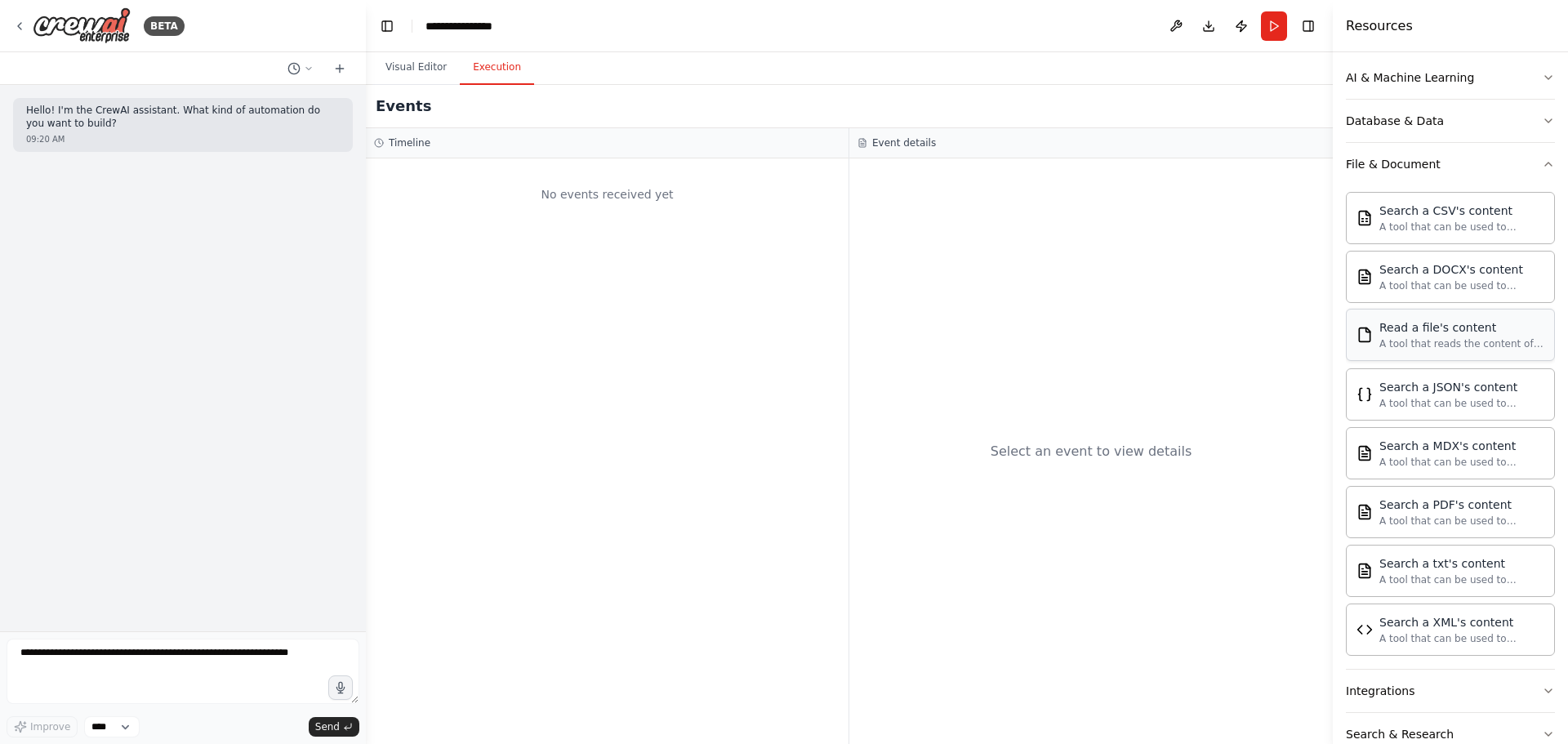
click at [1456, 347] on div "A tool that reads the content of a file. To use this tool, provide a 'file_path…" at bounding box center [1461, 344] width 165 height 13
click at [417, 66] on button "Visual Editor" at bounding box center [416, 68] width 88 height 35
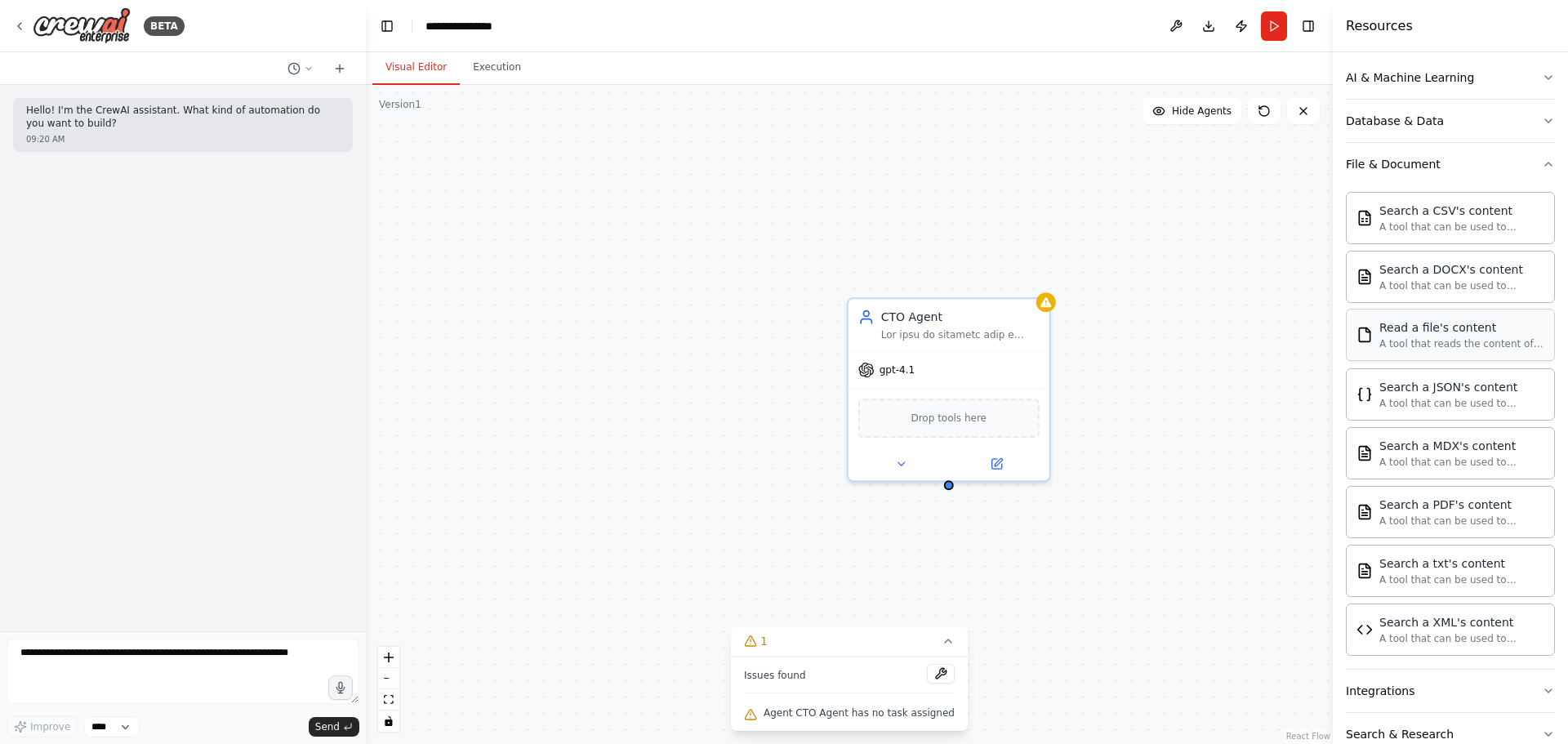
click at [1404, 344] on div "A tool that reads the content of a file. To use this tool, provide a 'file_path…" at bounding box center [1461, 344] width 165 height 13
click at [1004, 463] on button at bounding box center [996, 465] width 93 height 20
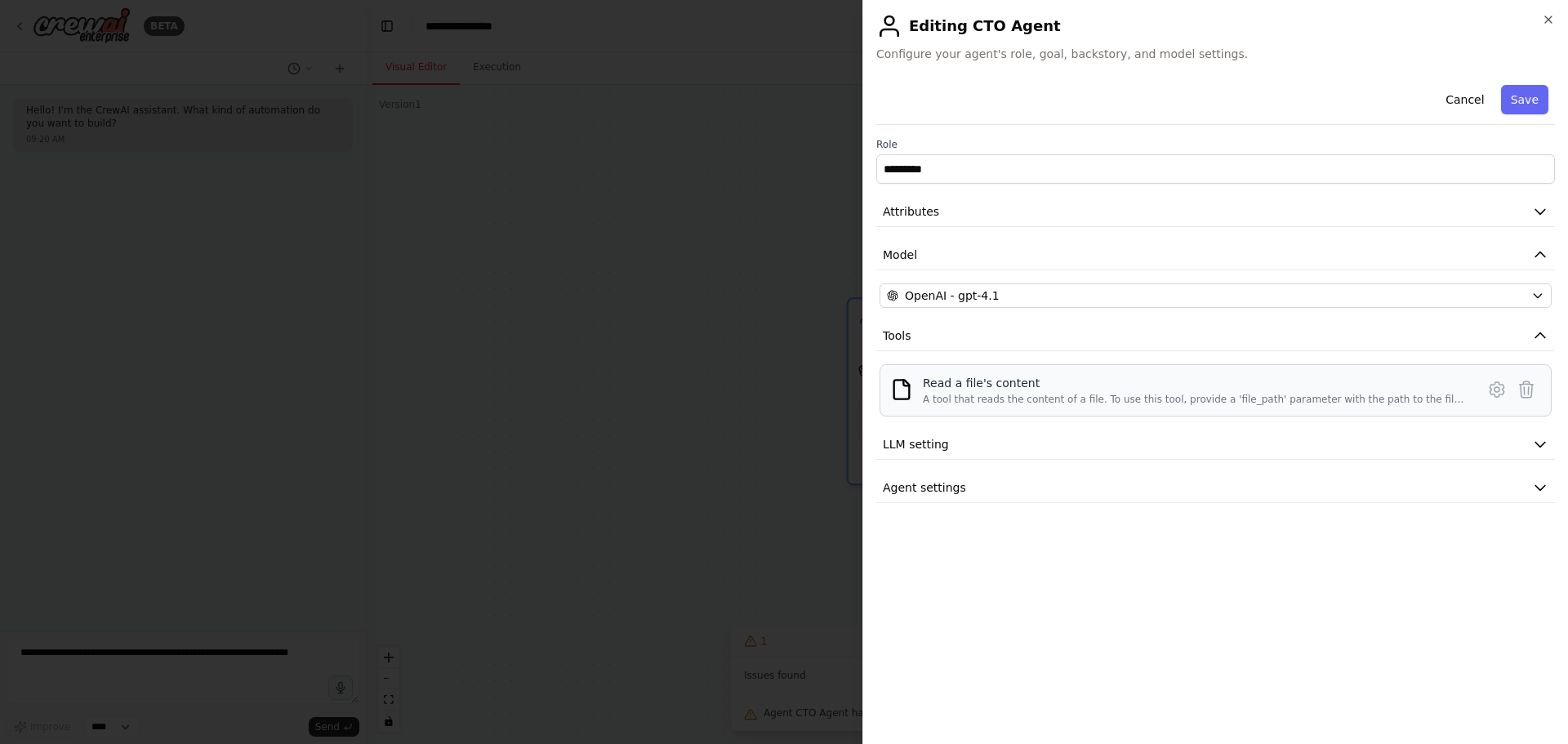
click at [1048, 403] on div "A tool that reads the content of a file. To use this tool, provide a 'file_path…" at bounding box center [1194, 399] width 543 height 13
click at [1492, 388] on icon at bounding box center [1497, 390] width 20 height 20
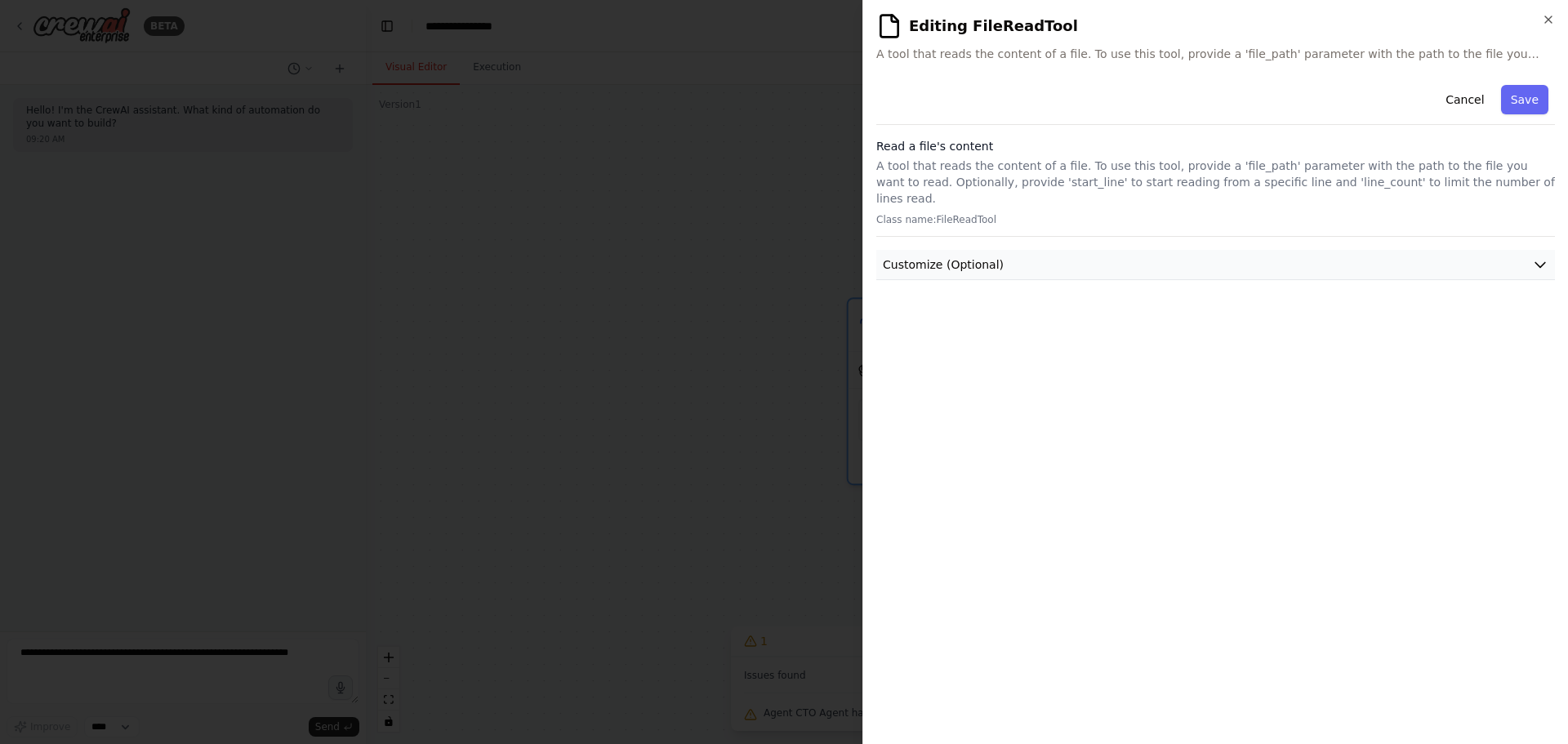
click at [946, 250] on button "Customize (Optional)" at bounding box center [1215, 265] width 678 height 31
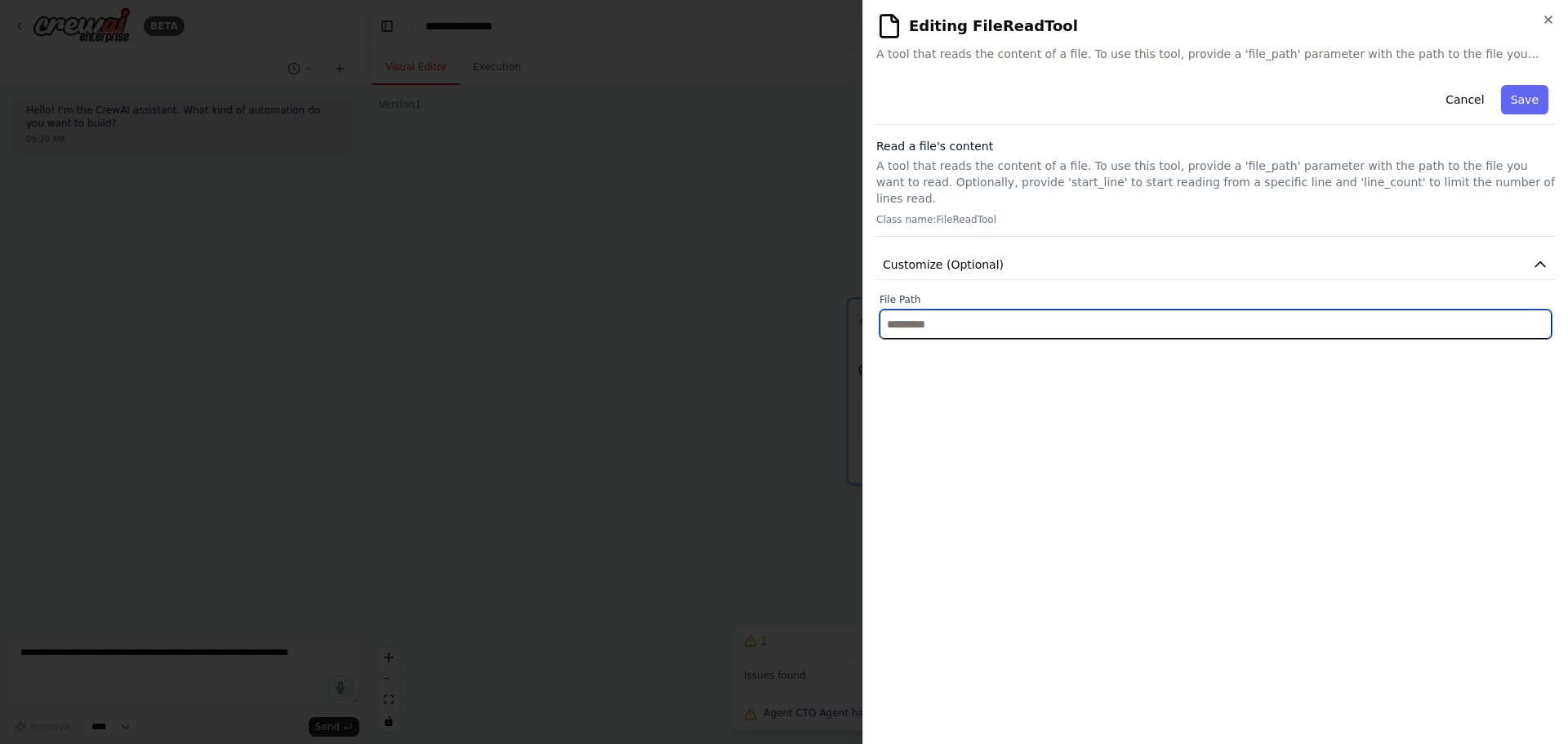
click at [938, 310] on input "text" at bounding box center [1214, 325] width 672 height 30
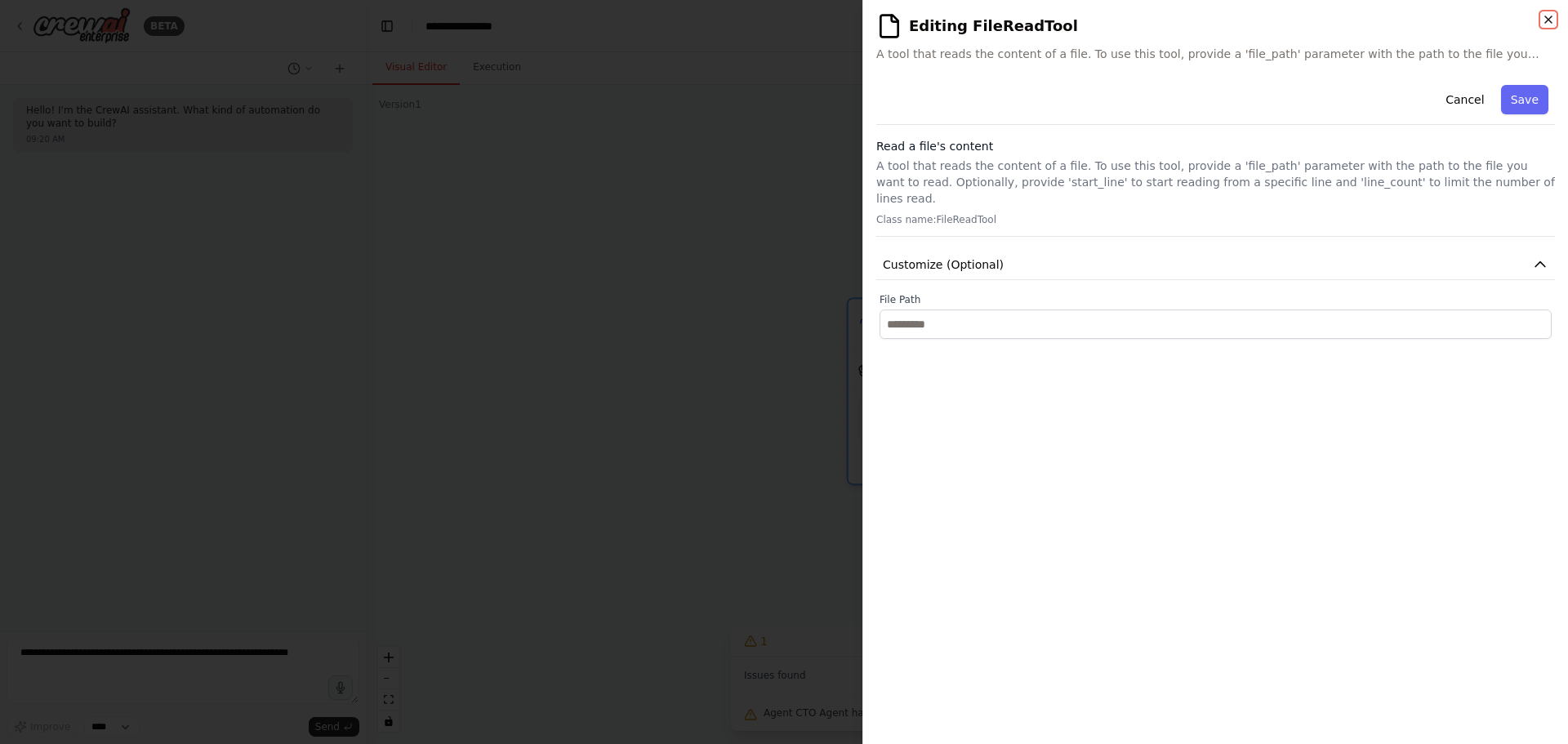
click at [1547, 17] on icon "button" at bounding box center [1548, 20] width 13 height 13
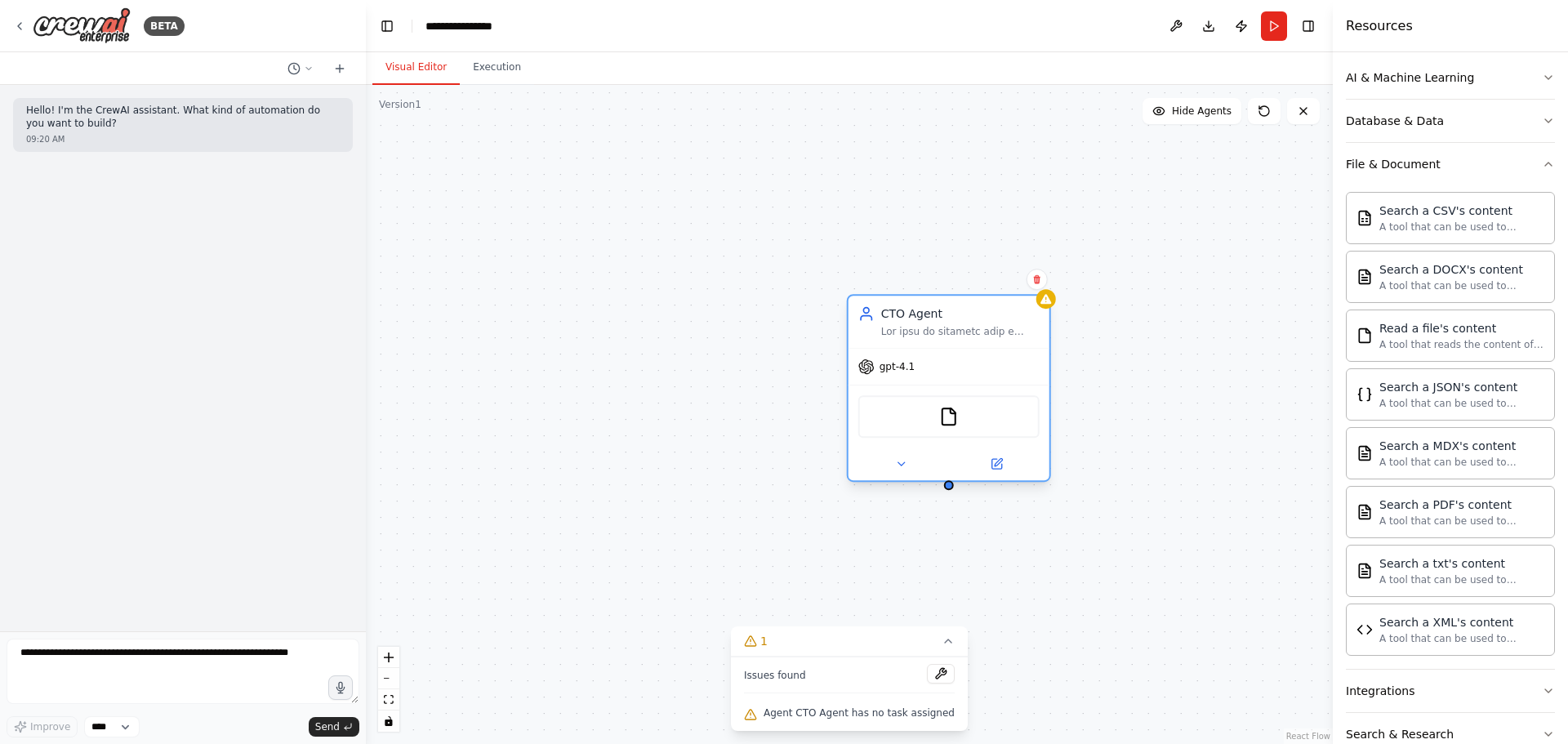
click at [955, 431] on div "FileReadTool" at bounding box center [948, 416] width 181 height 42
click at [927, 673] on button at bounding box center [941, 675] width 28 height 20
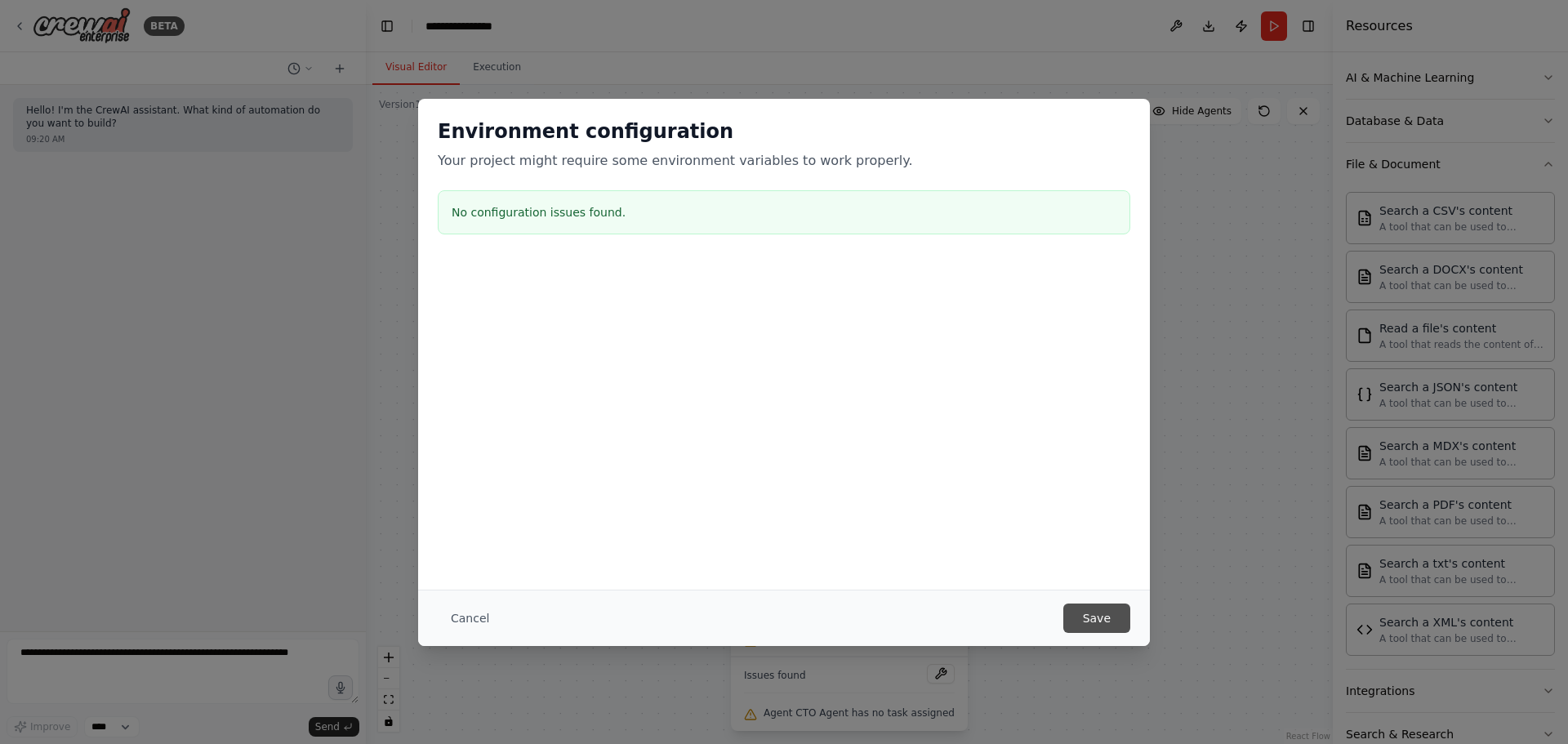
click at [1103, 617] on button "Save" at bounding box center [1096, 618] width 67 height 30
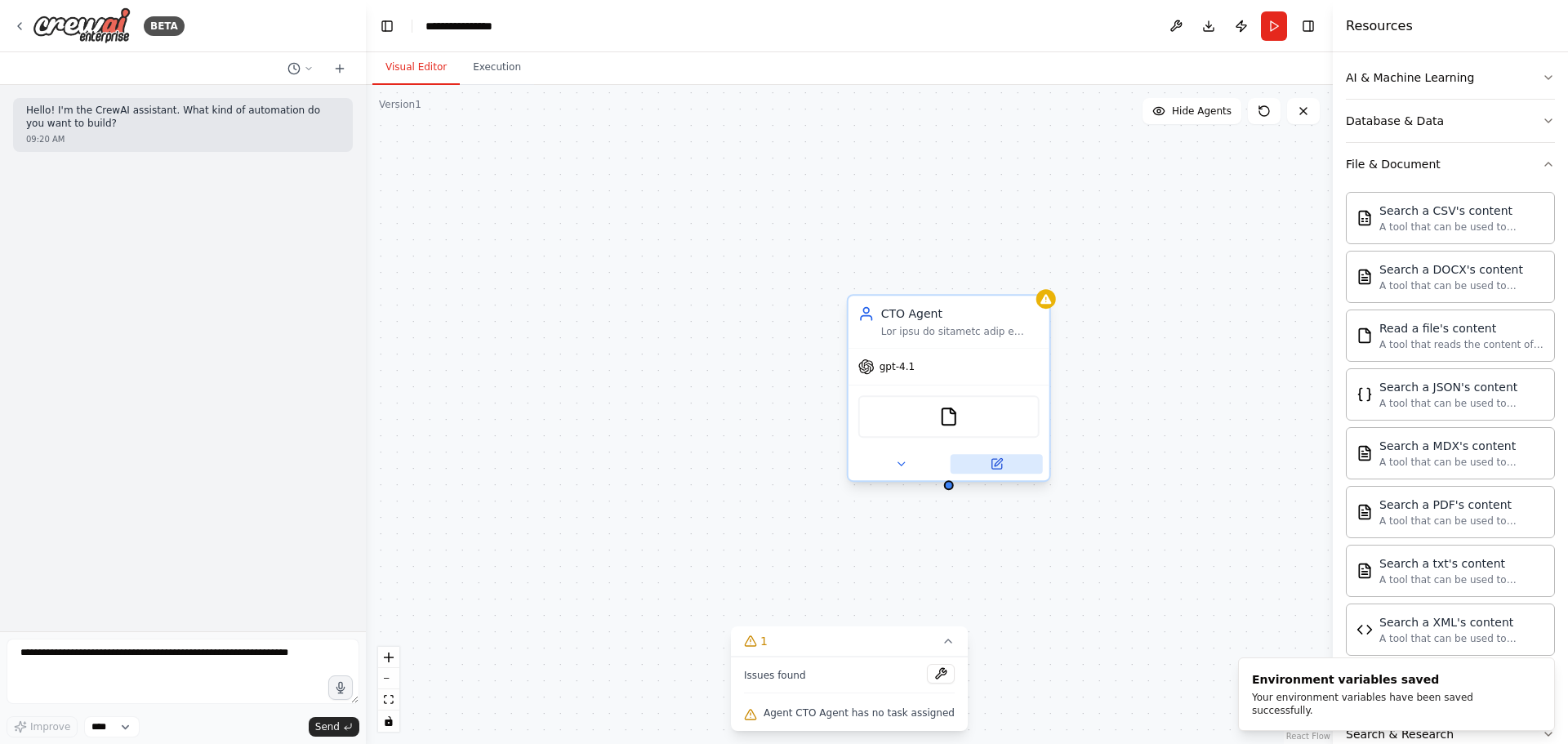
click at [989, 465] on button at bounding box center [996, 465] width 93 height 20
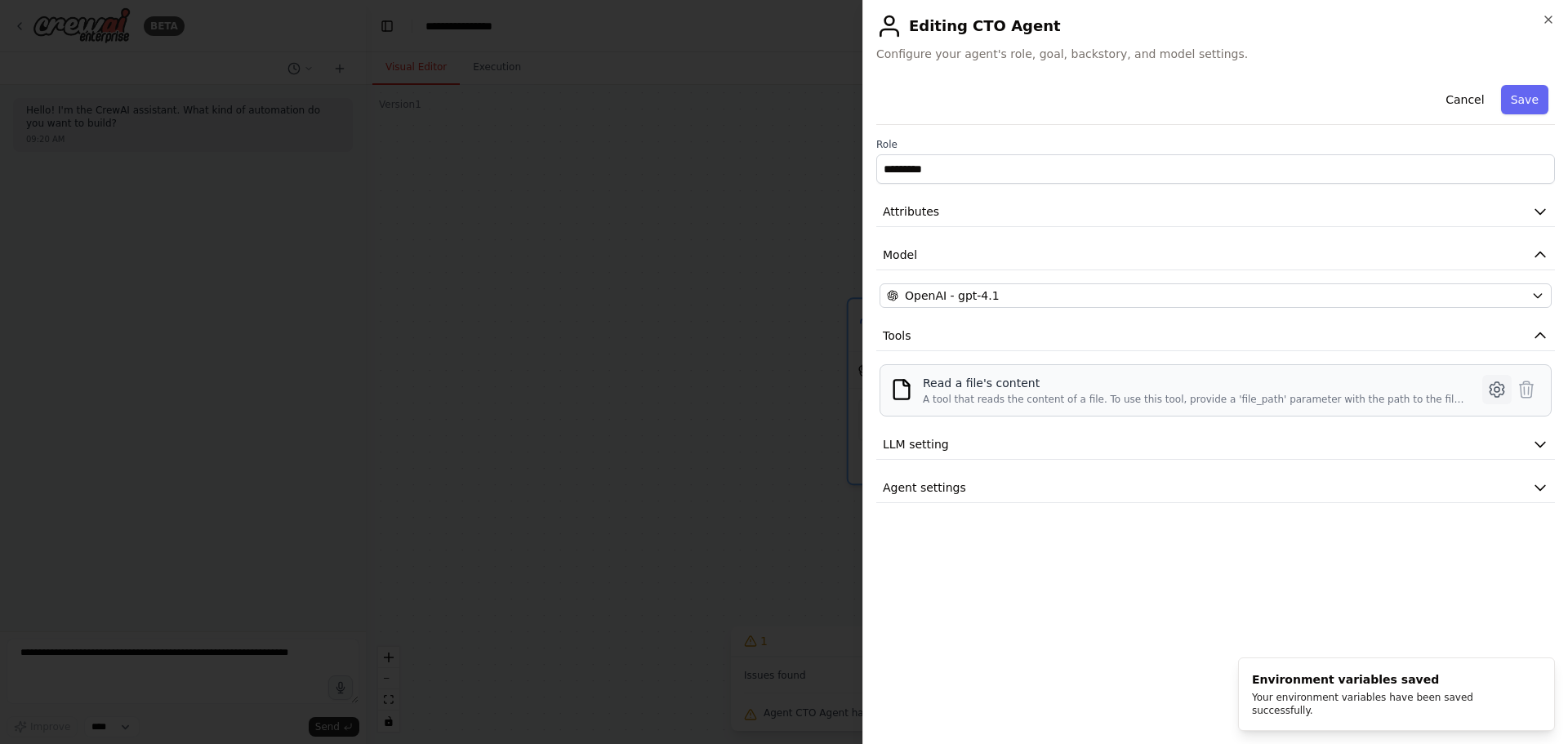
click at [1505, 391] on icon at bounding box center [1497, 390] width 20 height 20
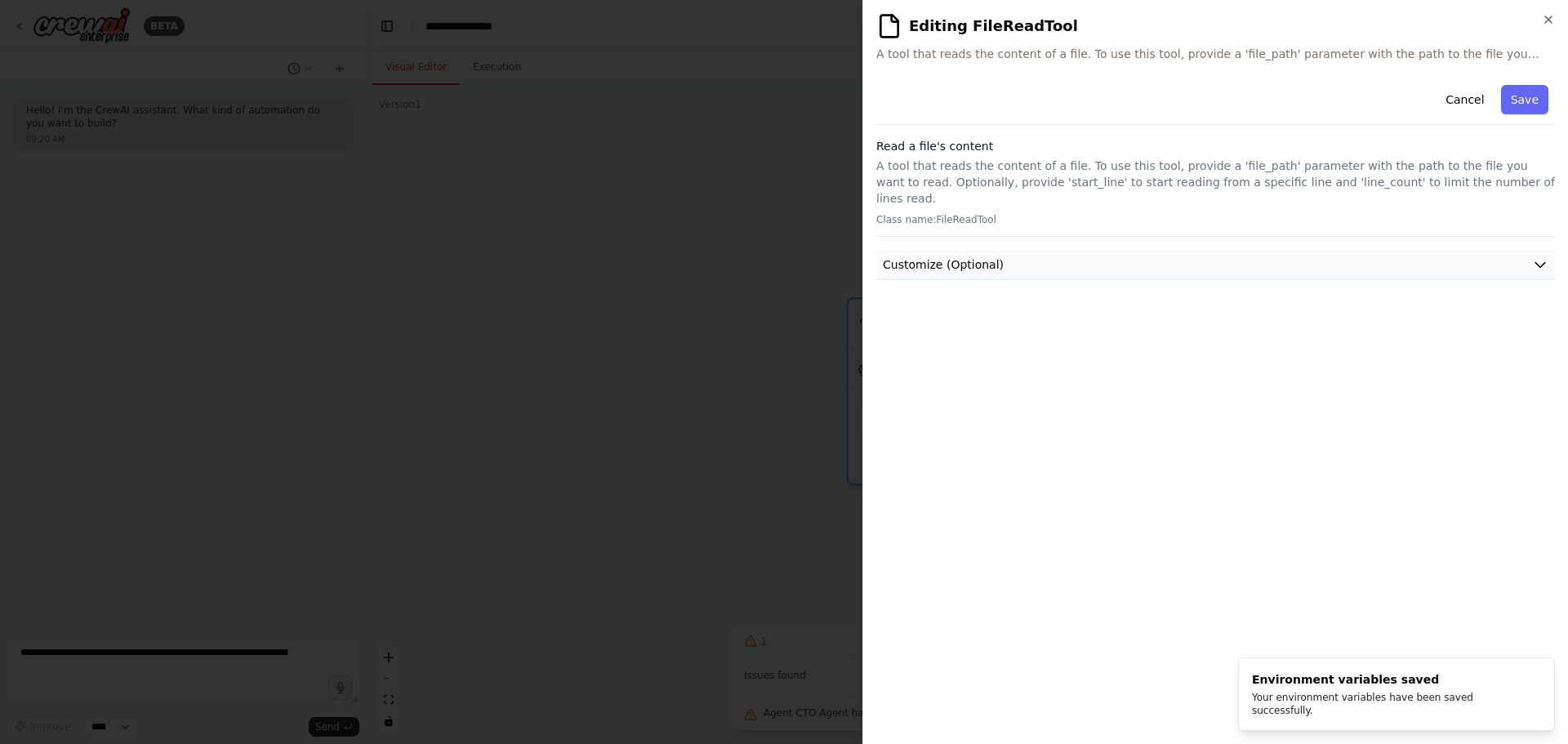
click at [956, 256] on span "Customize (Optional)" at bounding box center [943, 265] width 121 height 17
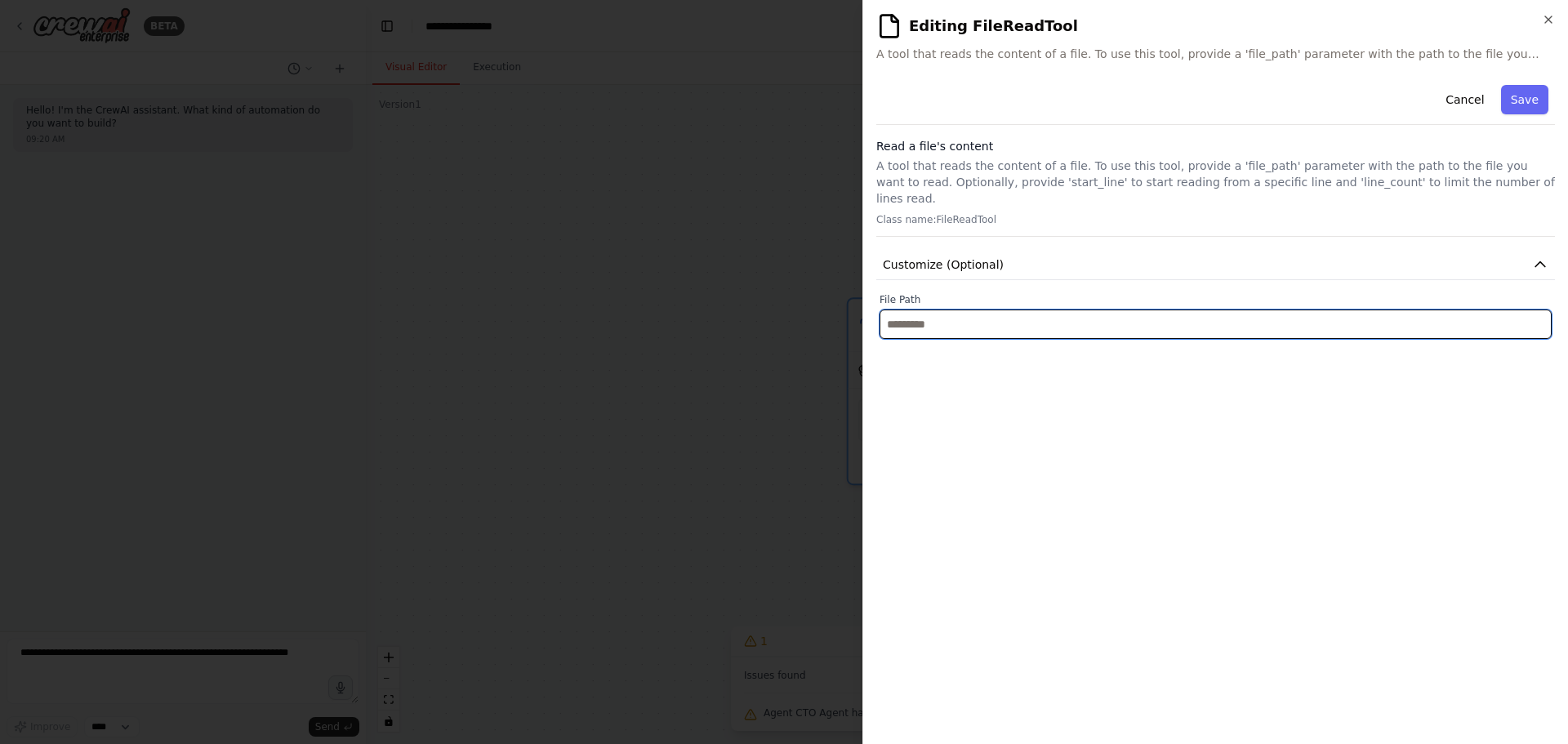
click at [947, 312] on input "text" at bounding box center [1214, 325] width 672 height 30
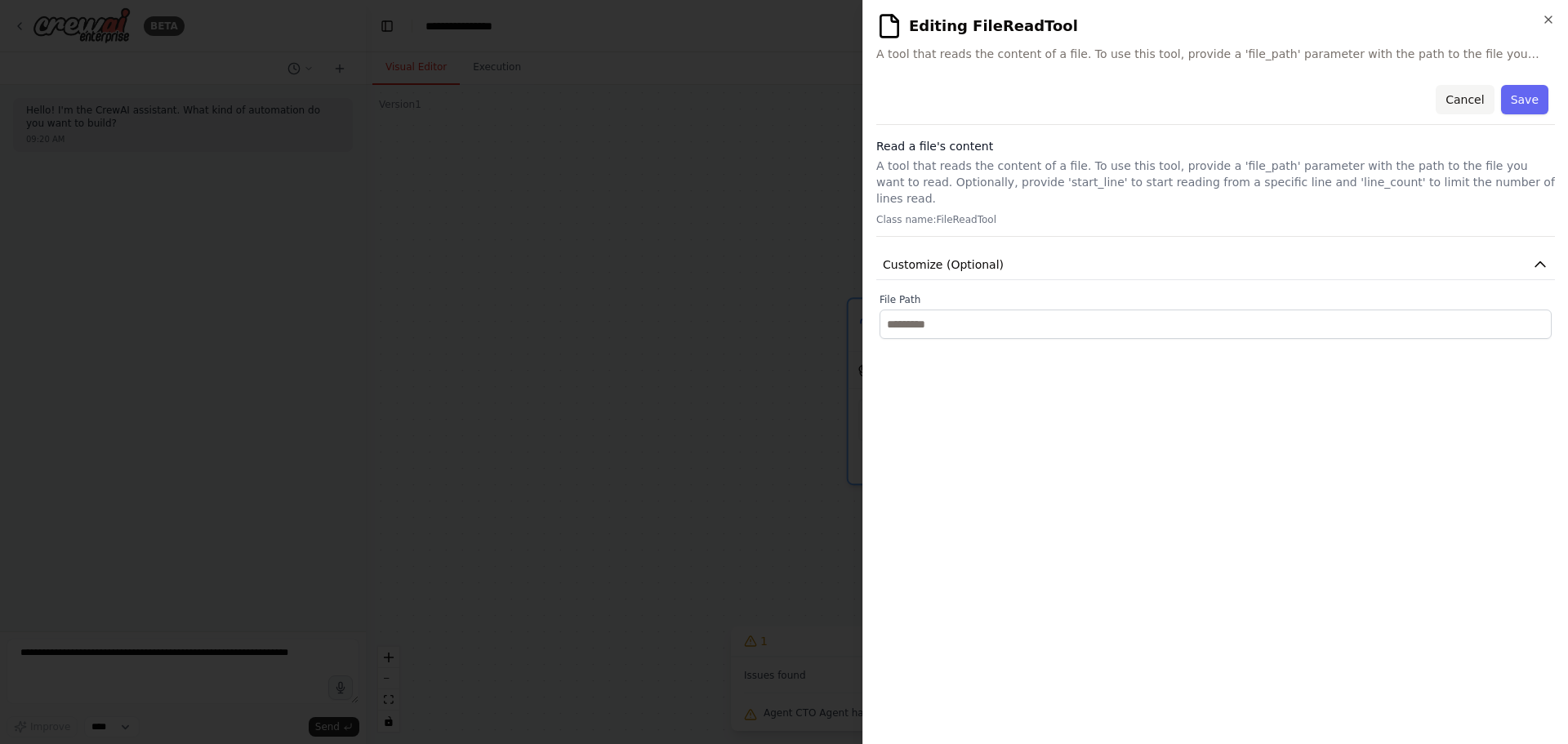
click at [1466, 98] on button "Cancel" at bounding box center [1465, 100] width 58 height 30
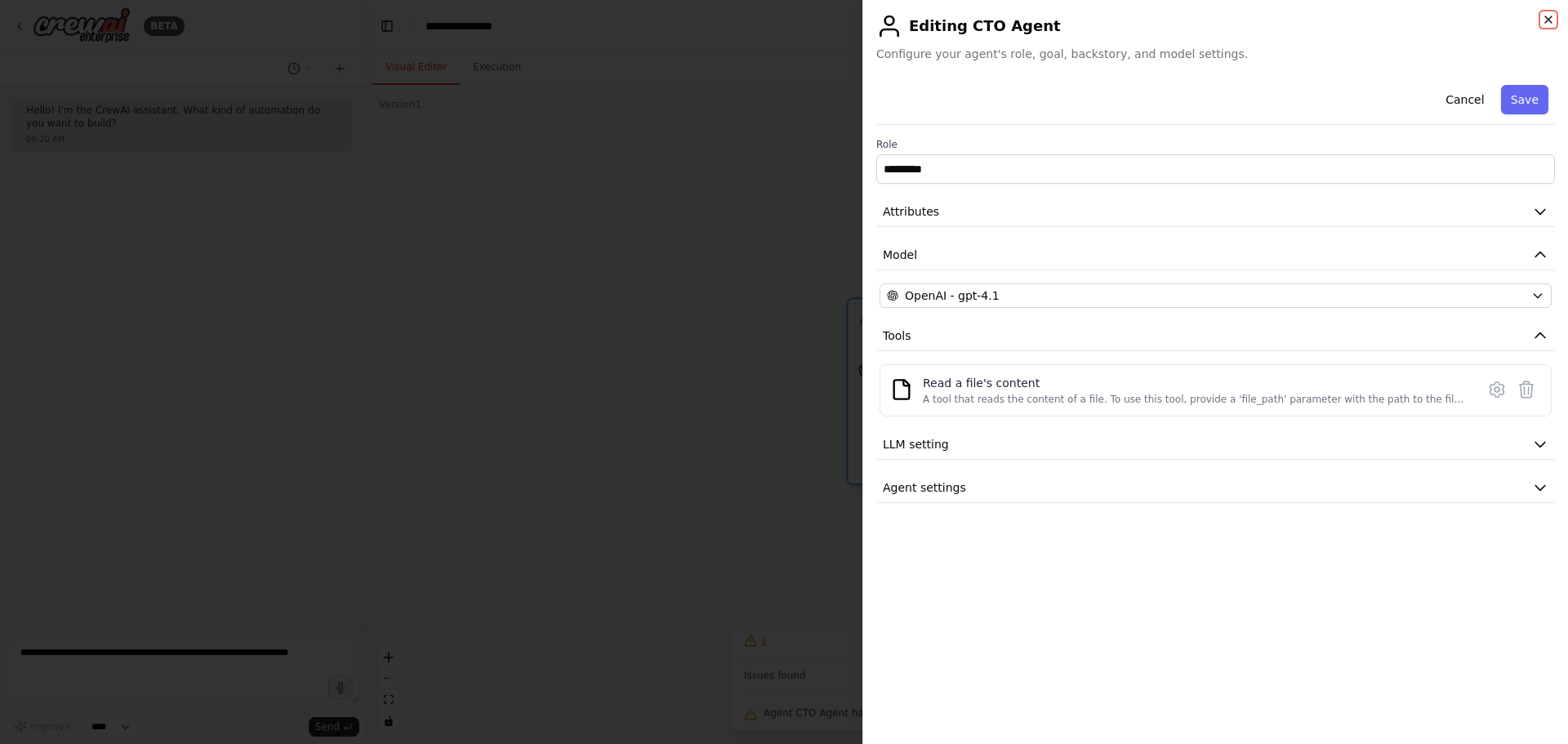
click at [1549, 20] on icon "button" at bounding box center [1548, 20] width 13 height 13
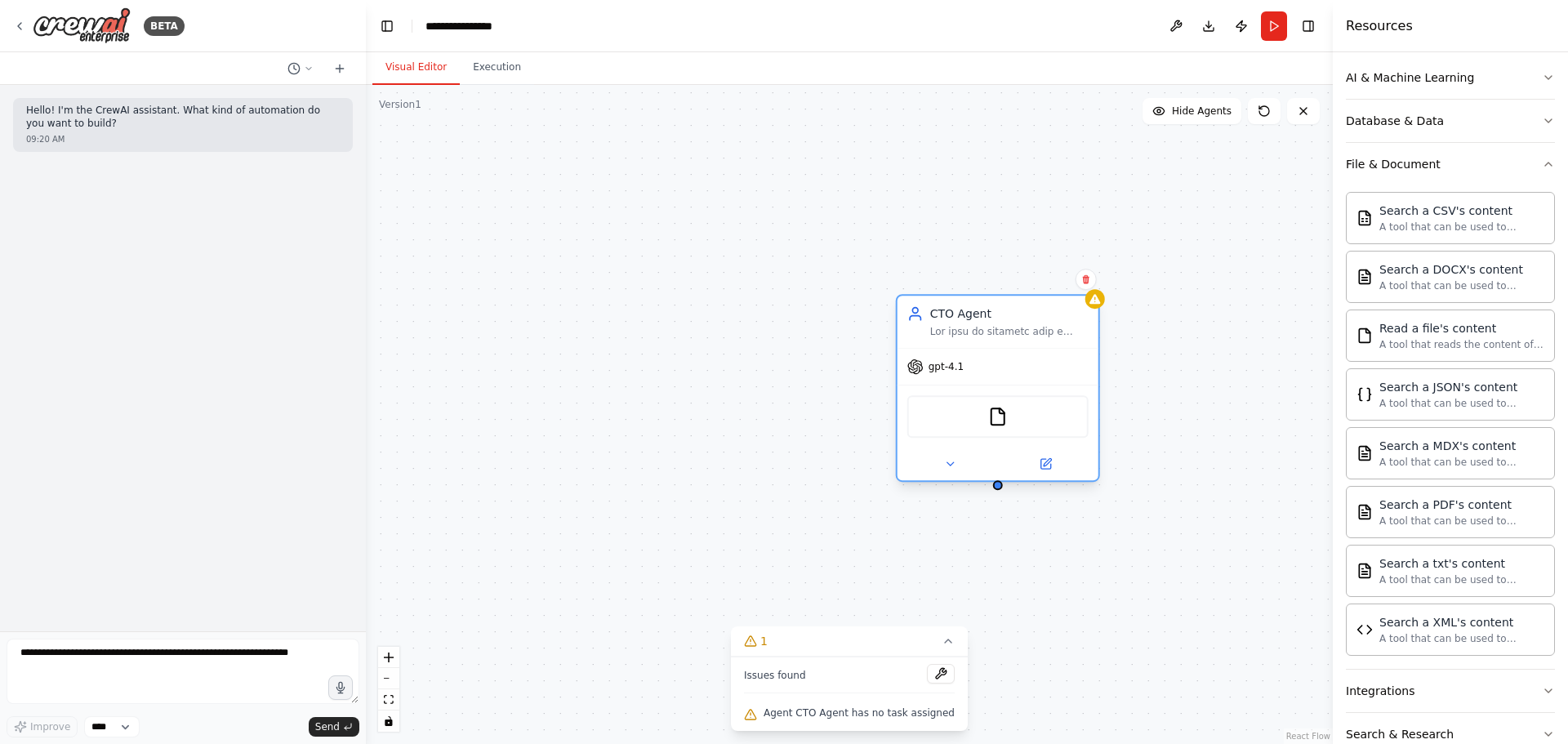
drag, startPoint x: 955, startPoint y: 420, endPoint x: 1016, endPoint y: 415, distance: 61.2
click at [1016, 415] on div "FileReadTool" at bounding box center [997, 416] width 181 height 42
drag, startPoint x: 1005, startPoint y: 415, endPoint x: 967, endPoint y: 416, distance: 38.0
click at [967, 416] on div "FileReadTool" at bounding box center [997, 416] width 181 height 42
click at [1044, 459] on icon at bounding box center [1045, 464] width 10 height 10
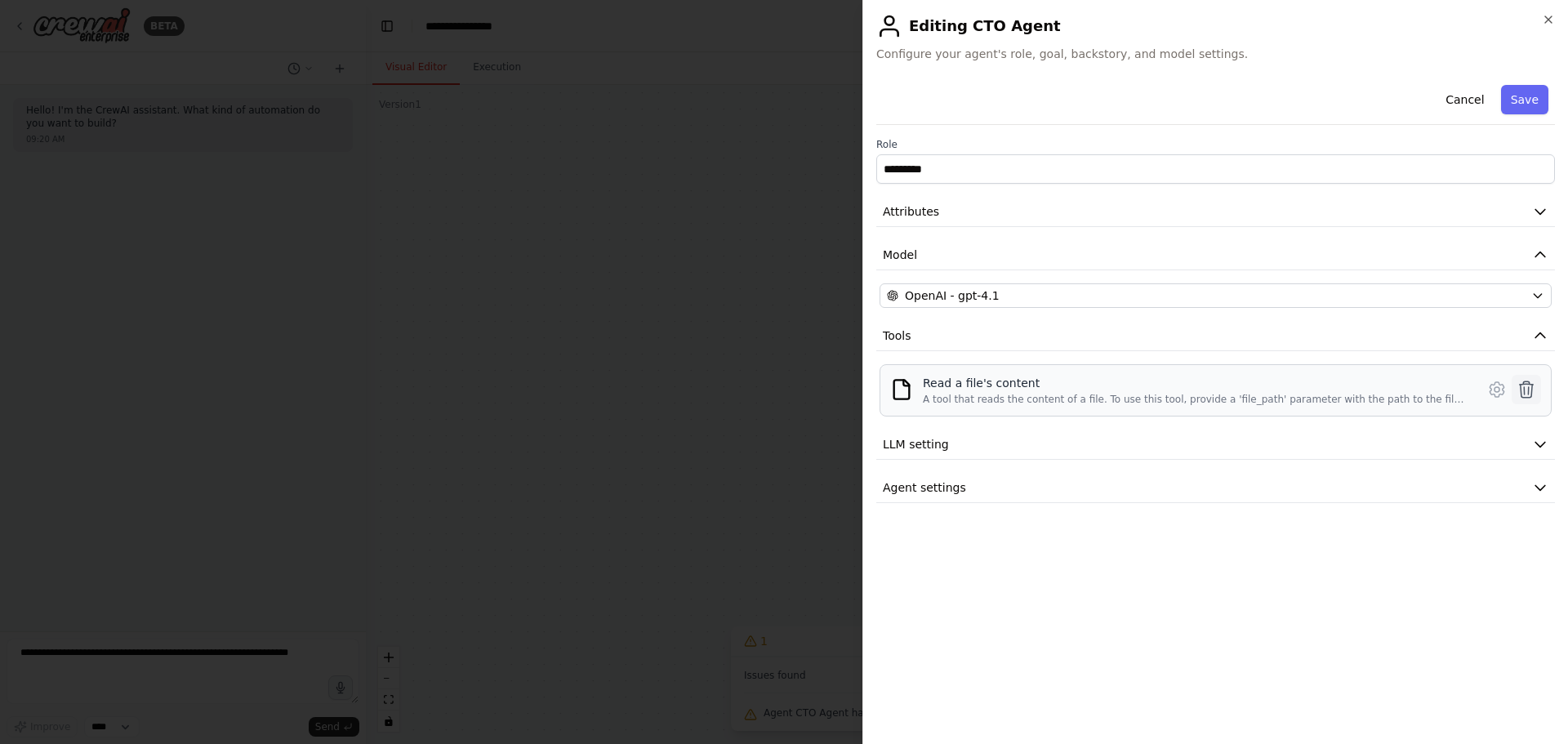
click at [1528, 383] on icon at bounding box center [1526, 390] width 14 height 17
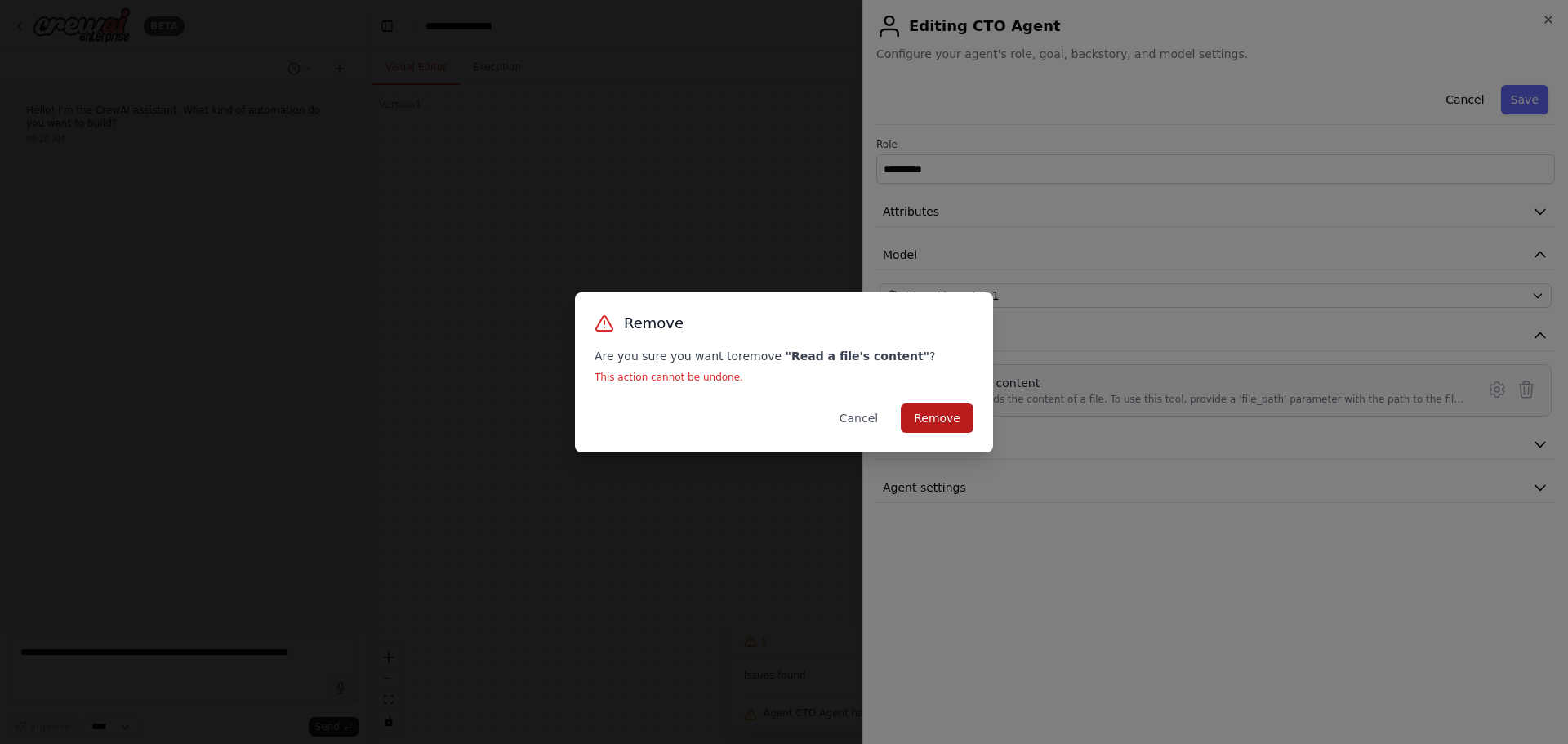
click at [950, 411] on button "Remove" at bounding box center [937, 418] width 73 height 30
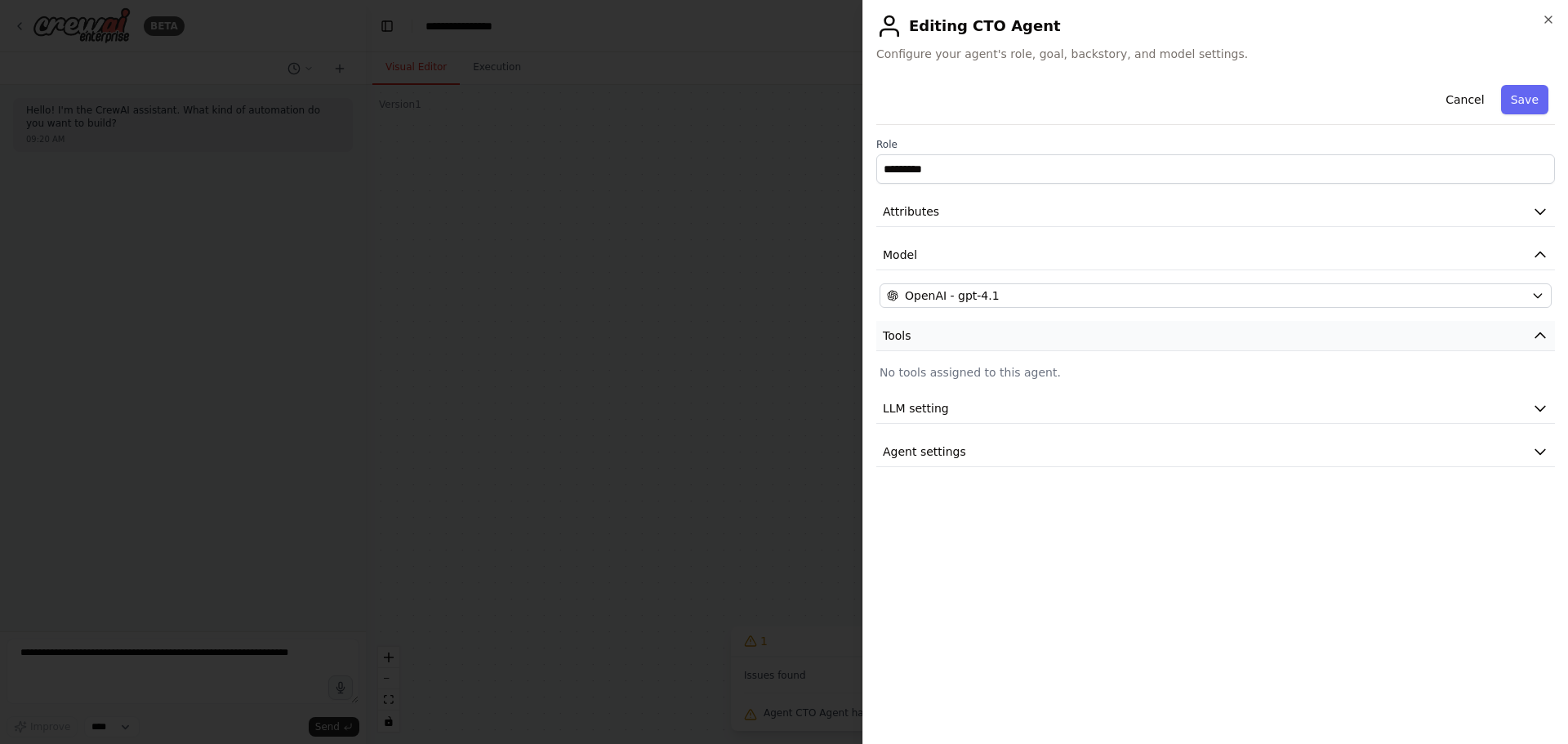
click at [1016, 346] on button "Tools" at bounding box center [1215, 336] width 678 height 31
click at [687, 469] on div at bounding box center [784, 372] width 1568 height 744
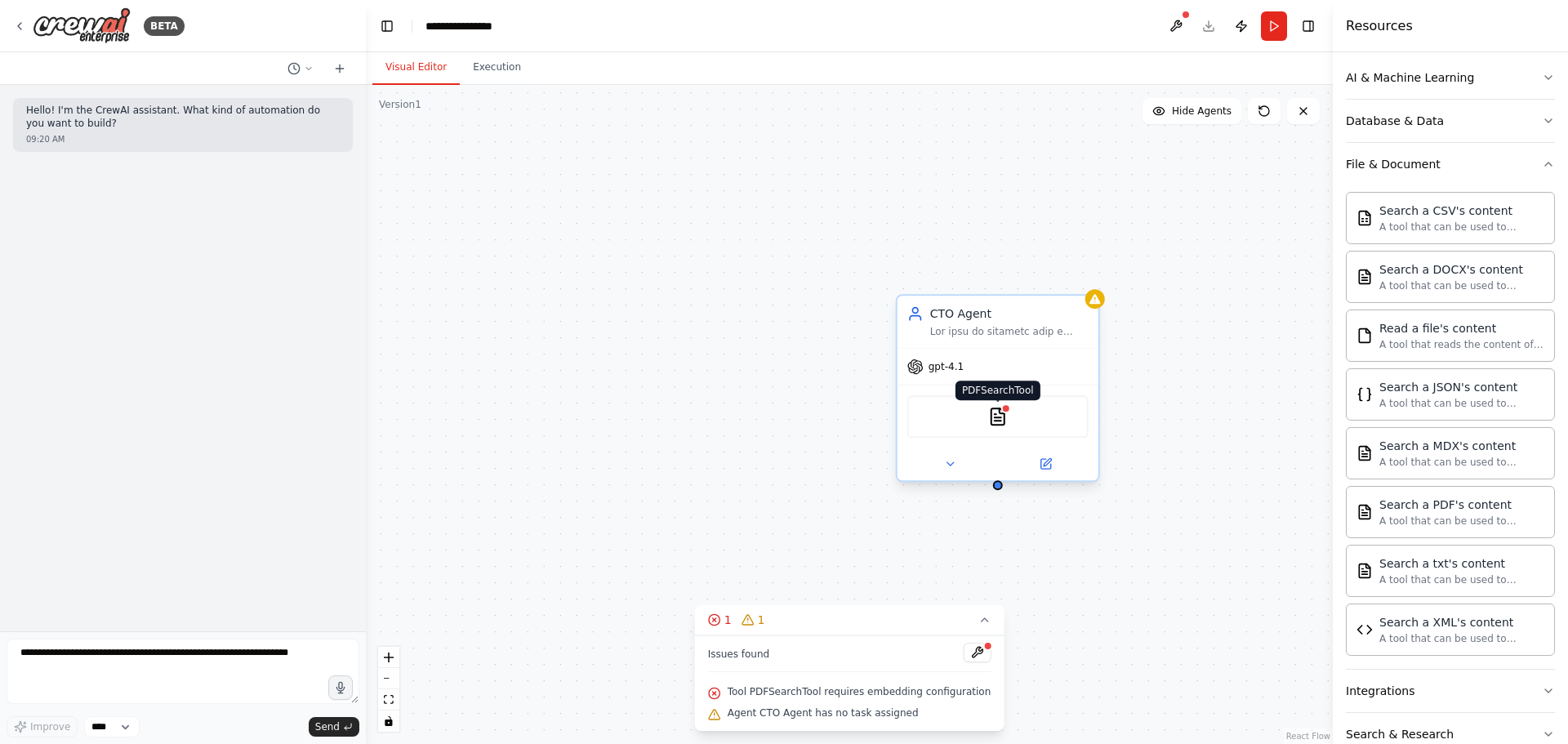
click at [1005, 425] on img at bounding box center [998, 417] width 20 height 20
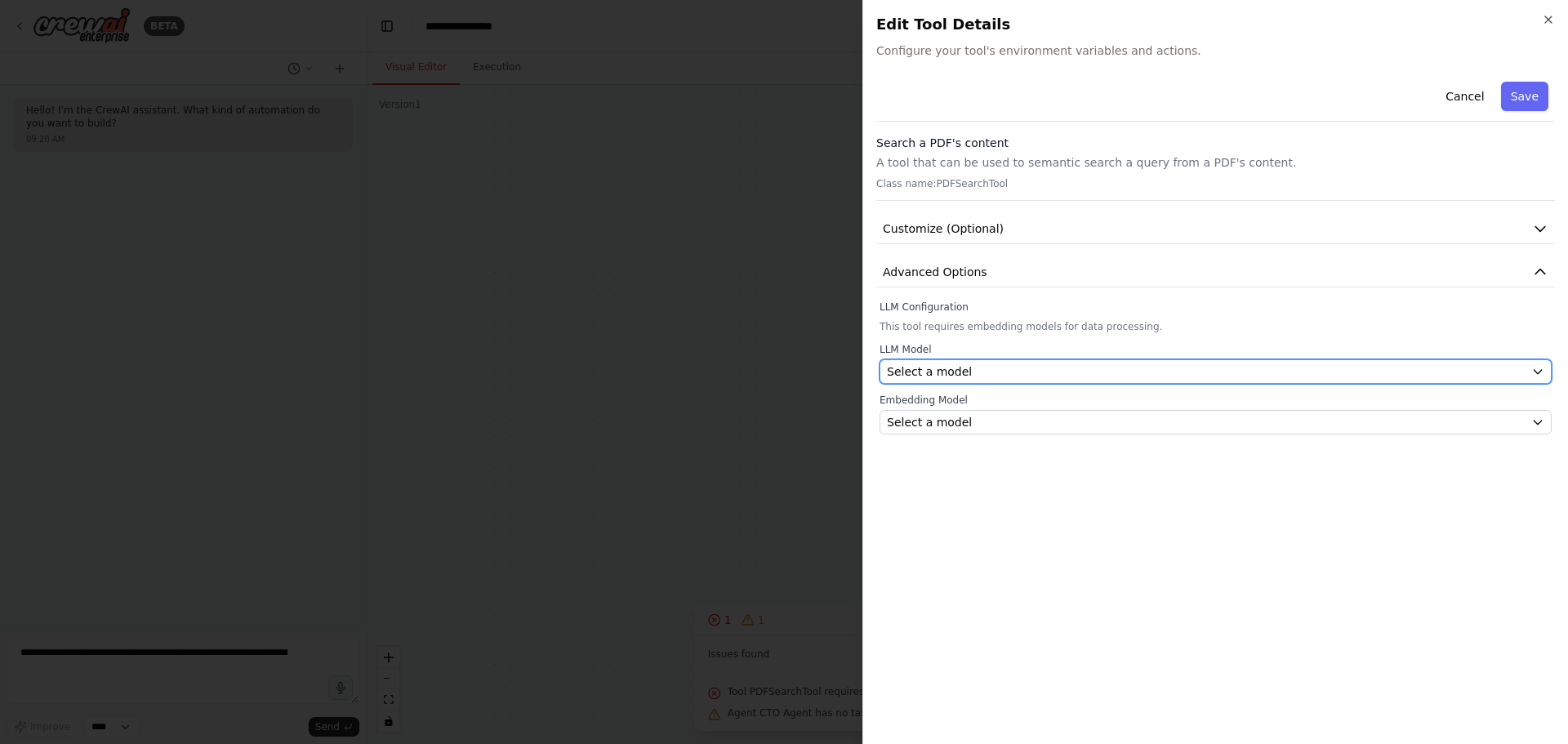
click at [1000, 372] on div "Select a model" at bounding box center [1205, 372] width 638 height 17
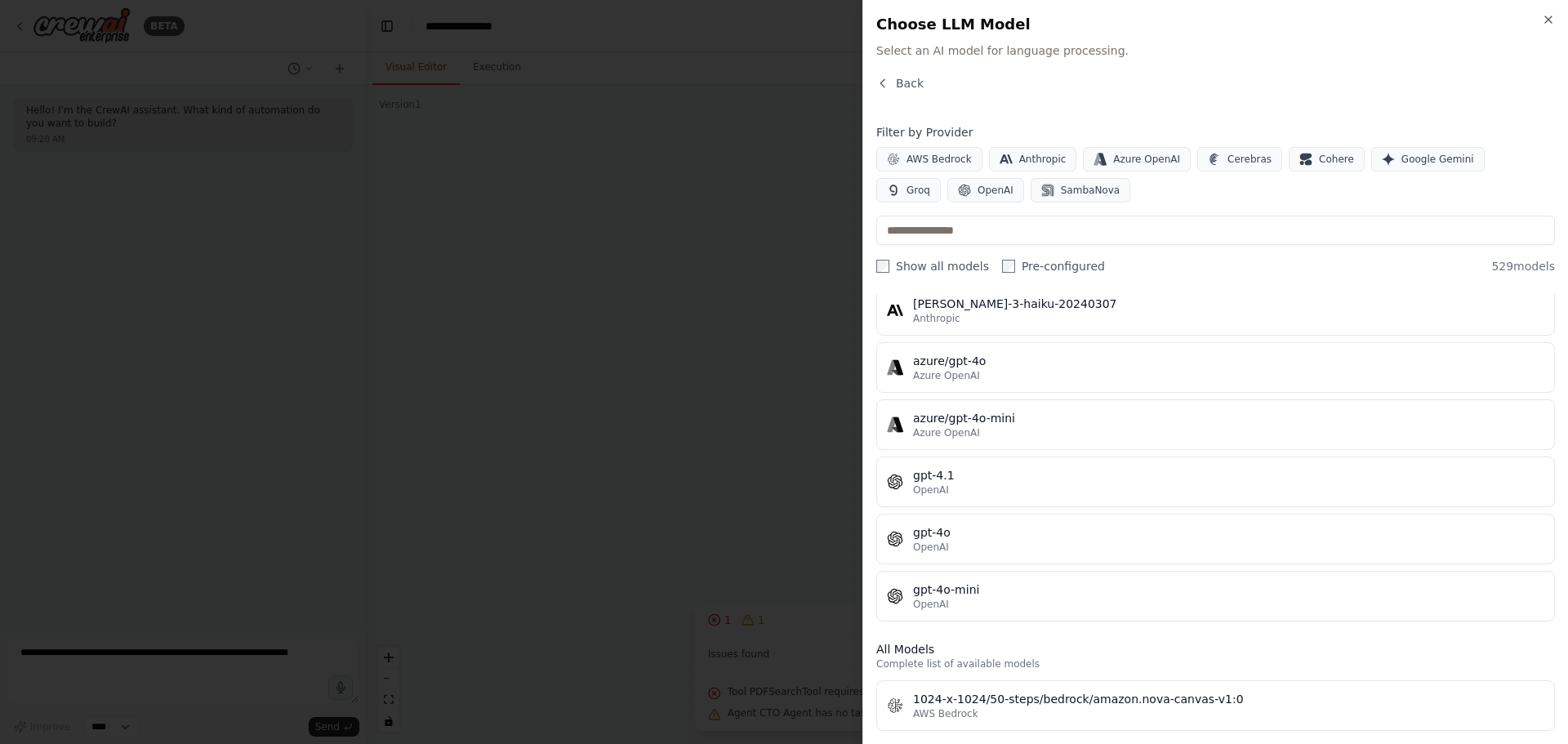
scroll to position [0, 0]
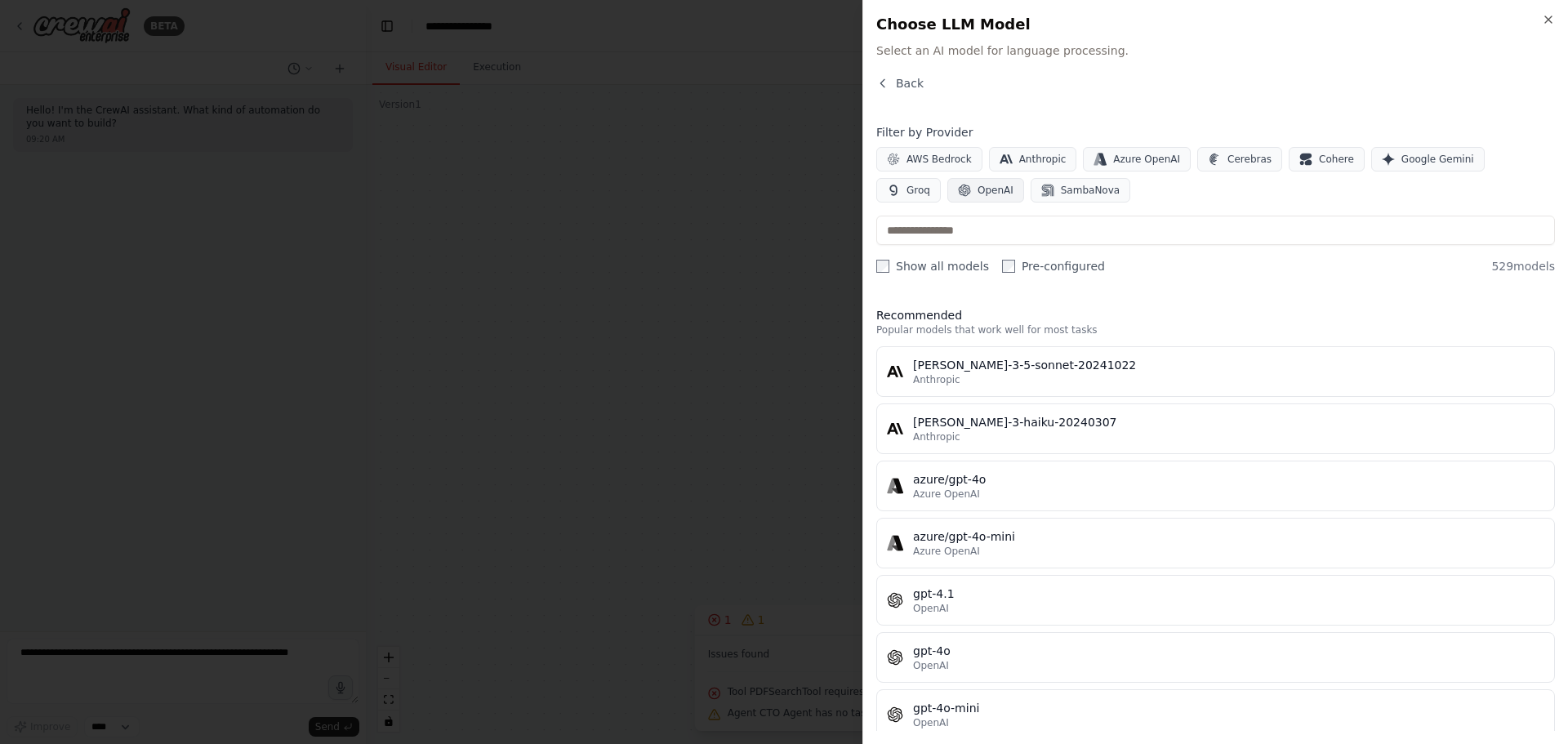
click at [948, 179] on button "OpenAI" at bounding box center [986, 190] width 77 height 25
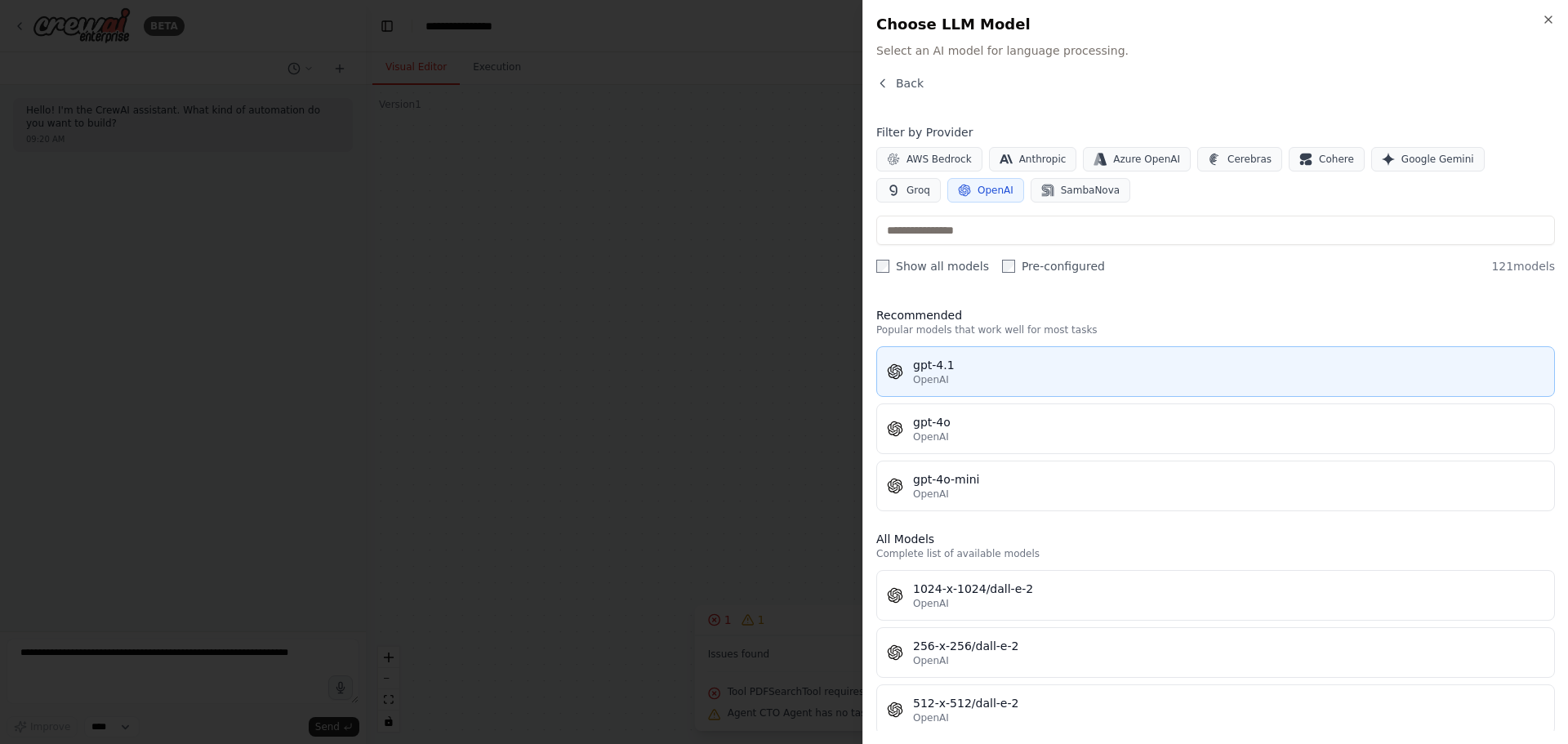
click at [972, 369] on div "gpt-4.1" at bounding box center [1228, 365] width 631 height 17
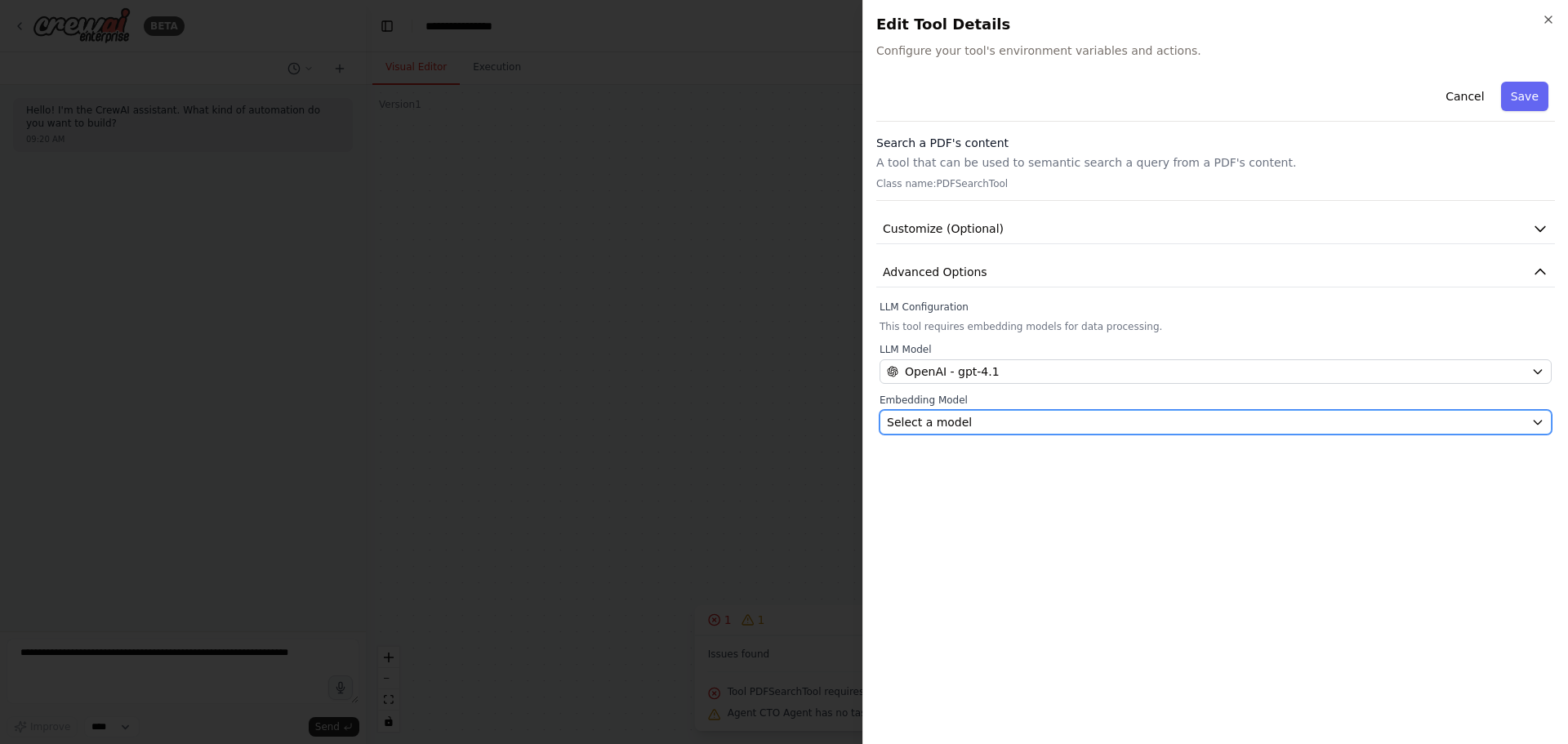
click at [991, 422] on div "Select a model" at bounding box center [1205, 422] width 638 height 17
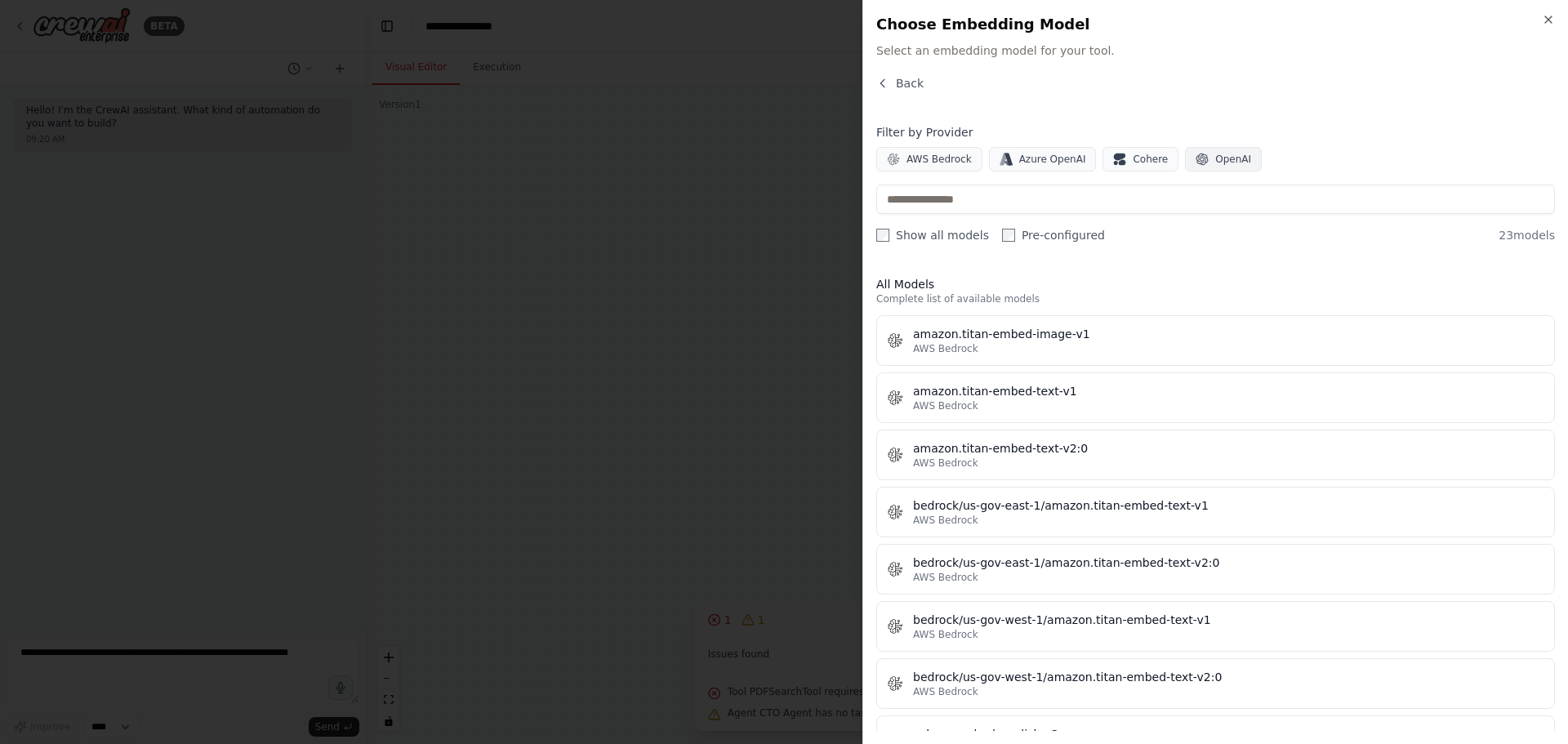
click at [1215, 156] on span "OpenAI" at bounding box center [1233, 160] width 36 height 13
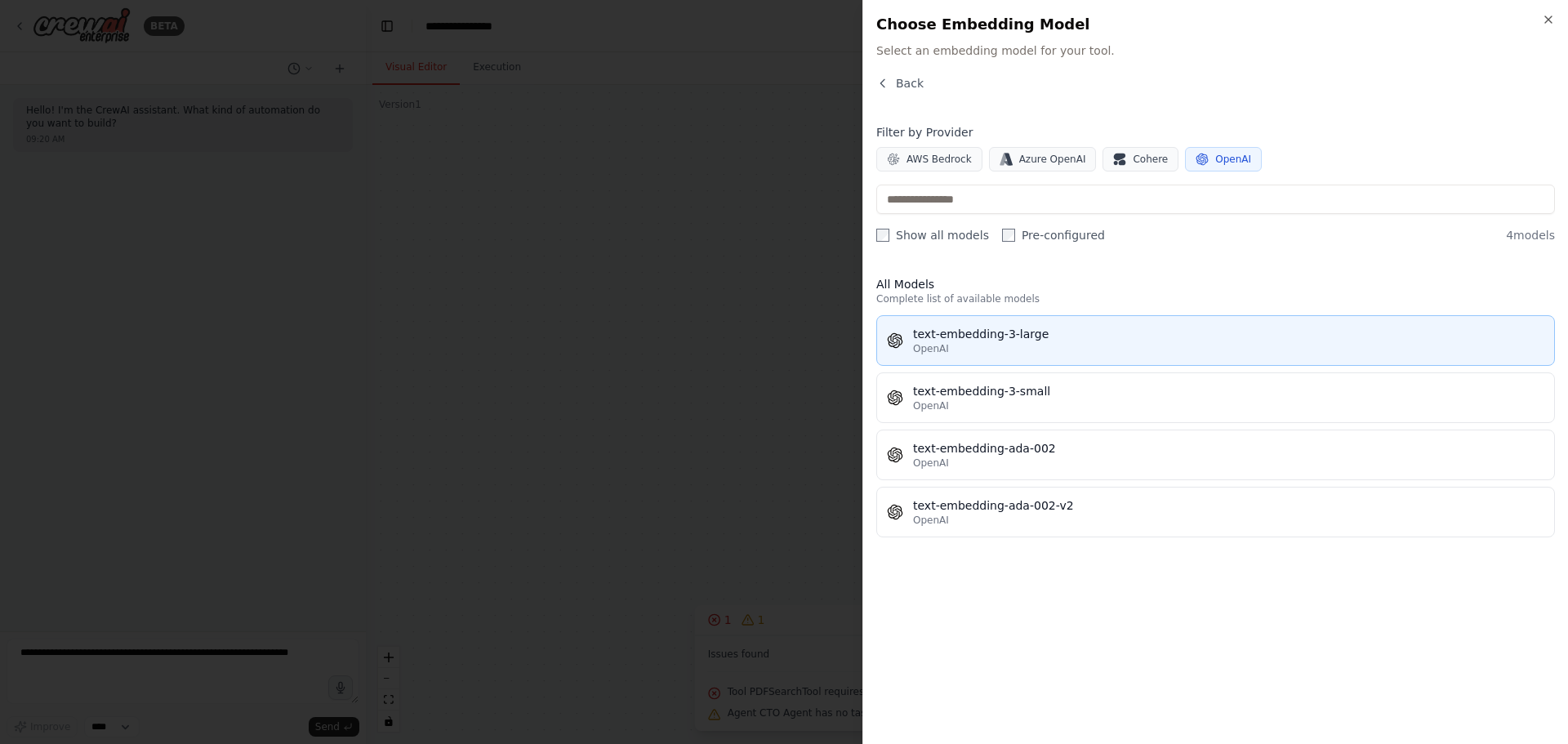
click at [1098, 350] on div "OpenAI" at bounding box center [1228, 349] width 631 height 13
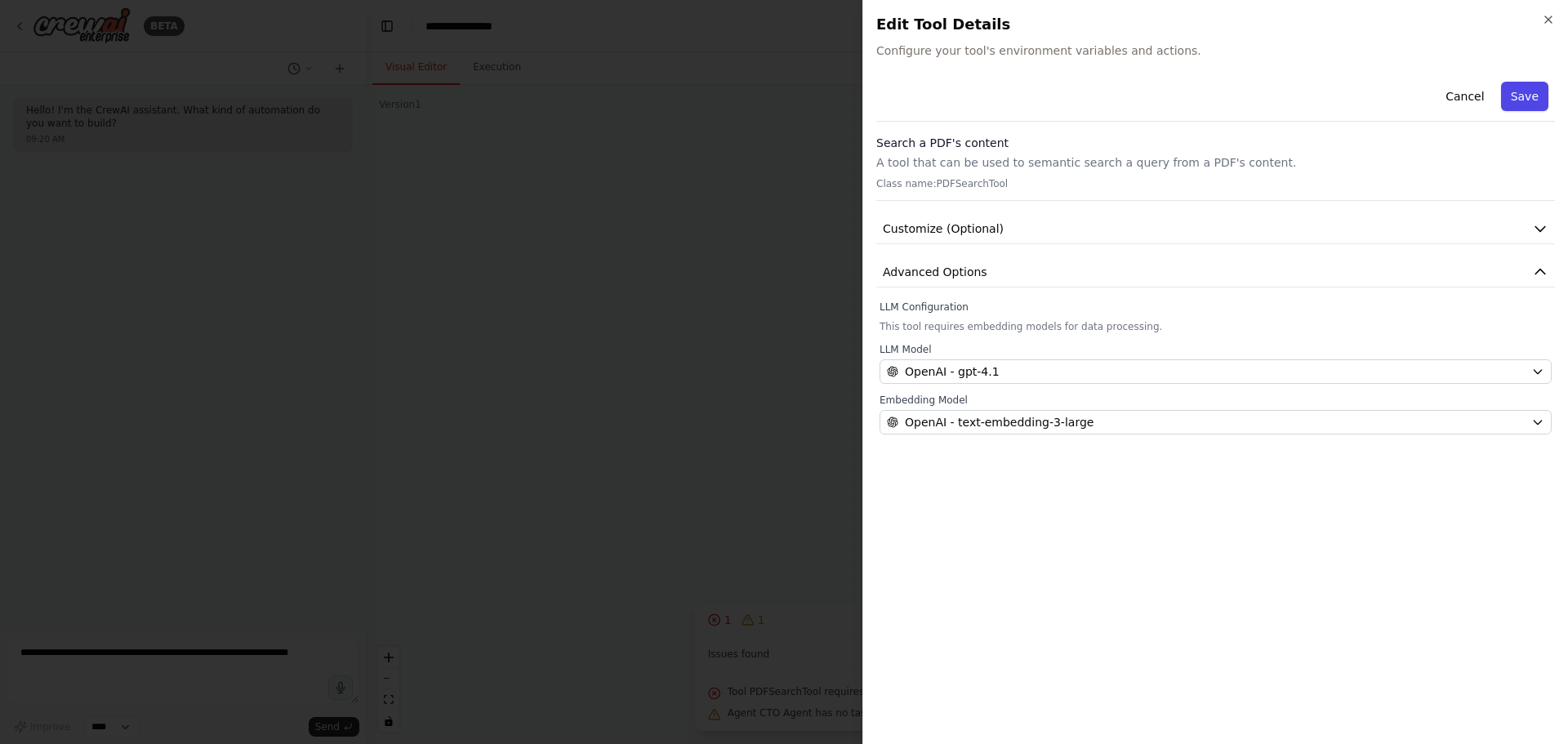
click at [1533, 91] on button "Save" at bounding box center [1524, 97] width 47 height 30
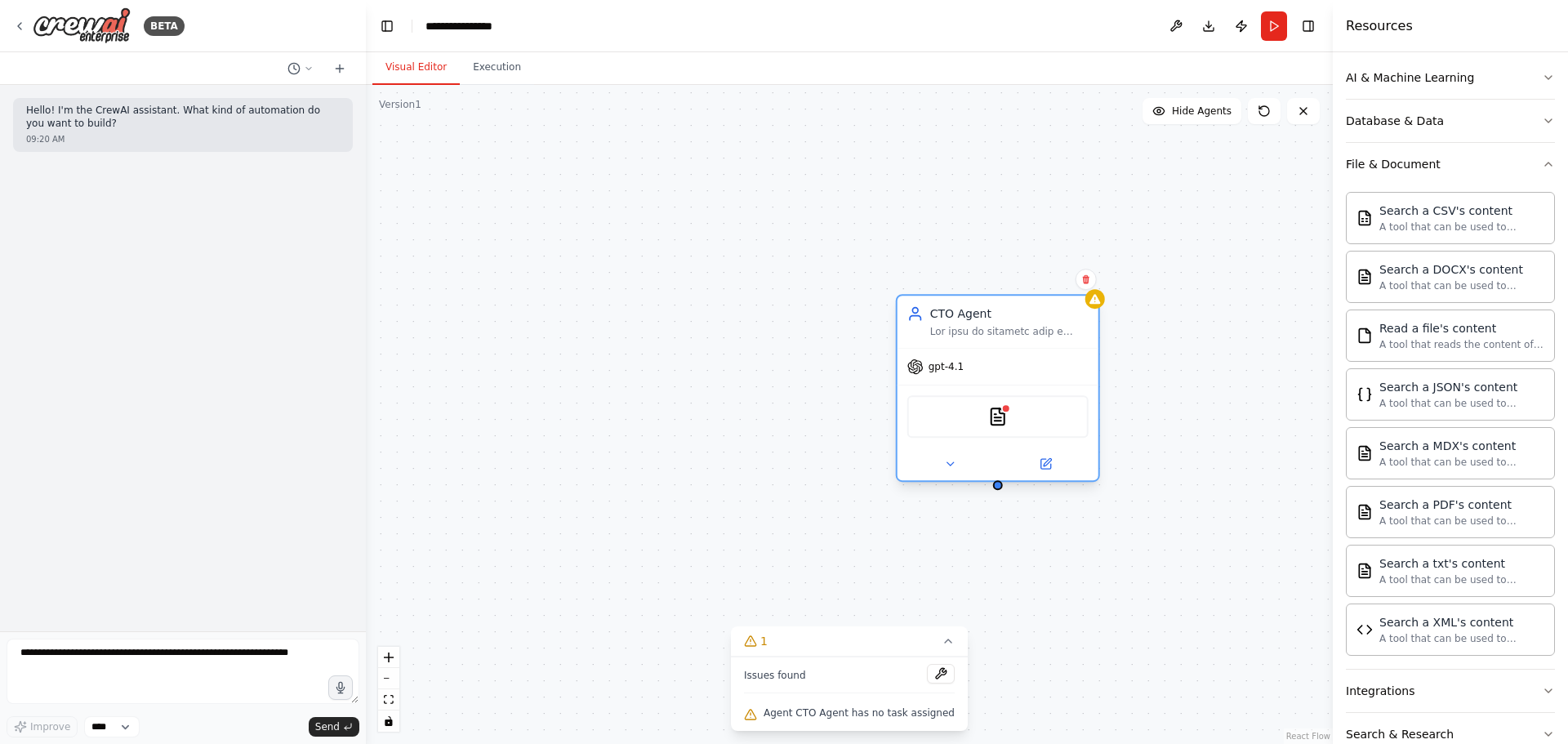
click at [1010, 425] on div "PDFSearchTool" at bounding box center [997, 416] width 181 height 42
click at [1273, 33] on button "Run" at bounding box center [1274, 26] width 26 height 30
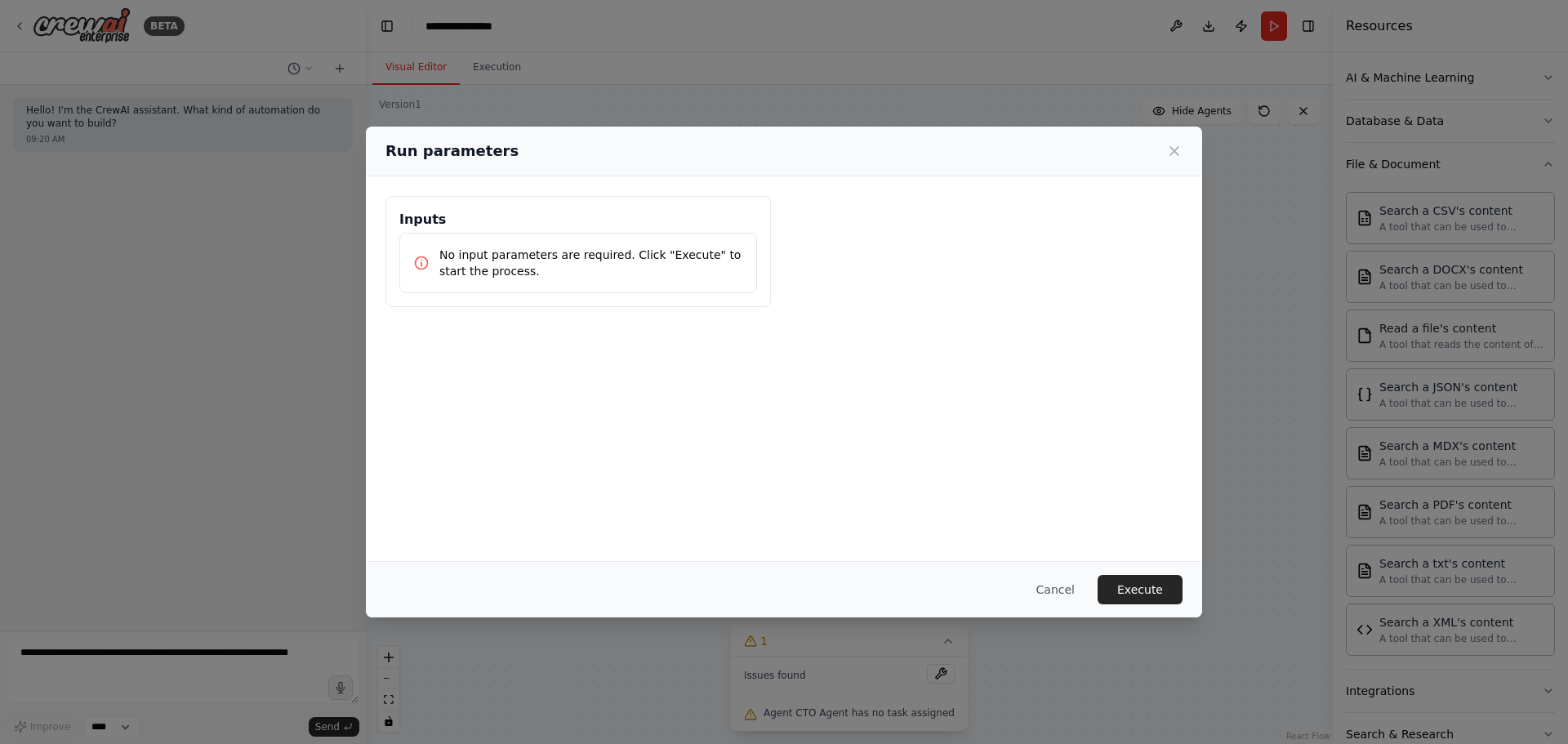
click at [594, 252] on p "No input parameters are required. Click "Execute" to start the process." at bounding box center [592, 263] width 304 height 33
click at [1125, 582] on button "Execute" at bounding box center [1139, 590] width 85 height 30
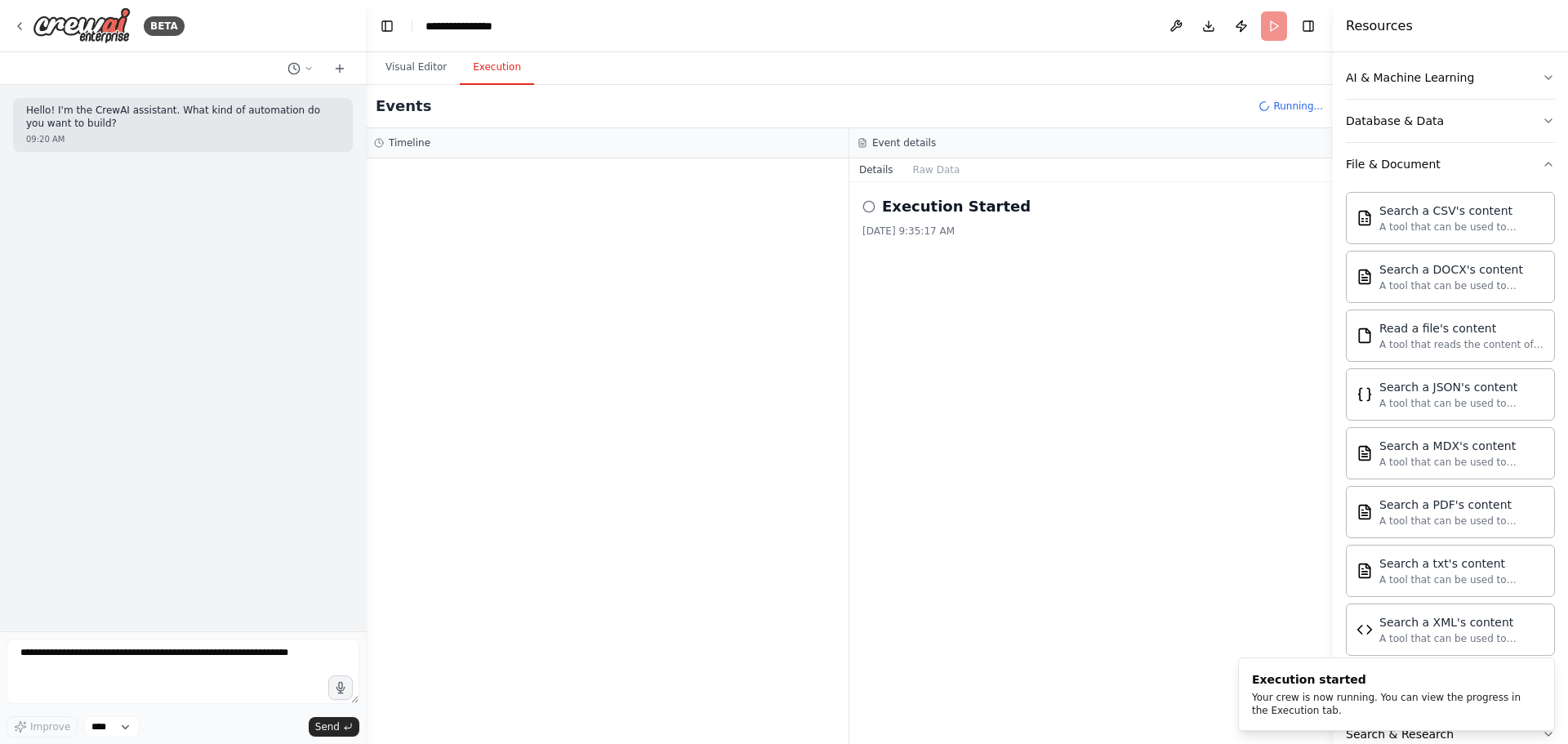
click at [486, 73] on button "Execution" at bounding box center [497, 68] width 74 height 35
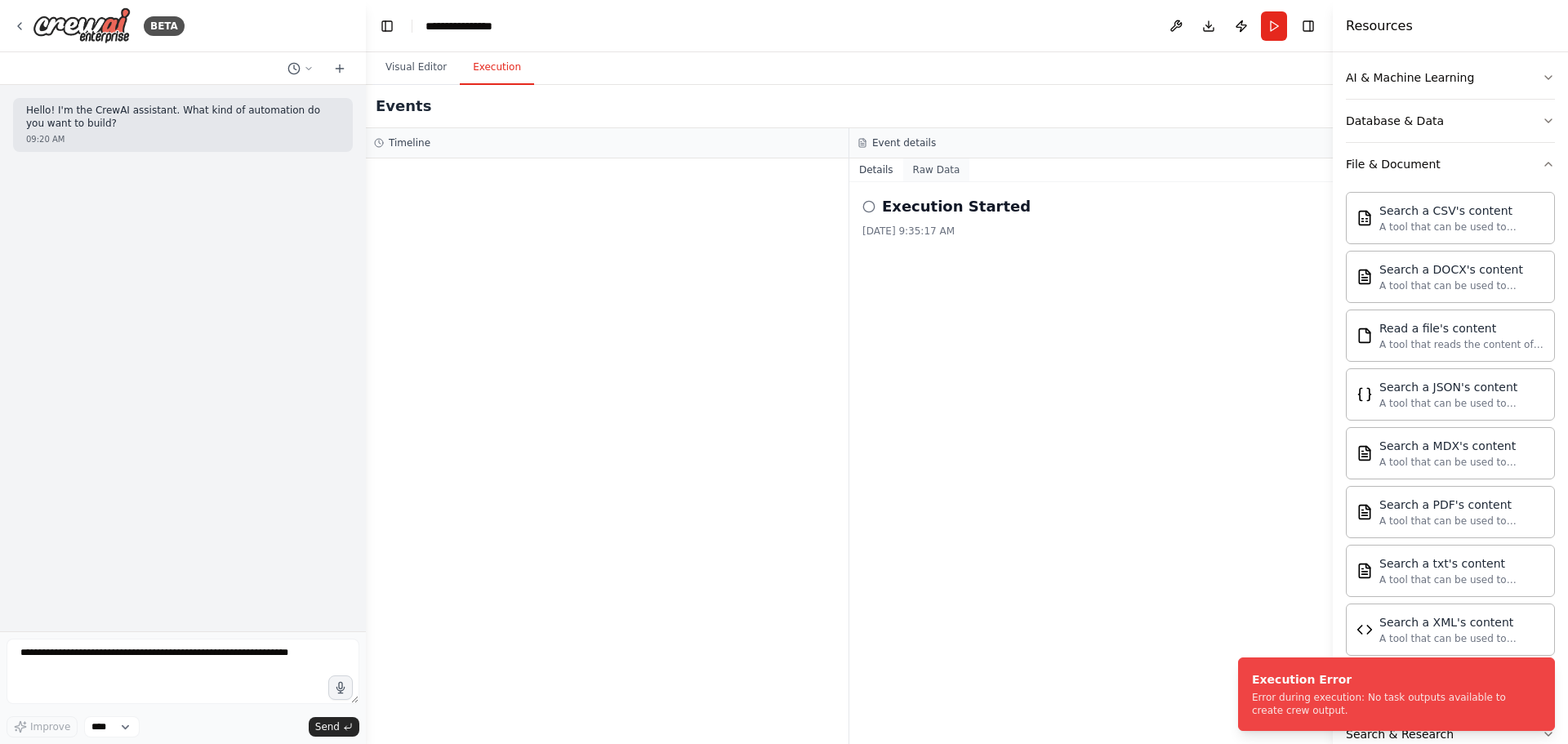
click at [941, 165] on button "Raw Data" at bounding box center [936, 170] width 67 height 23
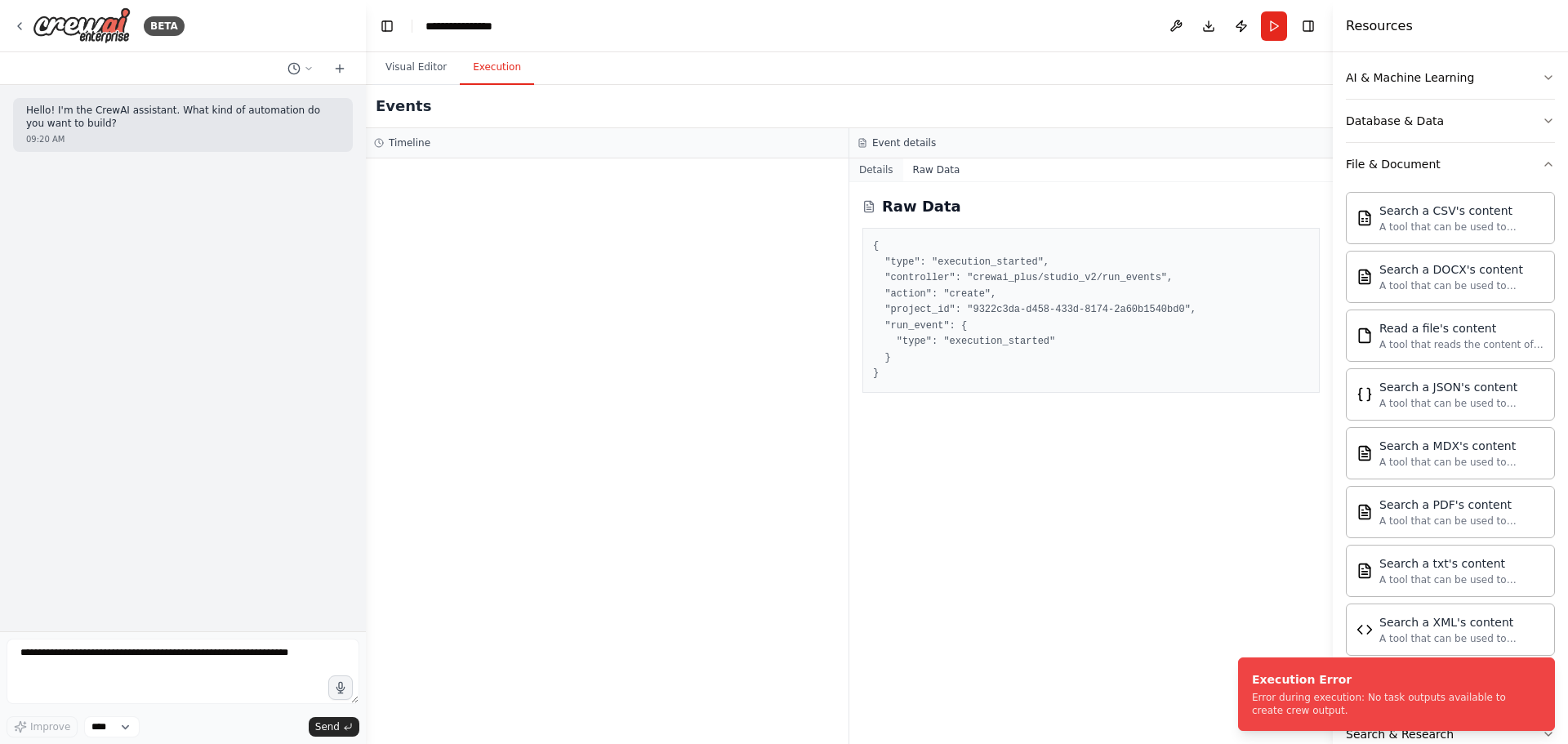
click at [880, 167] on button "Details" at bounding box center [876, 170] width 54 height 23
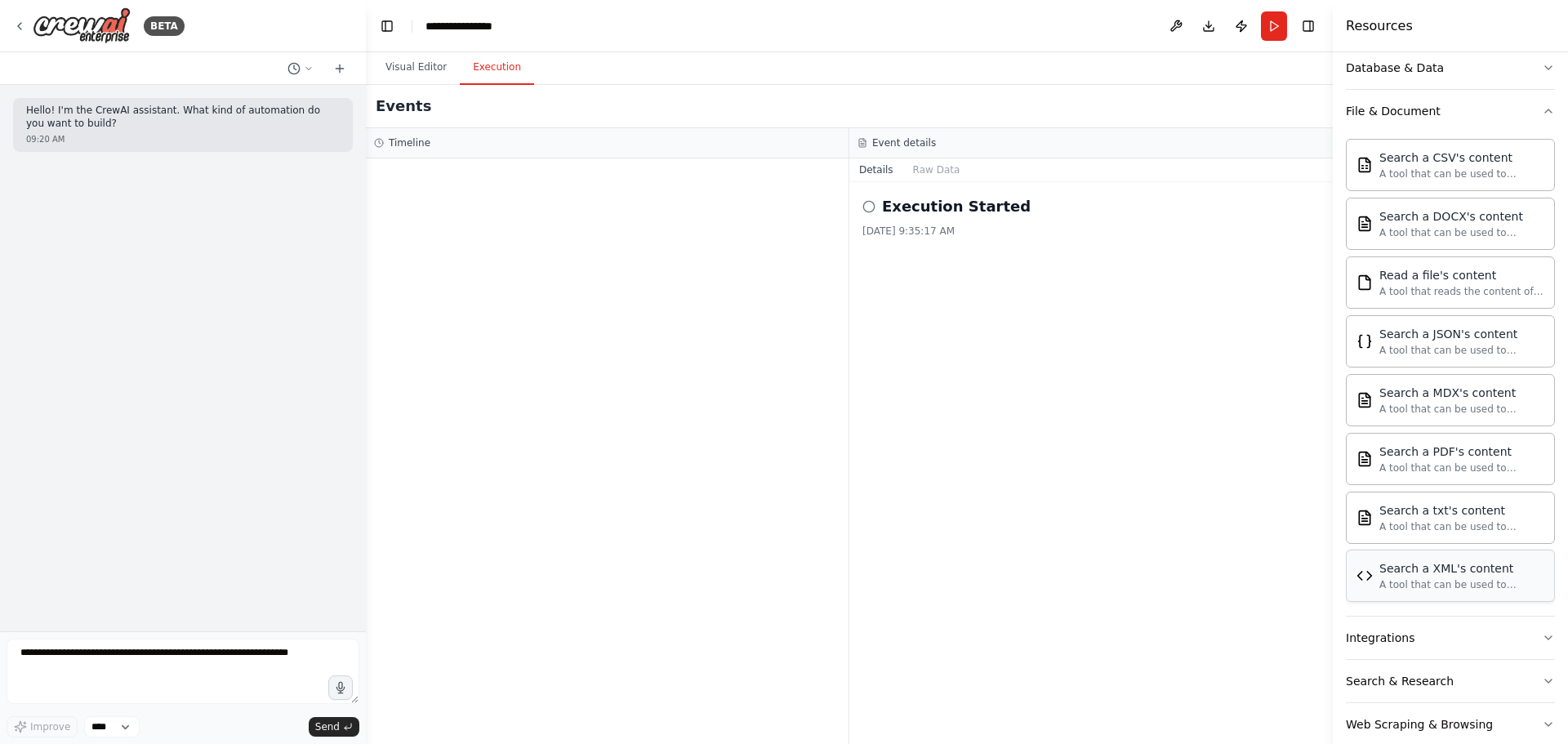
scroll to position [320, 0]
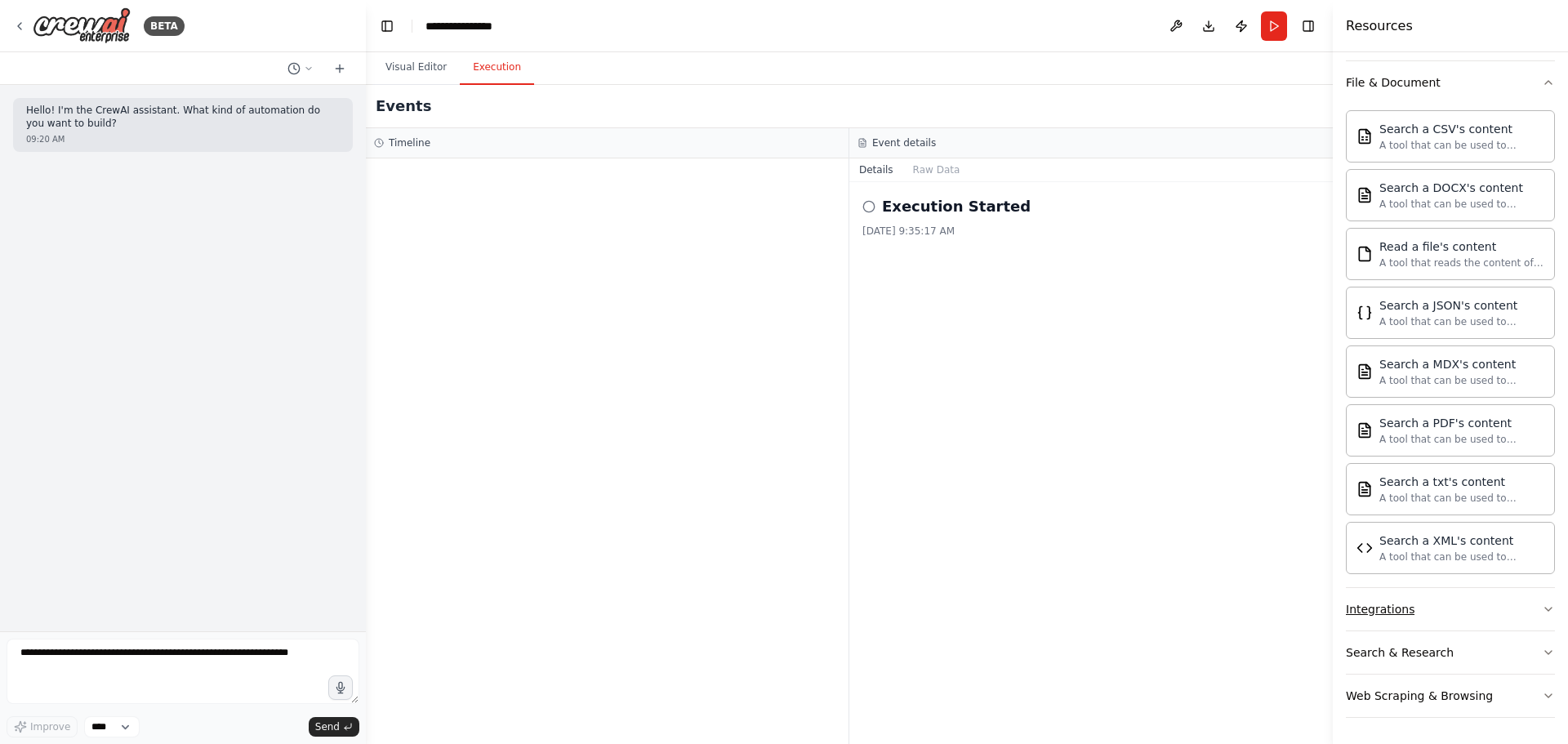
click at [1498, 608] on button "Integrations" at bounding box center [1450, 609] width 209 height 42
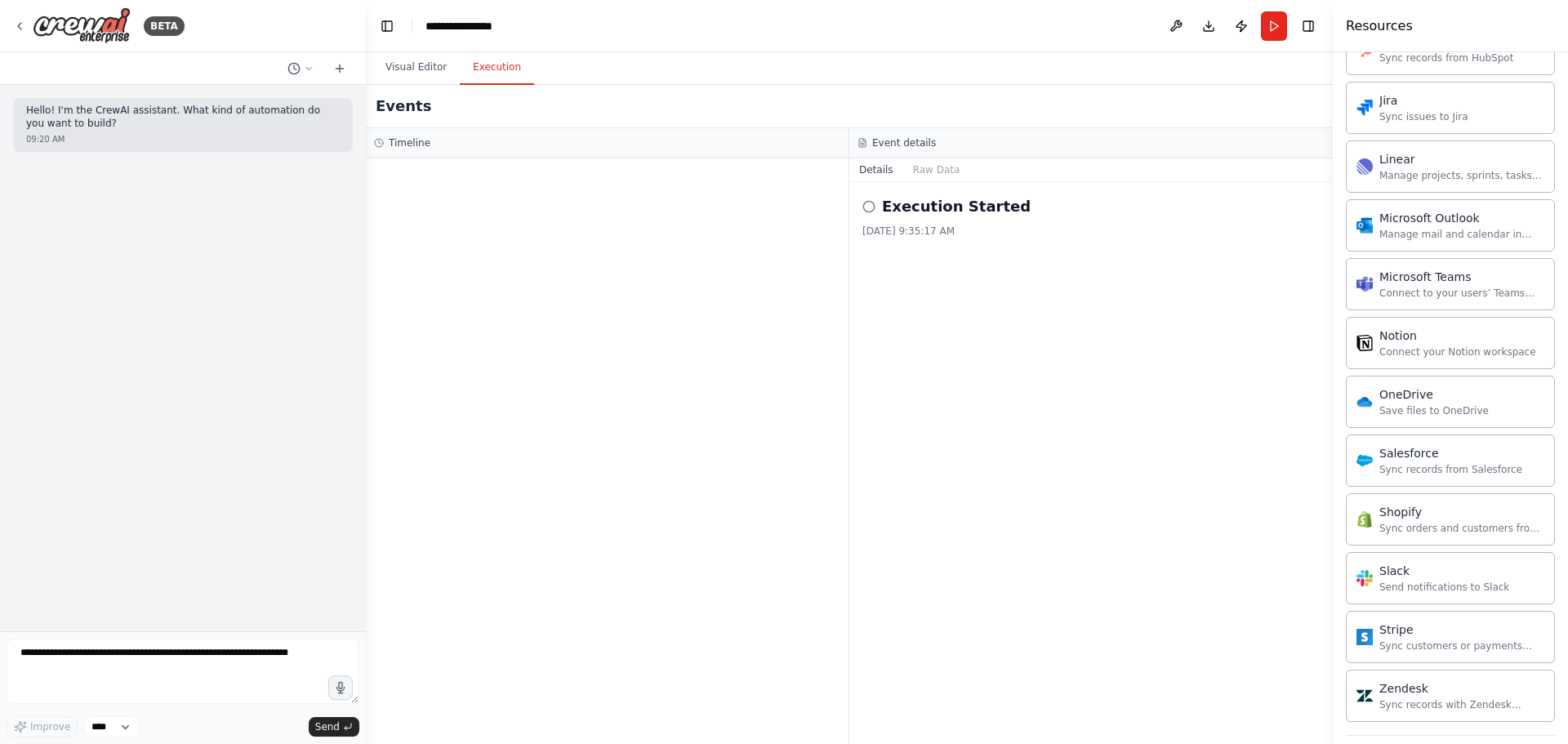
scroll to position [1569, 0]
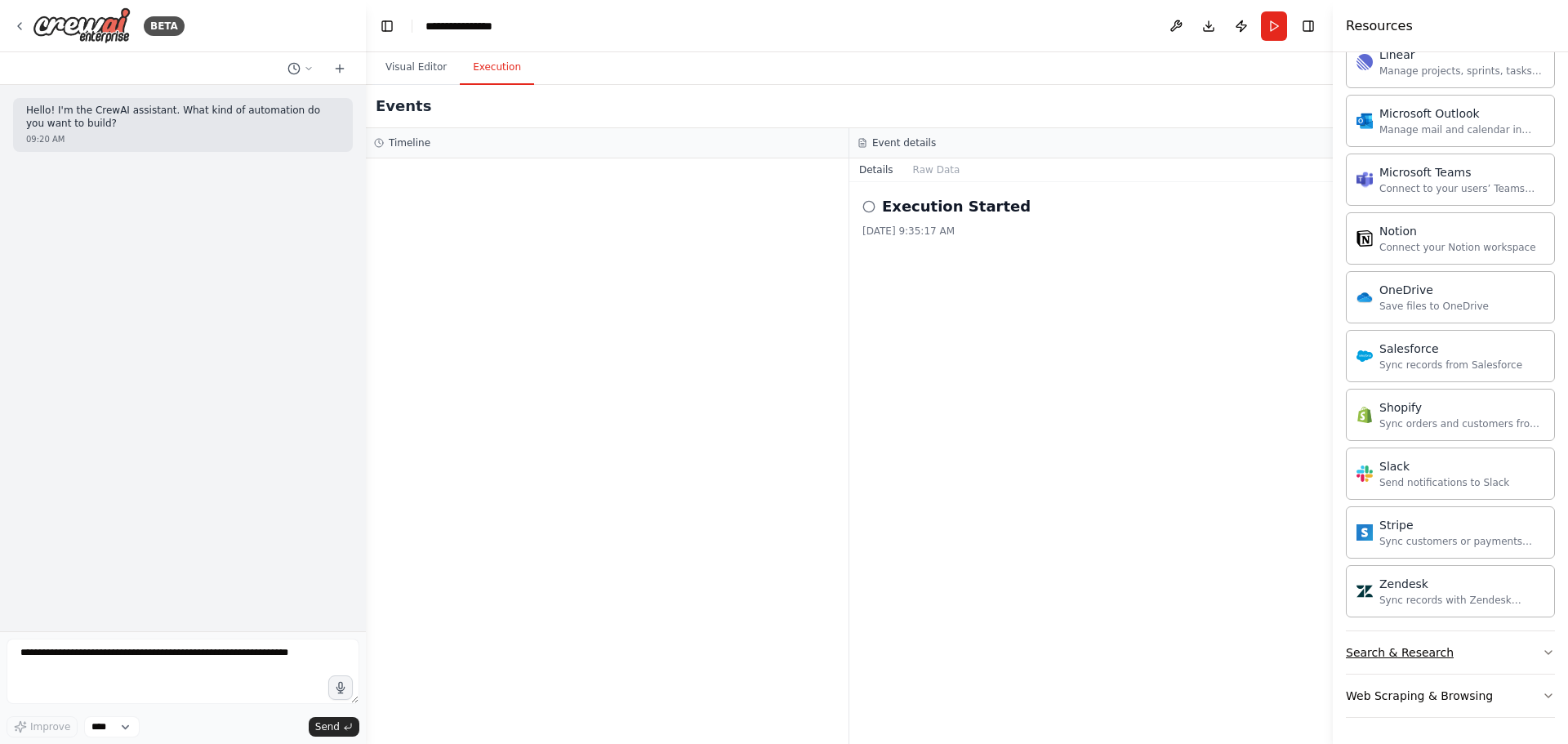
click at [1490, 662] on button "Search & Research" at bounding box center [1450, 652] width 209 height 42
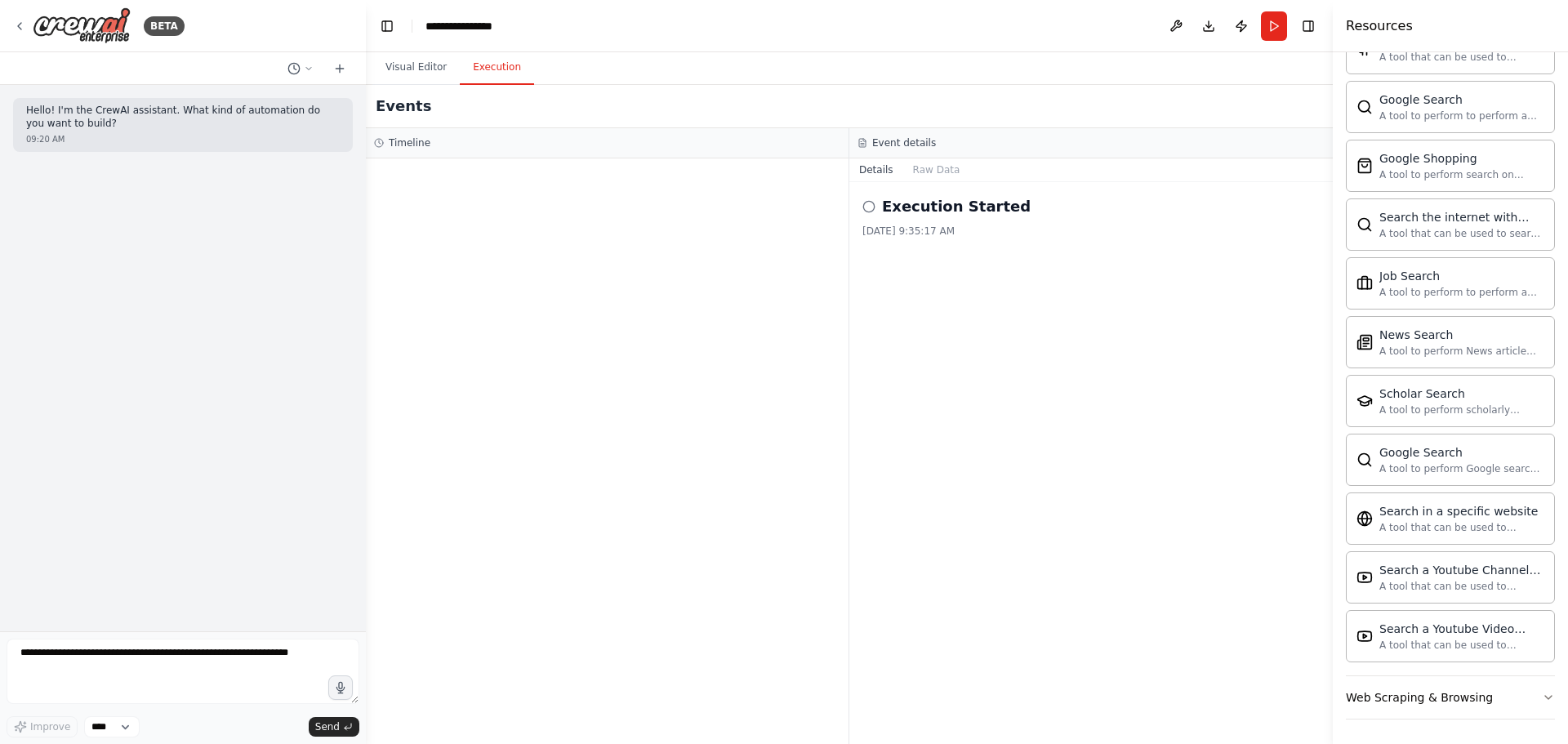
scroll to position [2406, 0]
click at [1433, 688] on div "Web Scraping & Browsing" at bounding box center [1419, 696] width 147 height 17
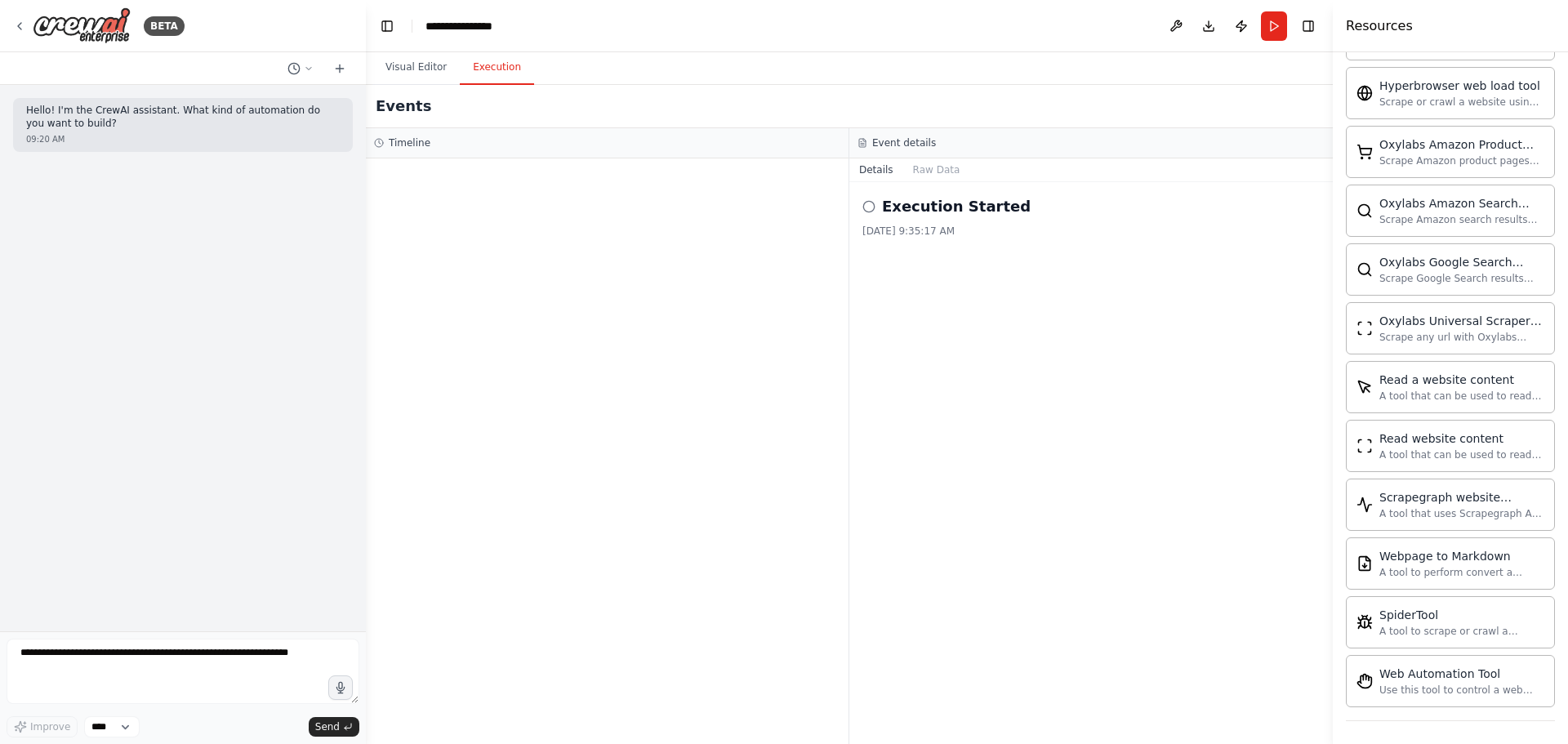
scroll to position [3301, 0]
